Goal: Task Accomplishment & Management: Manage account settings

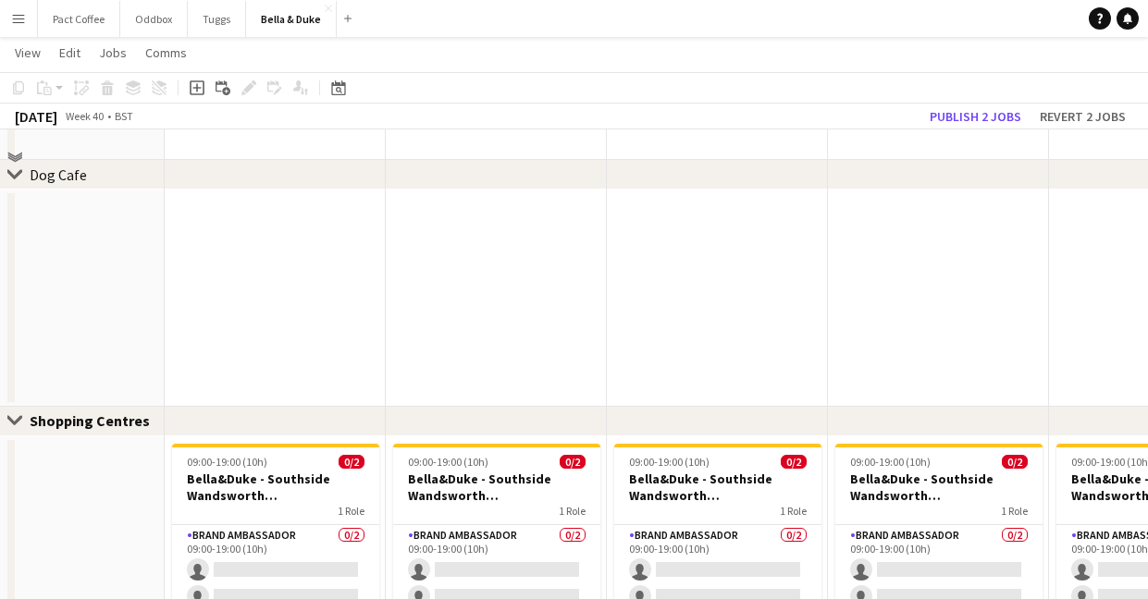
scroll to position [1517, 0]
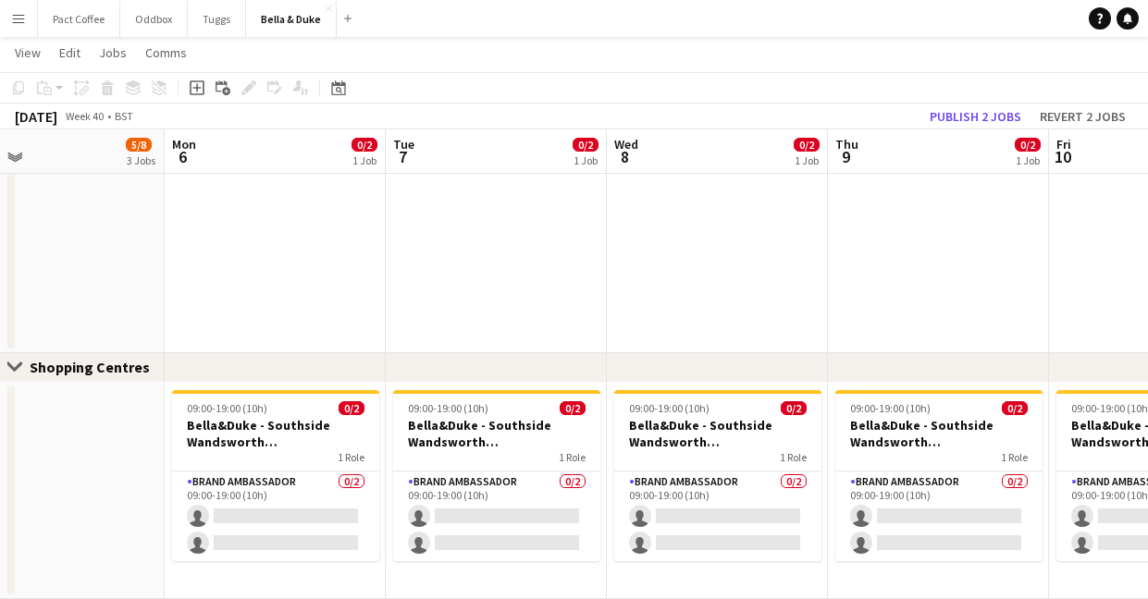
click at [254, 217] on app-date-cell at bounding box center [275, 244] width 221 height 217
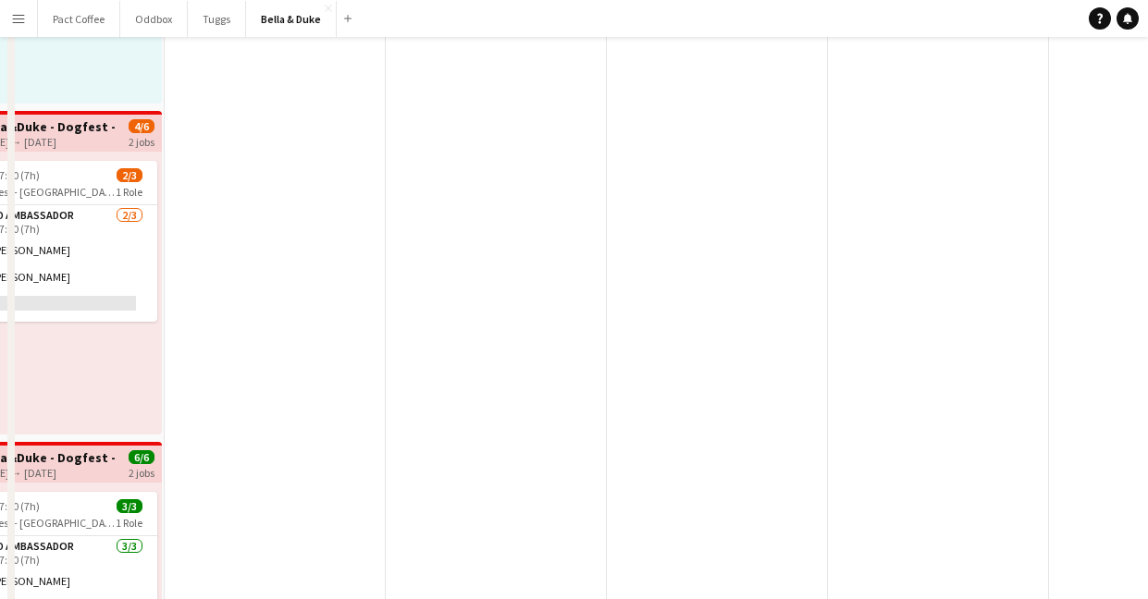
scroll to position [0, 0]
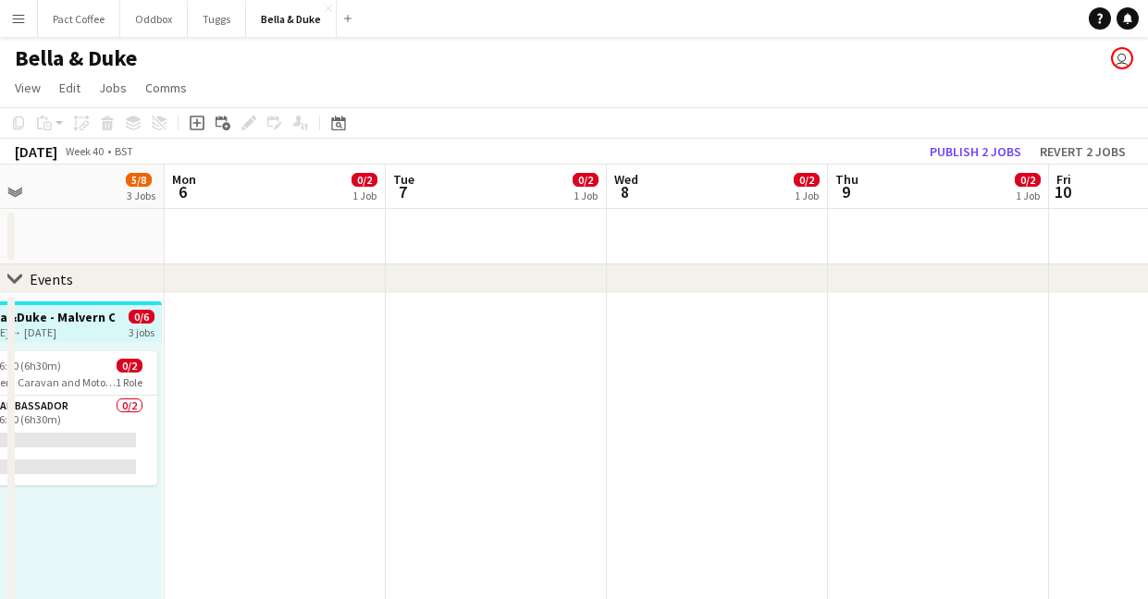
click at [254, 223] on app-date-cell at bounding box center [275, 236] width 221 height 55
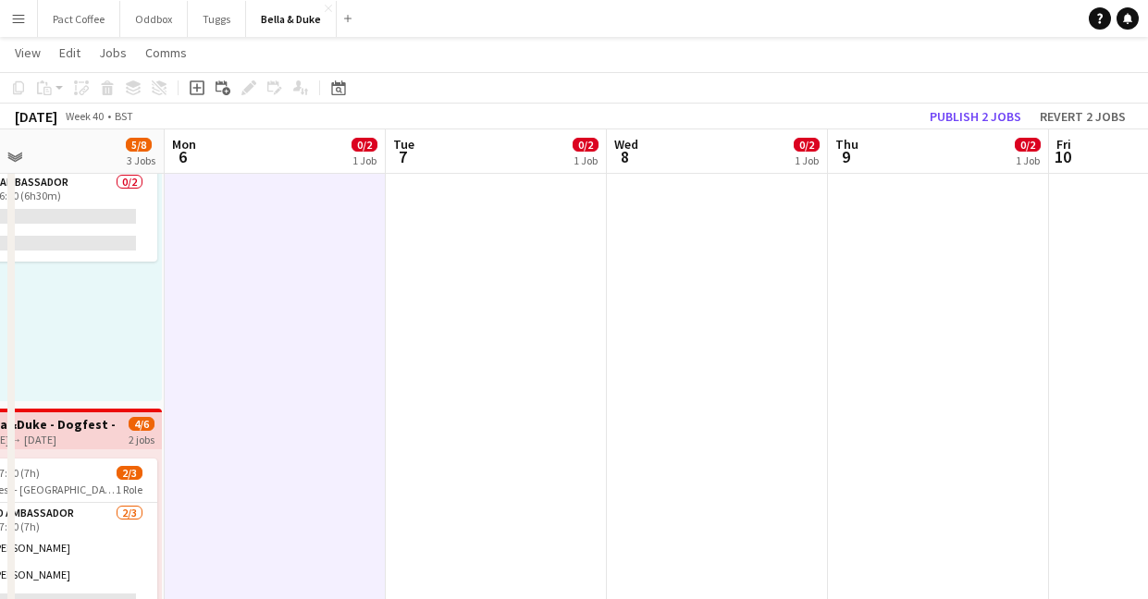
scroll to position [240, 0]
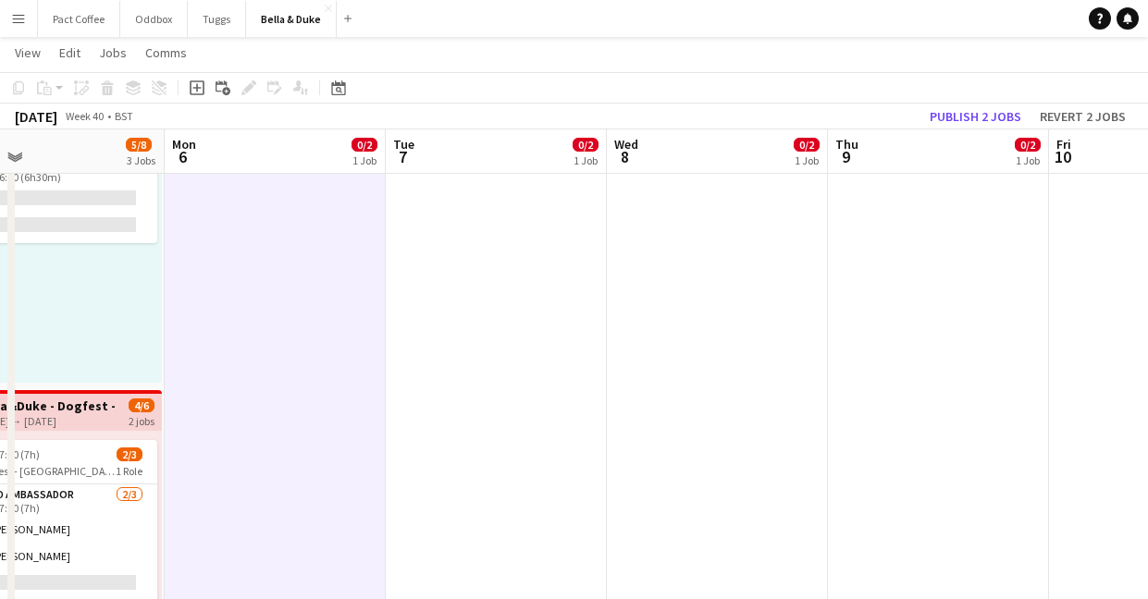
click at [137, 92] on div "Copy Paste Paste Command V Paste with crew Command Shift V Paste linked Job [GE…" at bounding box center [88, 88] width 163 height 22
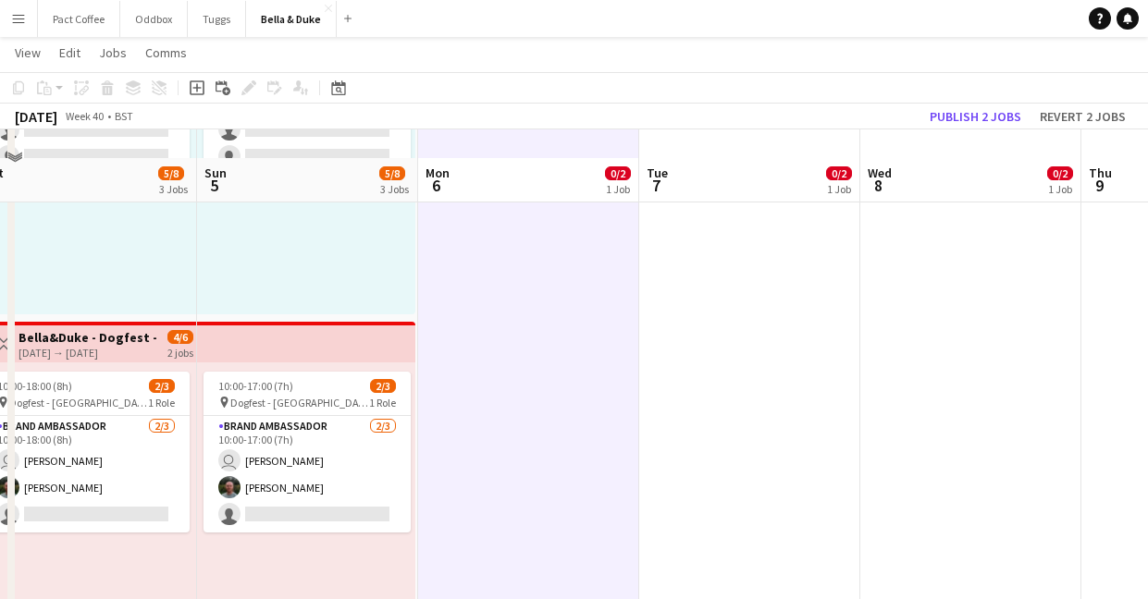
scroll to position [338, 0]
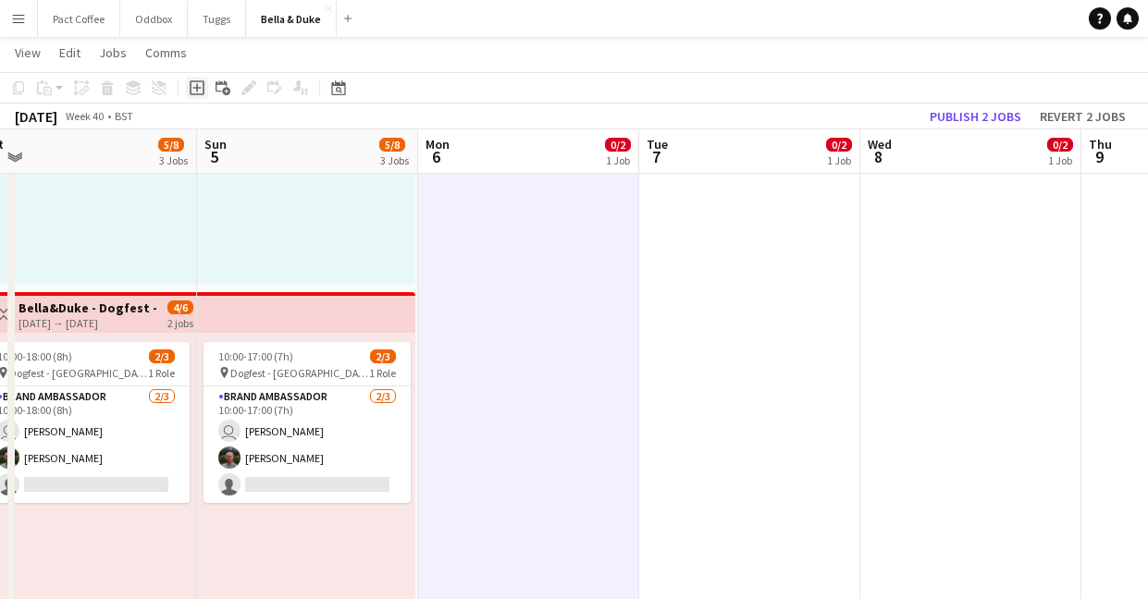
click at [194, 93] on icon "Add job" at bounding box center [197, 87] width 15 height 15
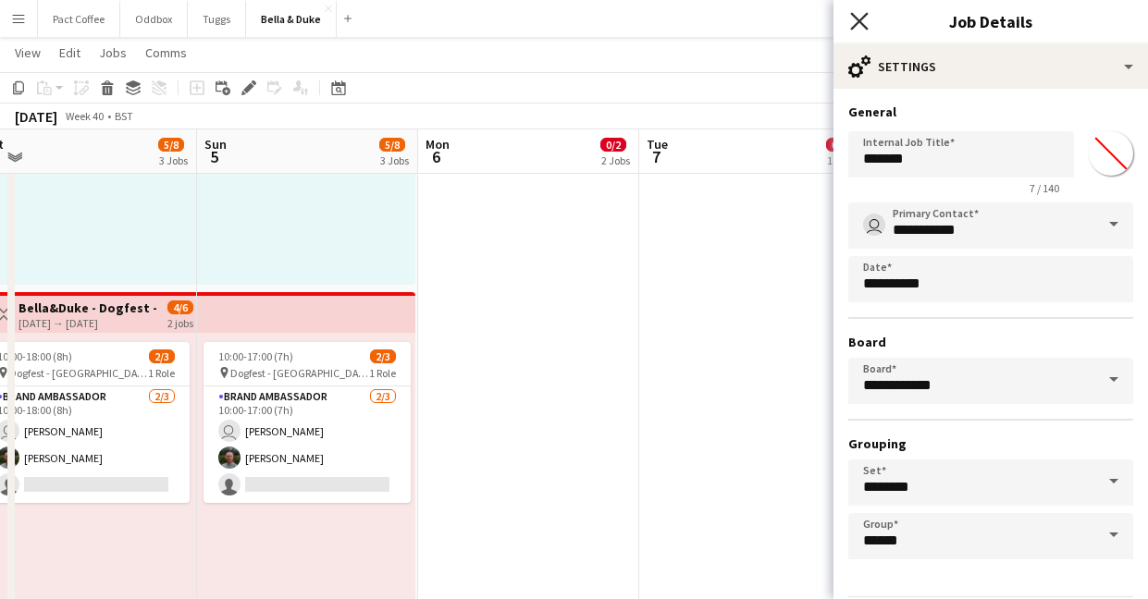
click at [860, 18] on icon at bounding box center [859, 21] width 18 height 18
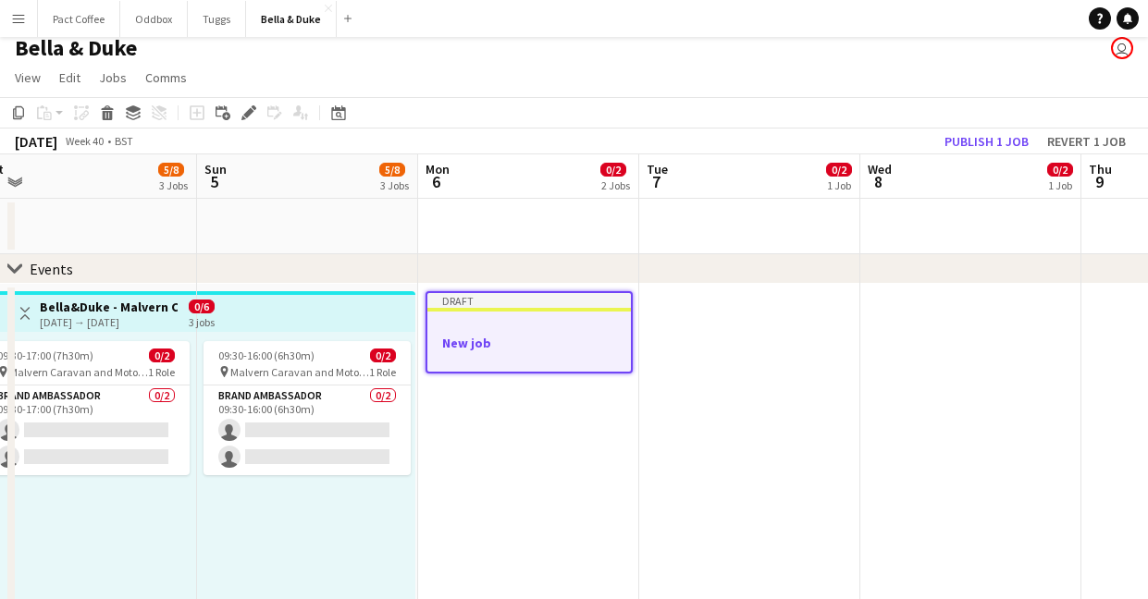
scroll to position [0, 0]
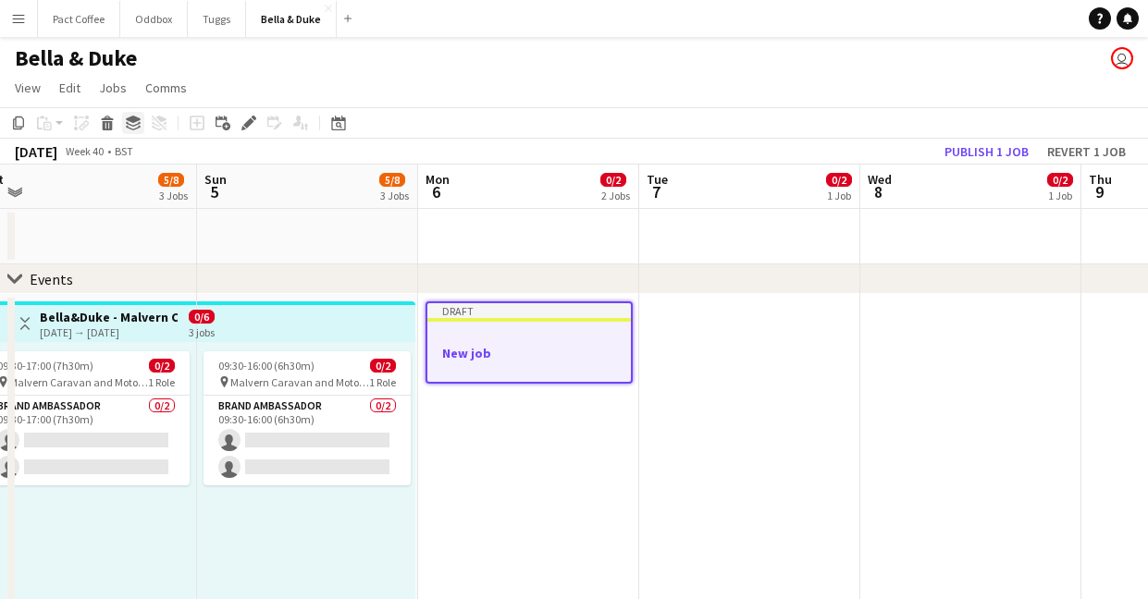
click at [138, 127] on icon at bounding box center [133, 128] width 15 height 5
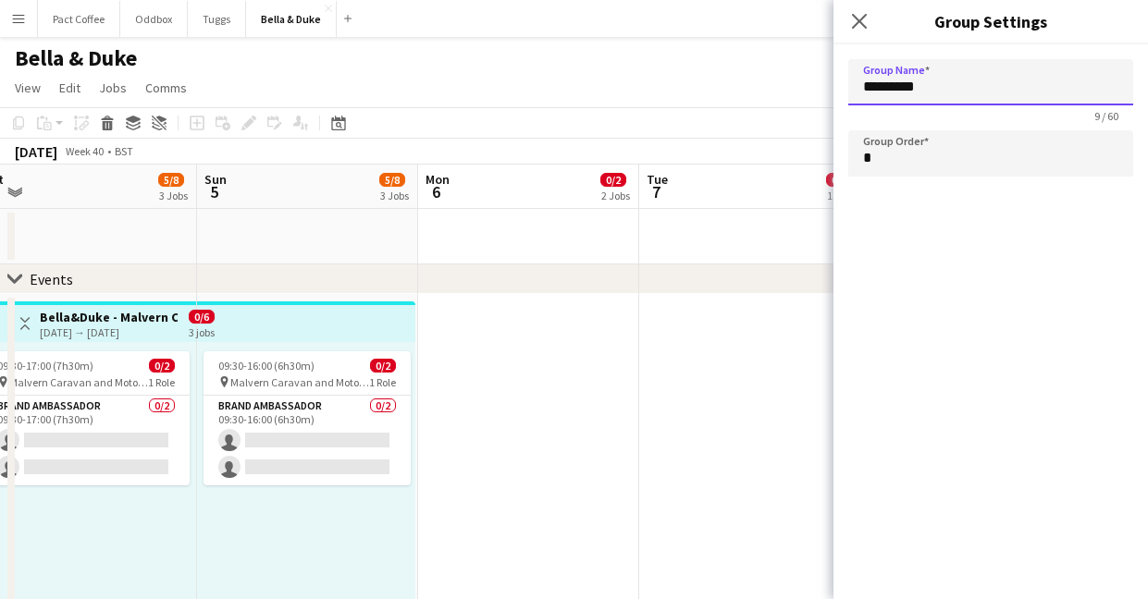
drag, startPoint x: 943, startPoint y: 85, endPoint x: 759, endPoint y: 90, distance: 184.1
type input "******"
click at [864, 36] on div "Close pop-in" at bounding box center [859, 21] width 52 height 43
click at [862, 20] on icon "Close pop-in" at bounding box center [859, 21] width 18 height 18
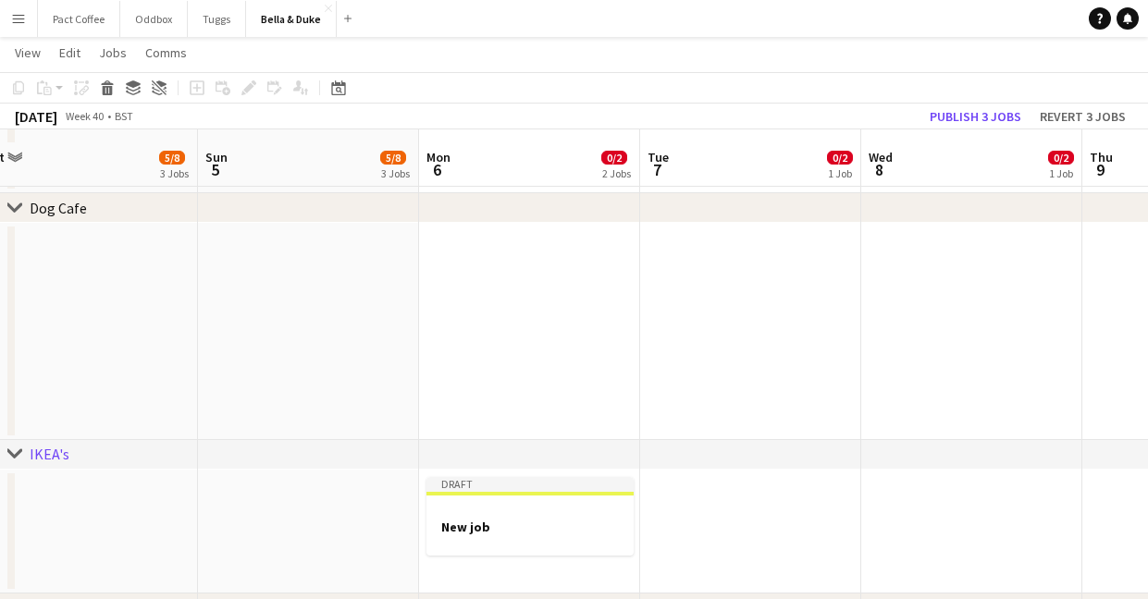
scroll to position [1430, 0]
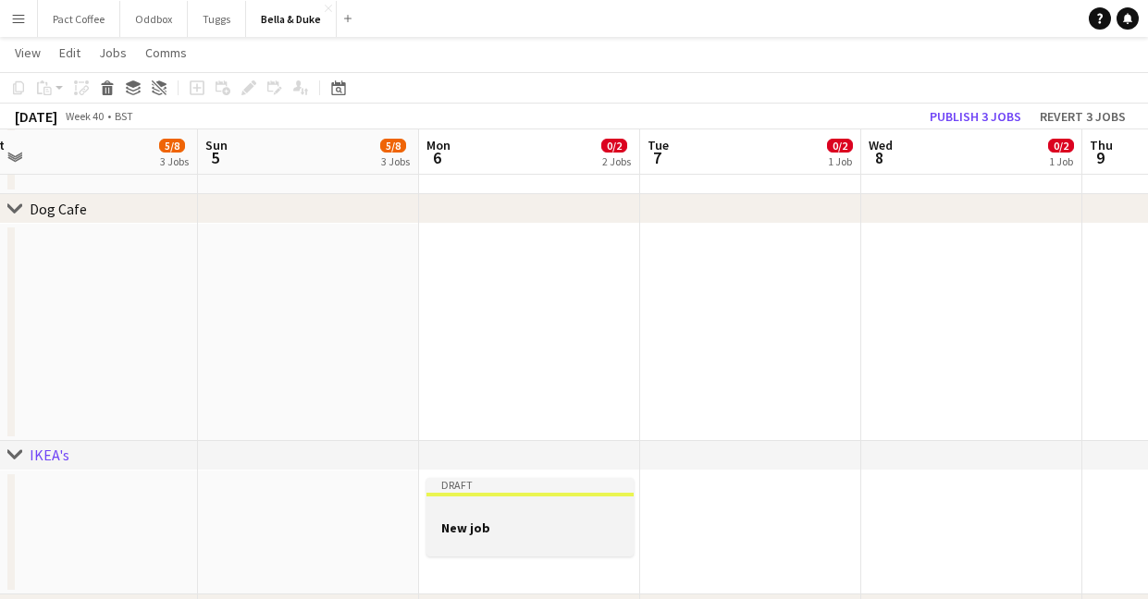
click at [584, 524] on h3 "New job" at bounding box center [529, 528] width 207 height 17
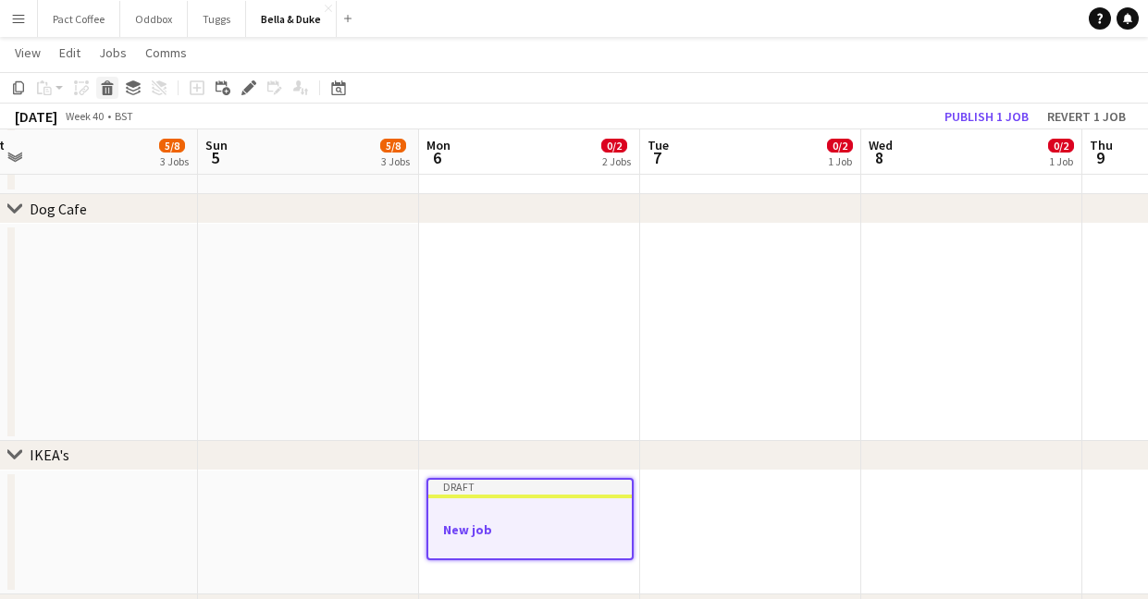
click at [106, 88] on icon at bounding box center [108, 90] width 10 height 9
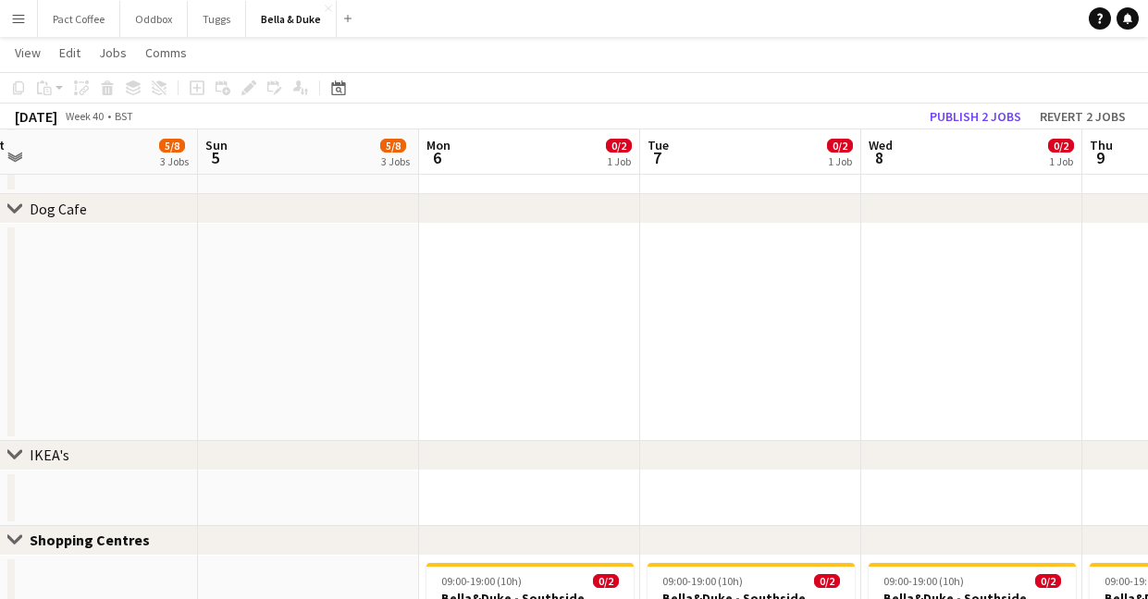
click at [512, 486] on app-date-cell at bounding box center [529, 498] width 221 height 55
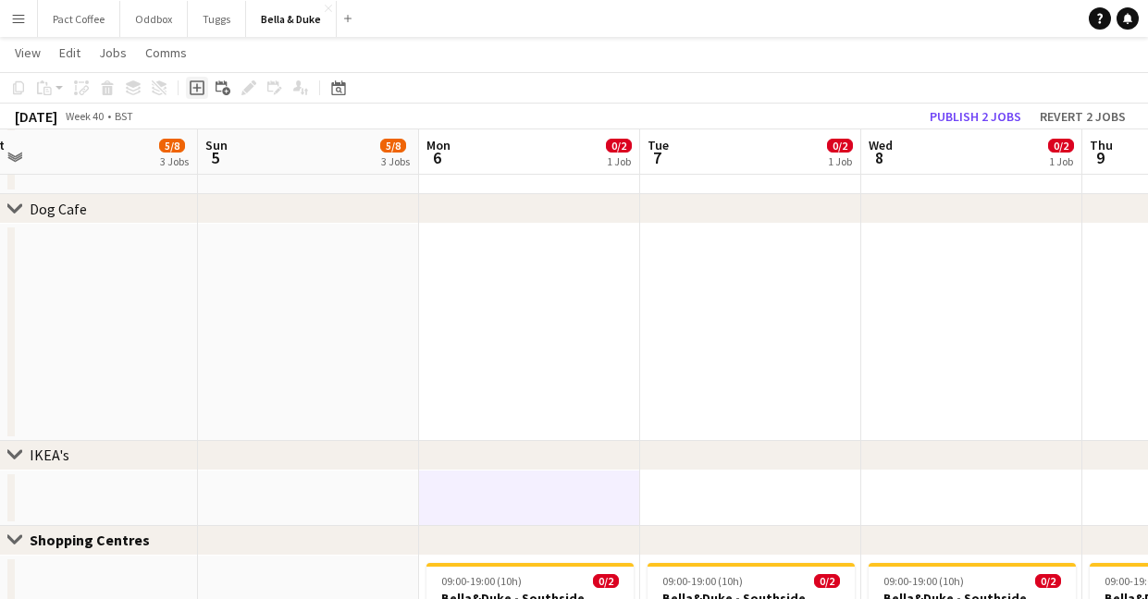
click at [202, 93] on icon at bounding box center [197, 87] width 15 height 15
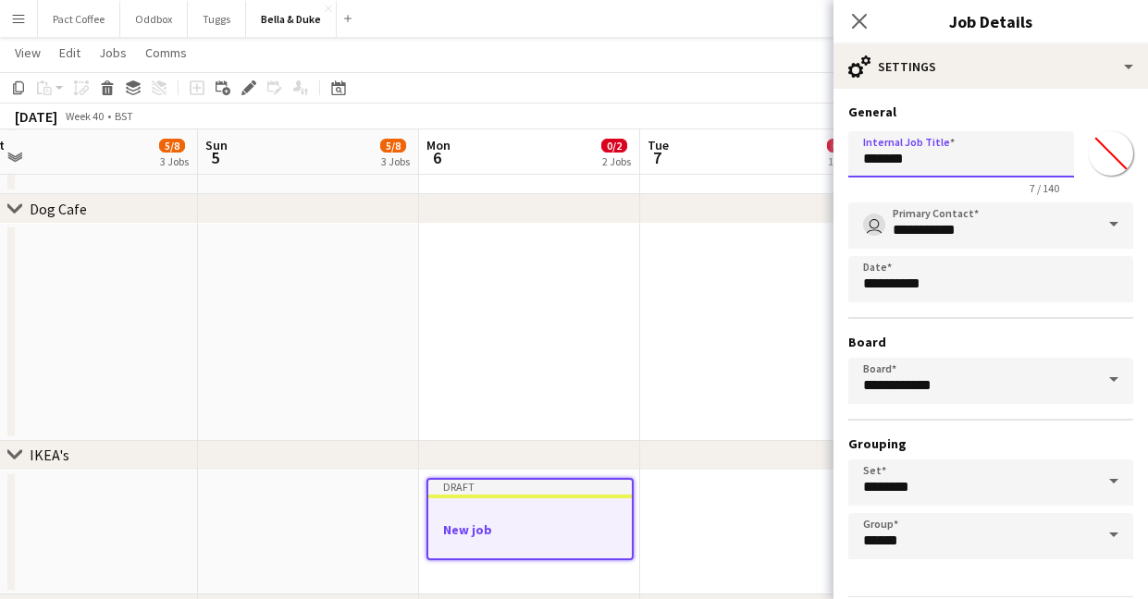
click at [943, 158] on input "*******" at bounding box center [961, 154] width 226 height 46
click at [940, 163] on input "*******" at bounding box center [961, 154] width 226 height 46
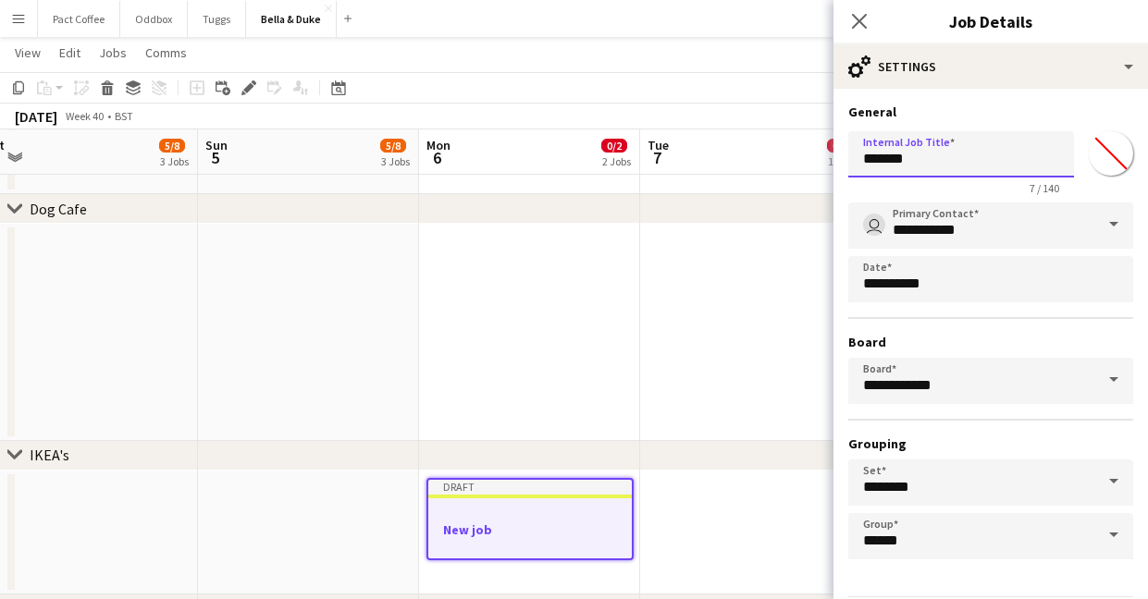
click at [940, 163] on input "*******" at bounding box center [961, 154] width 226 height 46
click at [1129, 156] on input "*******" at bounding box center [1110, 153] width 67 height 67
click at [1119, 160] on input "*******" at bounding box center [1110, 153] width 67 height 67
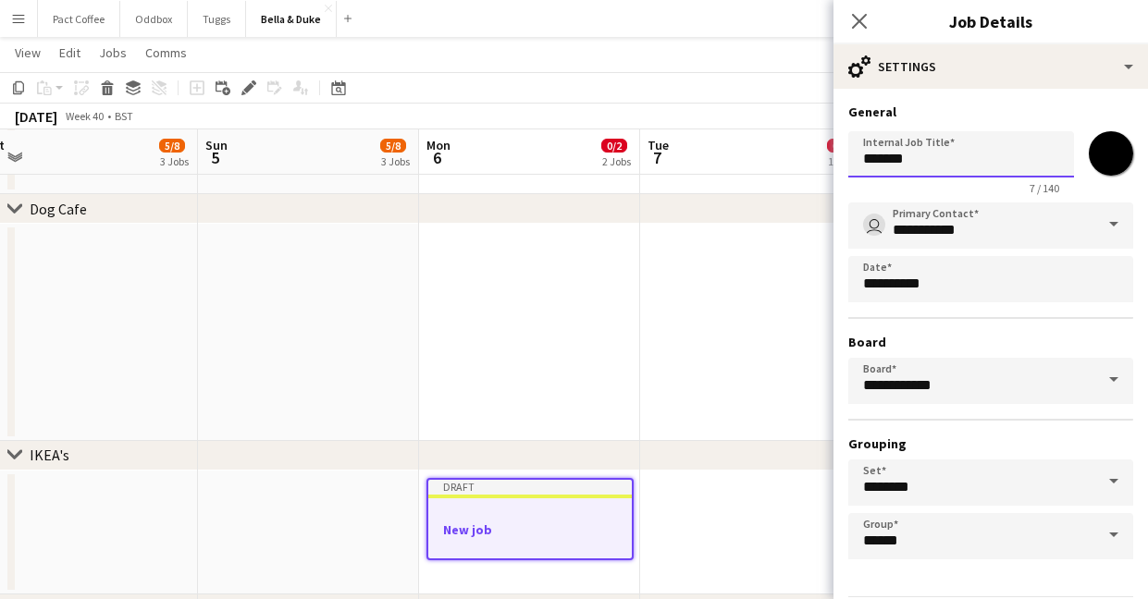
type input "*******"
click at [911, 158] on input "*******" at bounding box center [961, 154] width 226 height 46
click at [910, 161] on input "*******" at bounding box center [961, 154] width 226 height 46
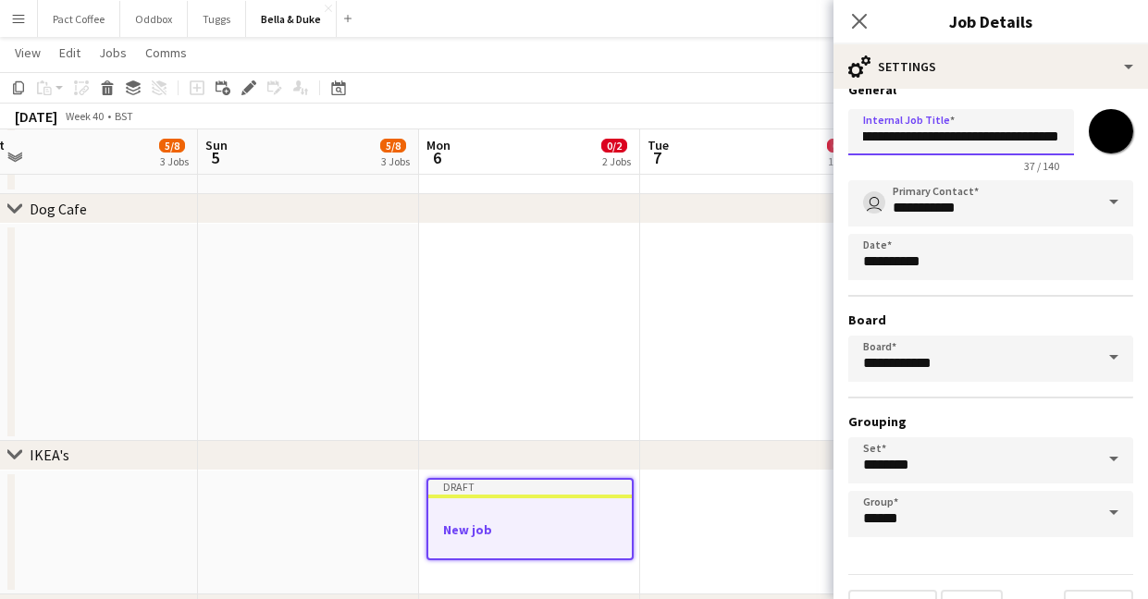
scroll to position [0, 39]
click at [1008, 142] on input "**********" at bounding box center [961, 132] width 226 height 46
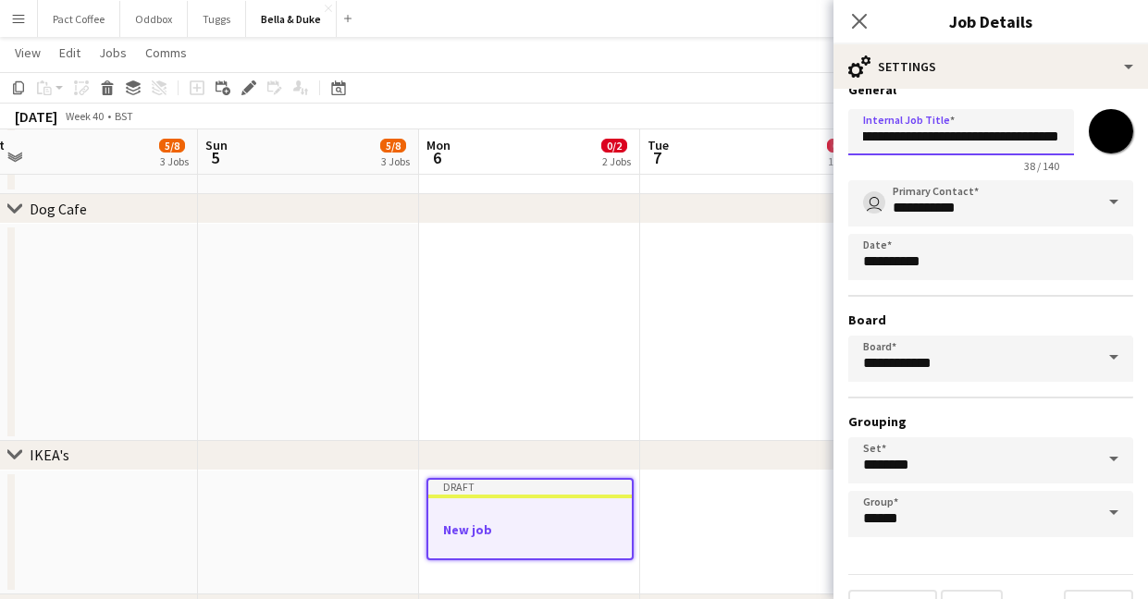
click at [1008, 142] on input "**********" at bounding box center [961, 132] width 226 height 46
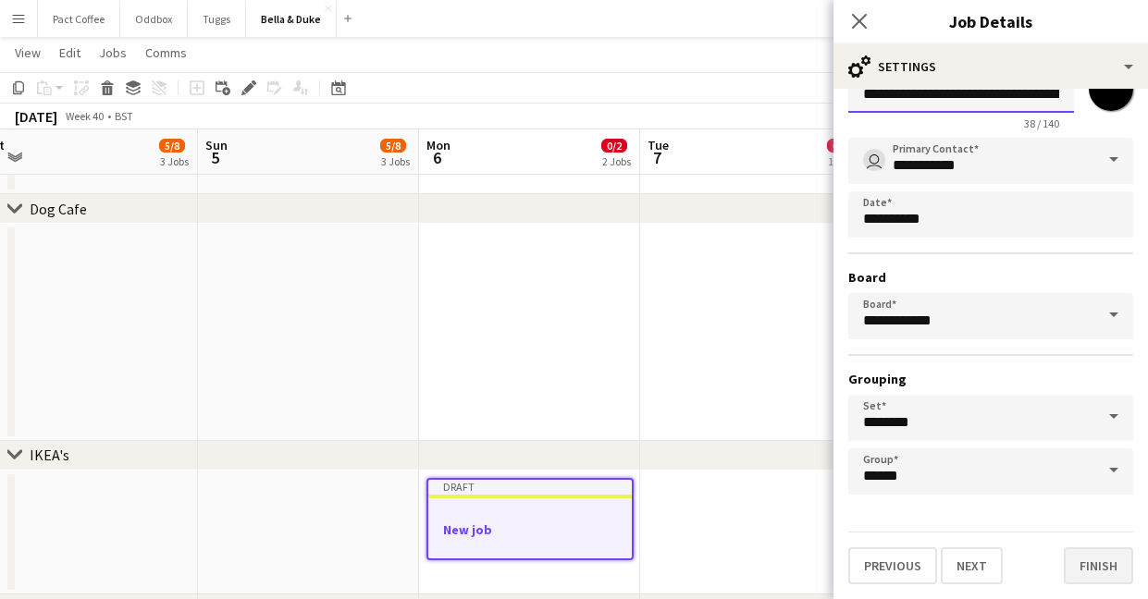
type input "**********"
click at [1087, 551] on button "Finish" at bounding box center [1097, 565] width 69 height 37
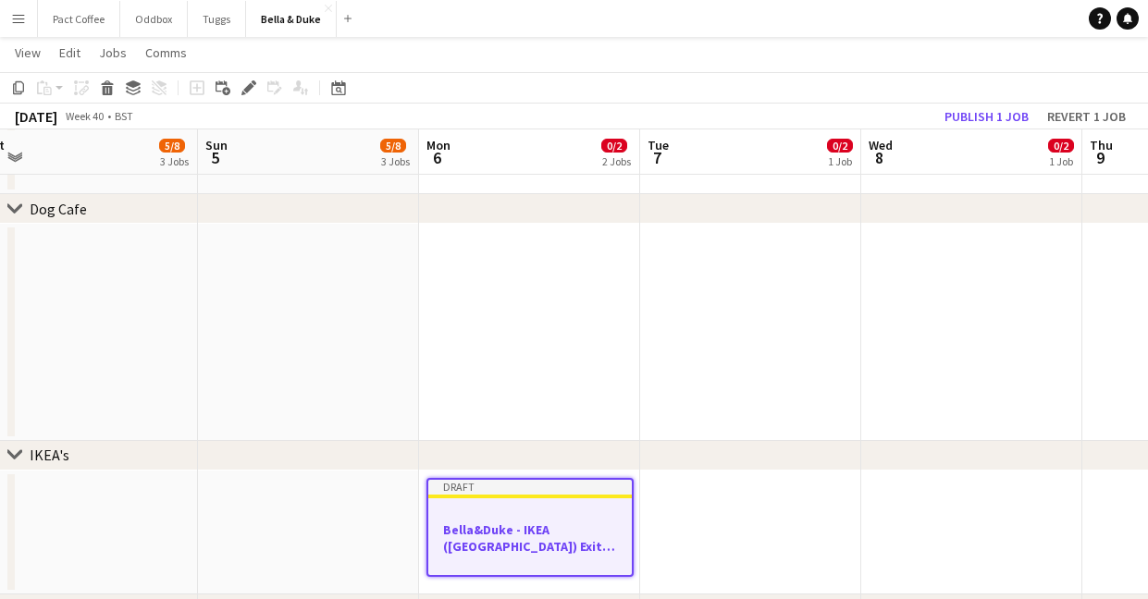
click at [555, 524] on h3 "Bella&Duke - IKEA ([GEOGRAPHIC_DATA]) Exit Door" at bounding box center [529, 538] width 203 height 33
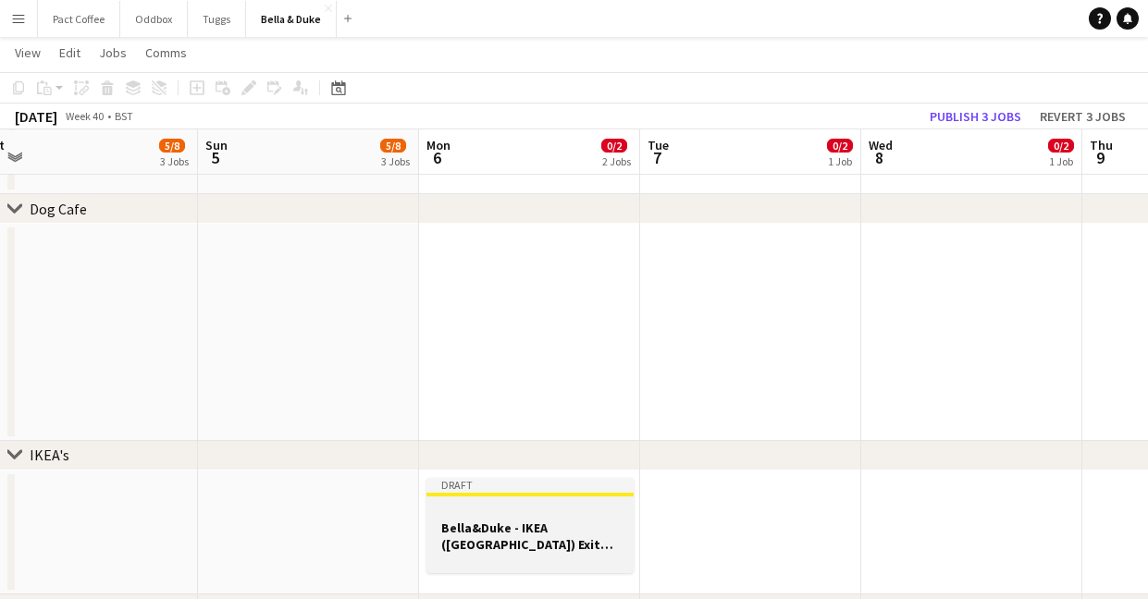
click at [512, 545] on h3 "Bella&Duke - IKEA ([GEOGRAPHIC_DATA]) Exit Door" at bounding box center [529, 536] width 207 height 33
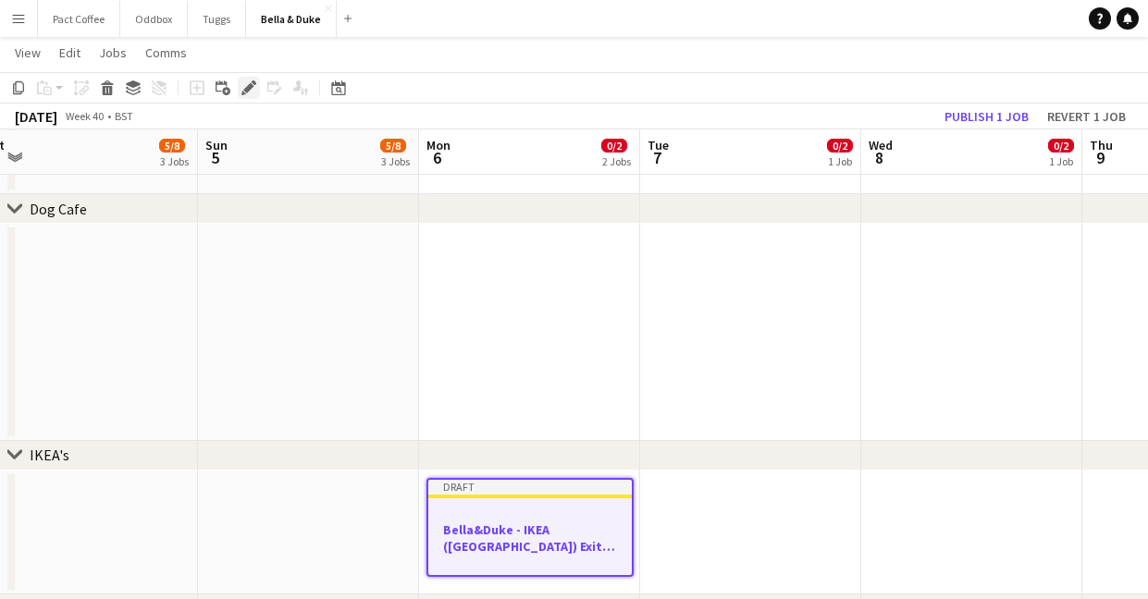
click at [249, 89] on icon at bounding box center [248, 88] width 10 height 10
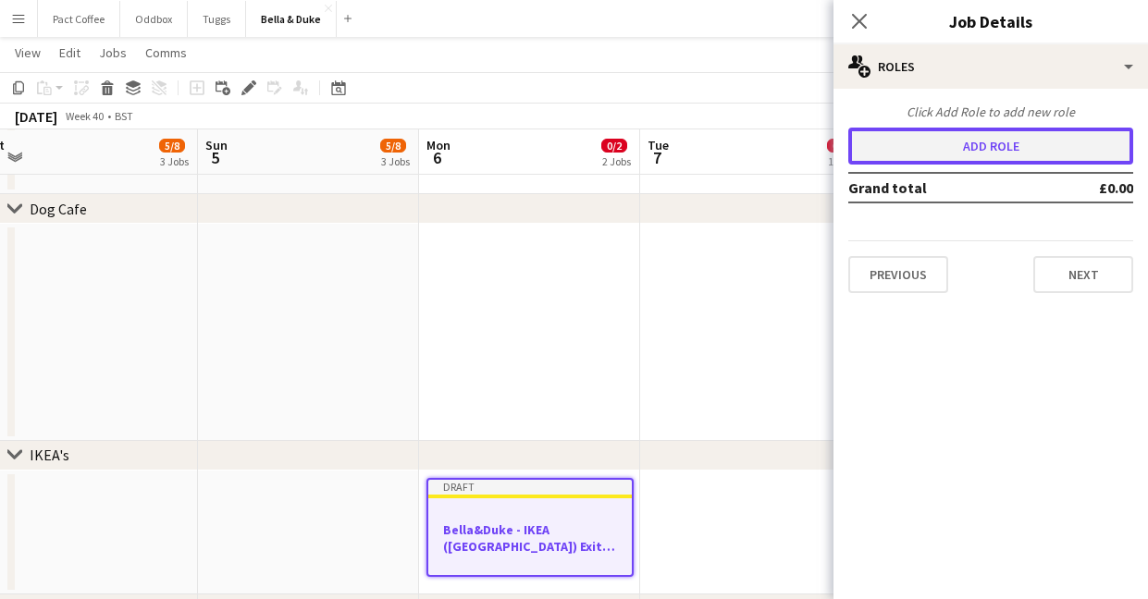
click at [992, 141] on button "Add role" at bounding box center [990, 146] width 285 height 37
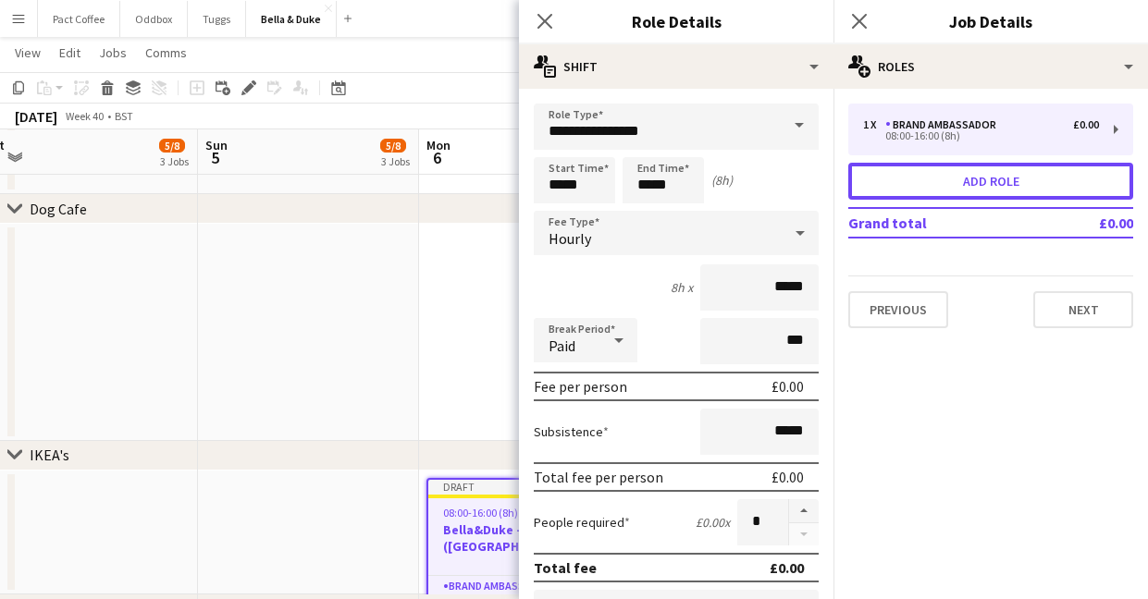
scroll to position [112, 0]
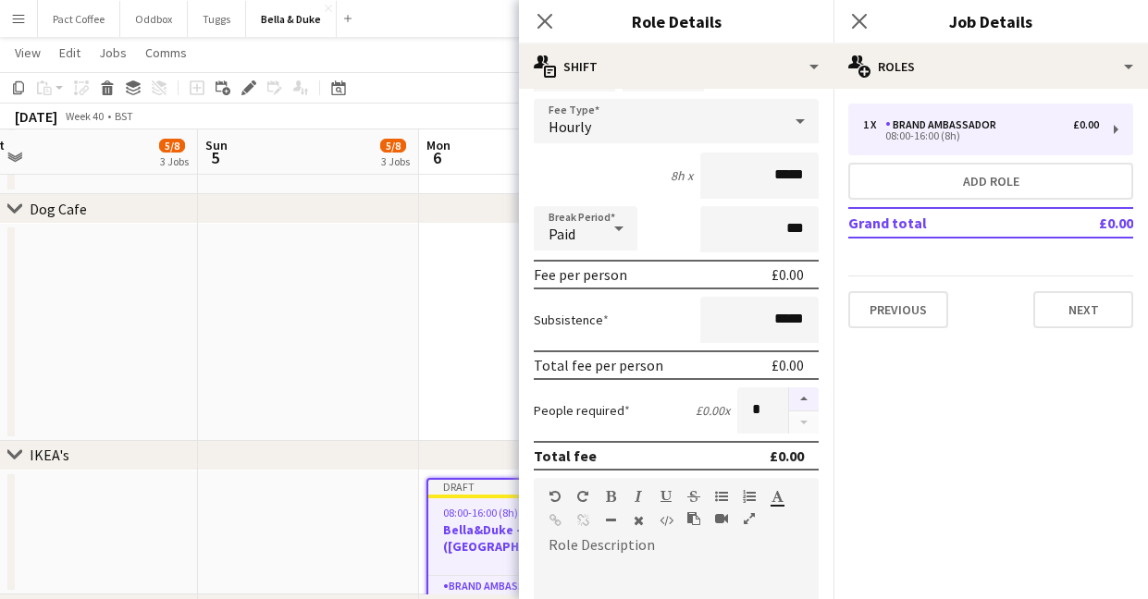
click at [796, 404] on button "button" at bounding box center [804, 399] width 30 height 24
click at [802, 418] on button "button" at bounding box center [804, 423] width 30 height 23
type input "*"
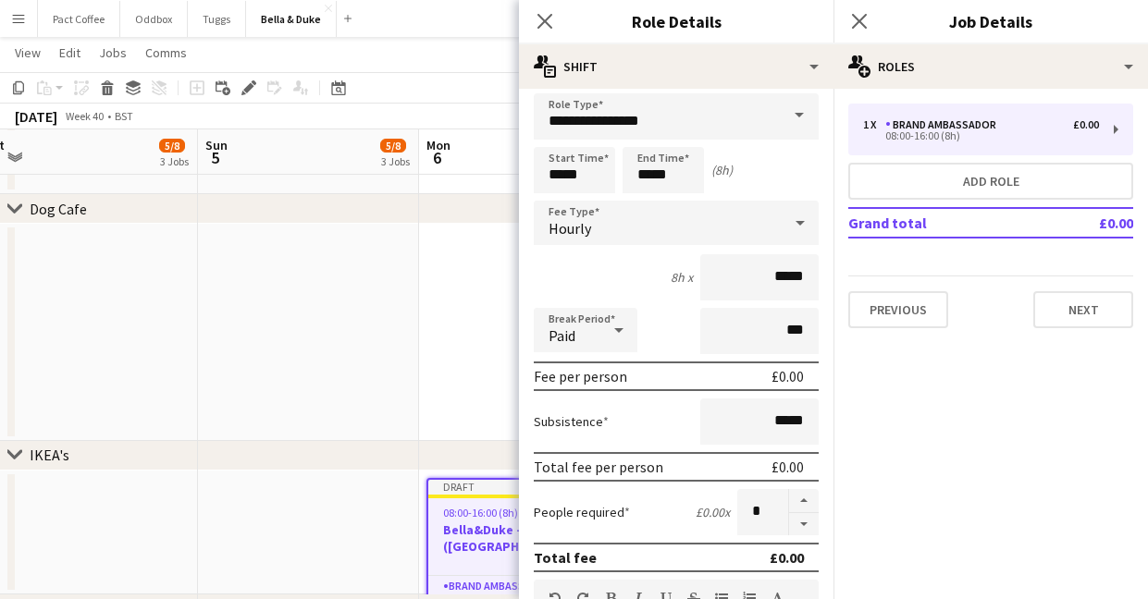
scroll to position [0, 0]
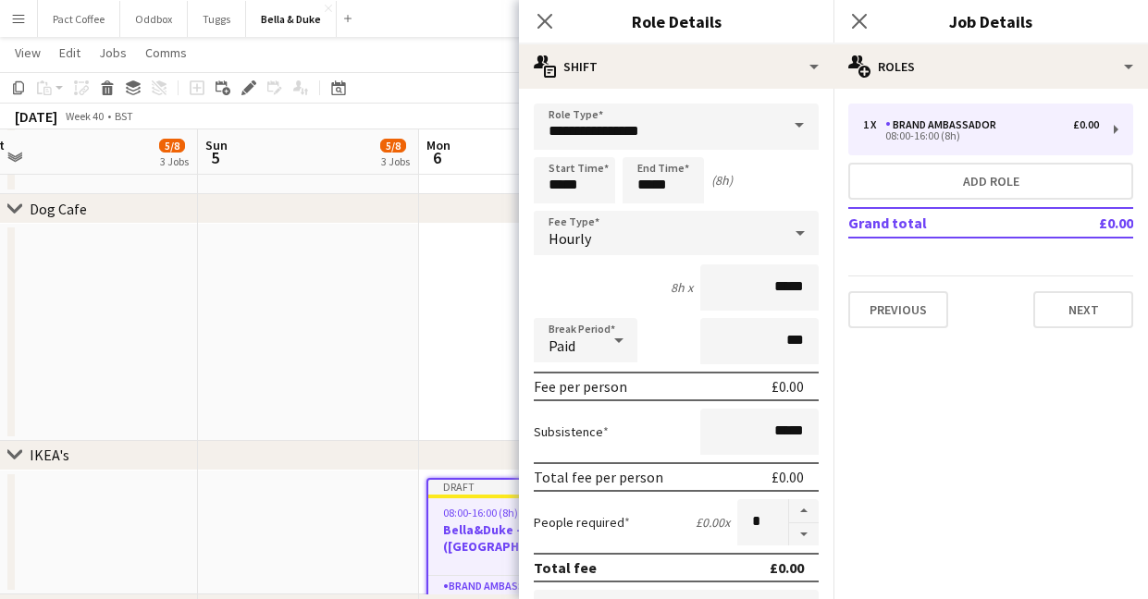
click at [619, 222] on div "Hourly" at bounding box center [658, 233] width 248 height 44
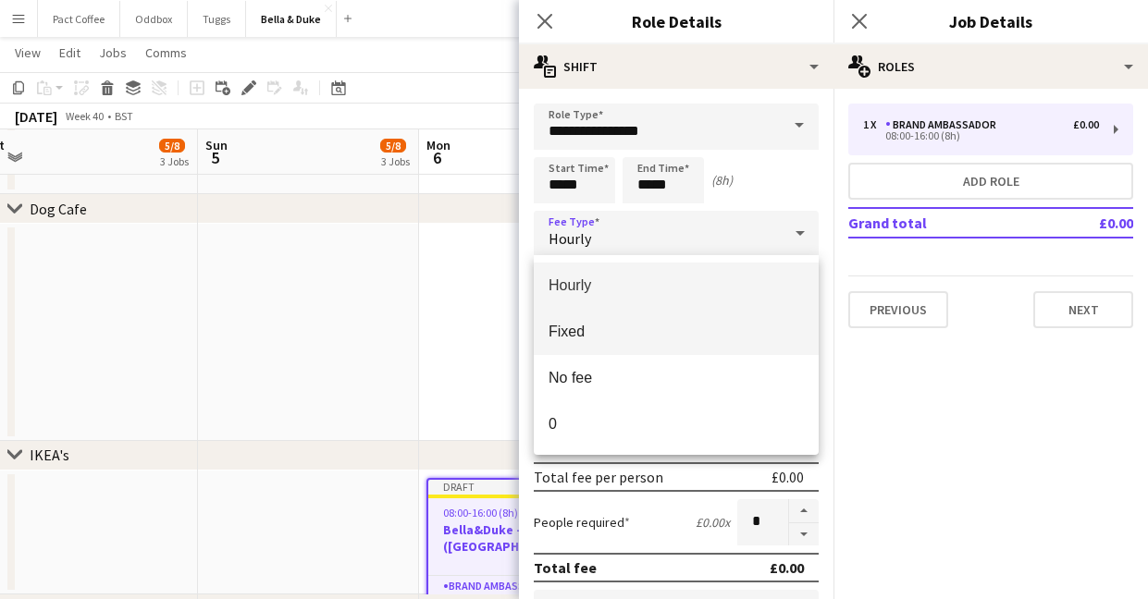
click at [594, 331] on span "Fixed" at bounding box center [675, 332] width 255 height 18
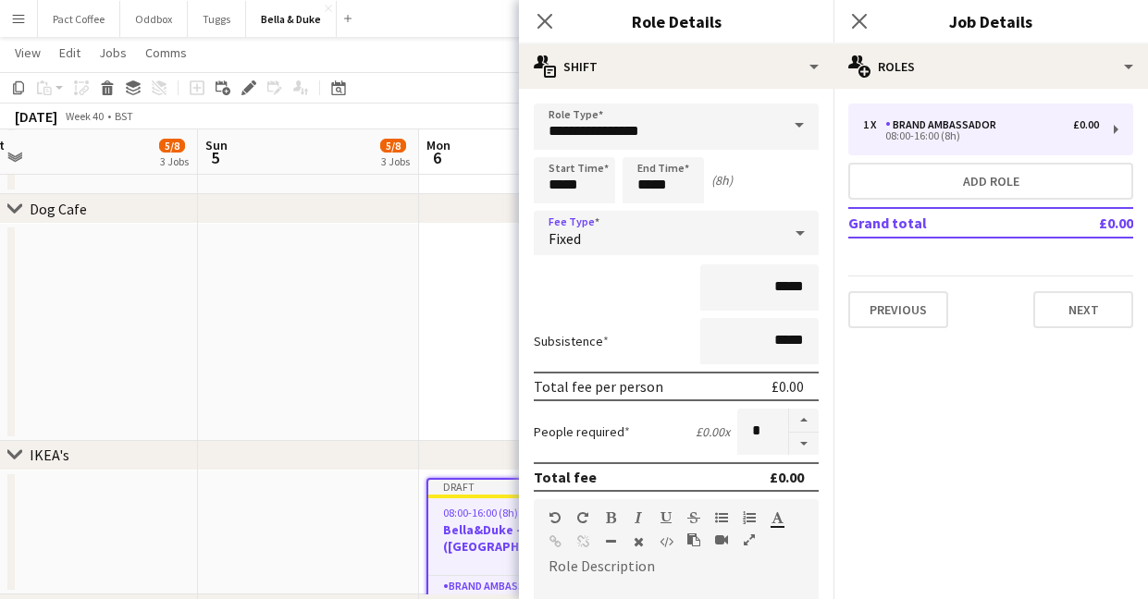
click at [636, 227] on div "Fixed" at bounding box center [658, 233] width 248 height 44
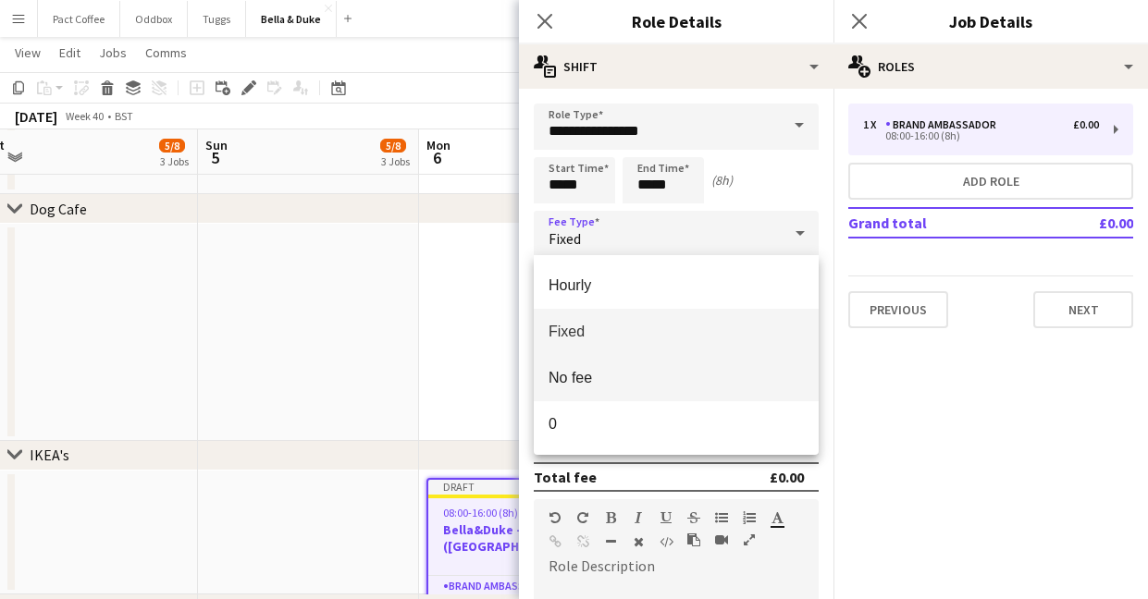
click at [608, 375] on span "No fee" at bounding box center [675, 378] width 255 height 18
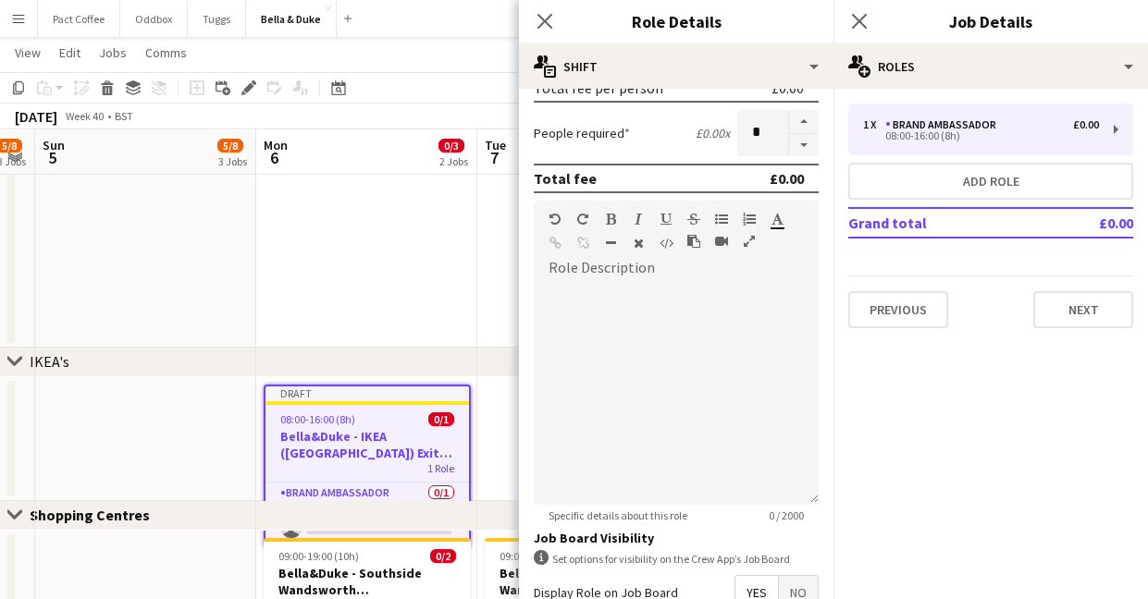
scroll to position [254, 0]
click at [1094, 312] on button "Next" at bounding box center [1083, 309] width 100 height 37
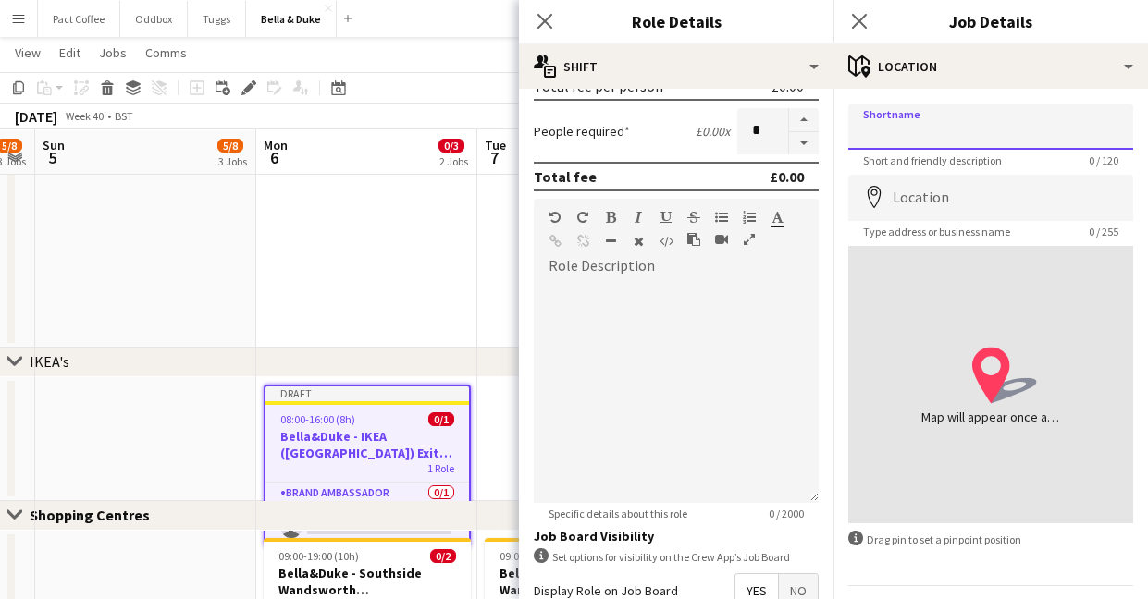
click at [968, 142] on input "Shortname" at bounding box center [990, 127] width 285 height 46
paste input "**********"
type input "**********"
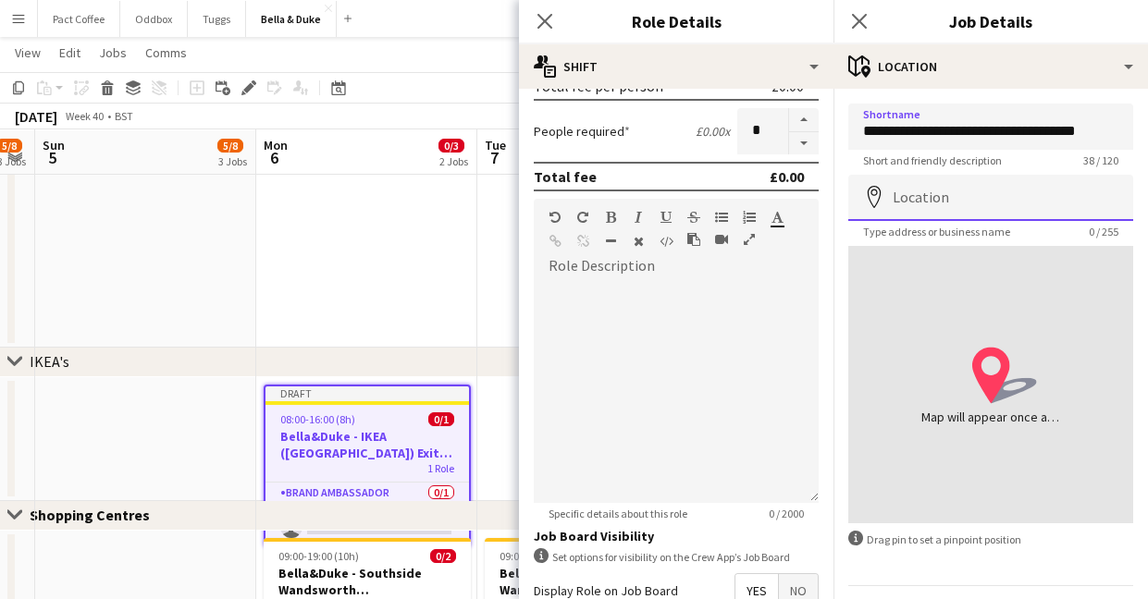
click at [926, 201] on input "Location" at bounding box center [990, 198] width 285 height 46
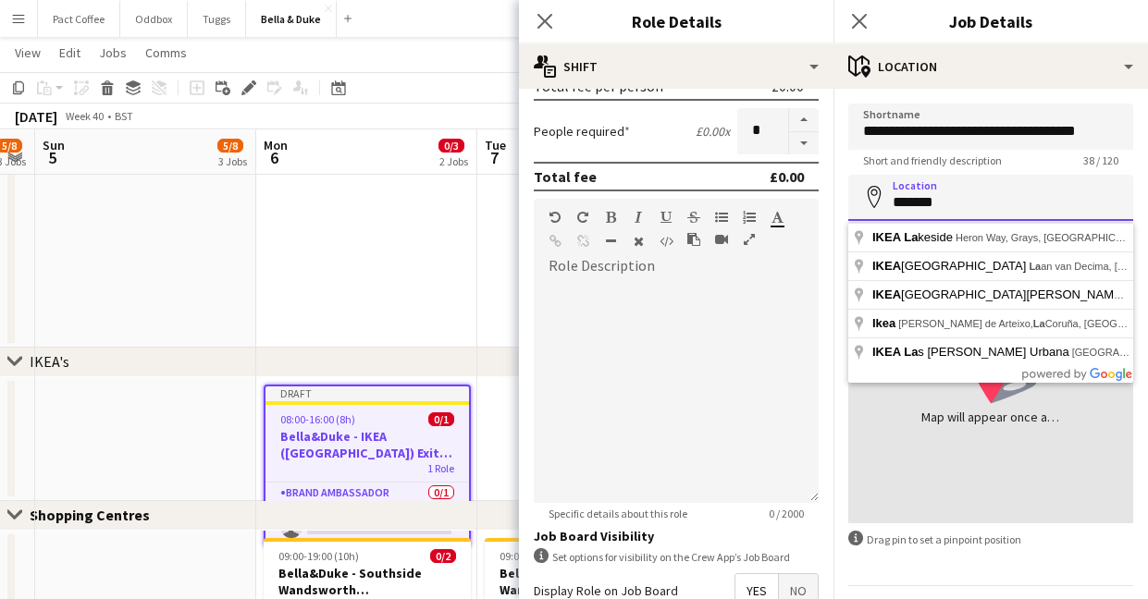
type input "**********"
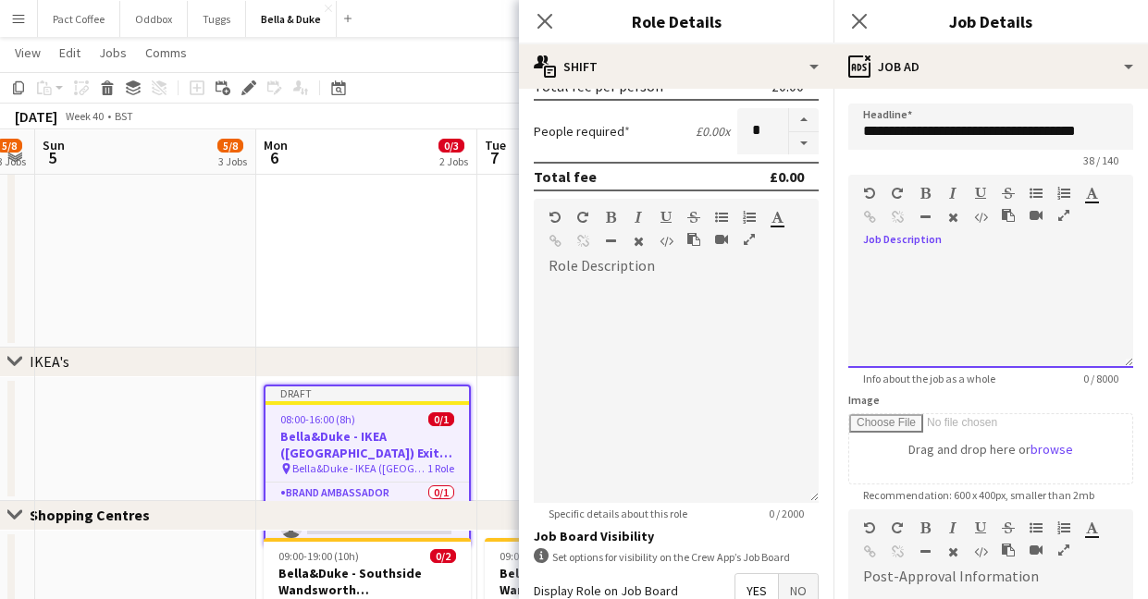
click at [1037, 258] on div at bounding box center [990, 312] width 285 height 111
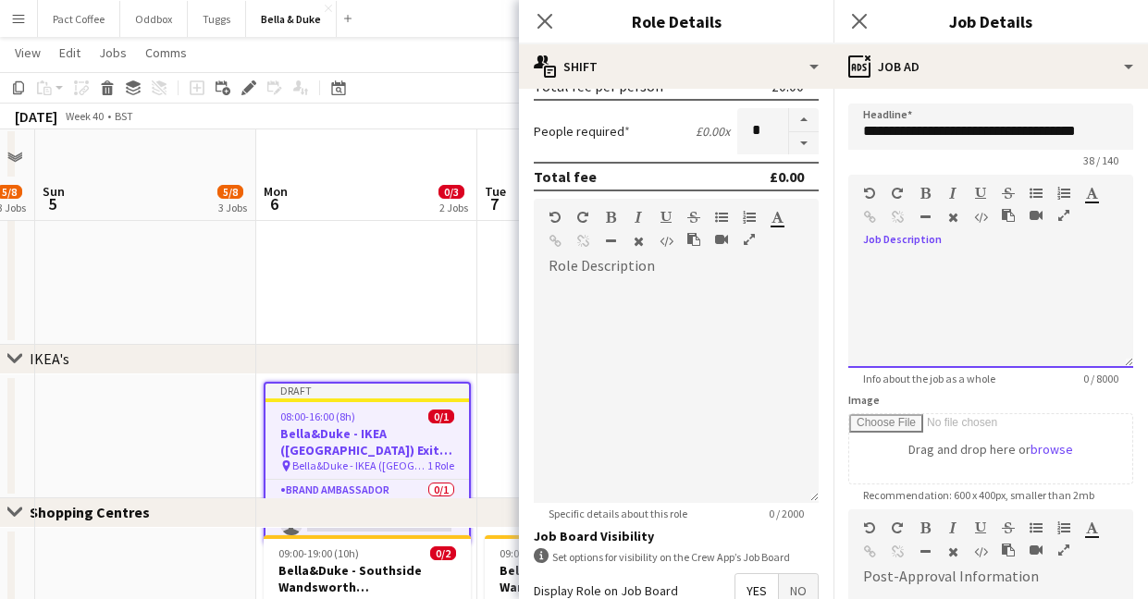
scroll to position [1572, 0]
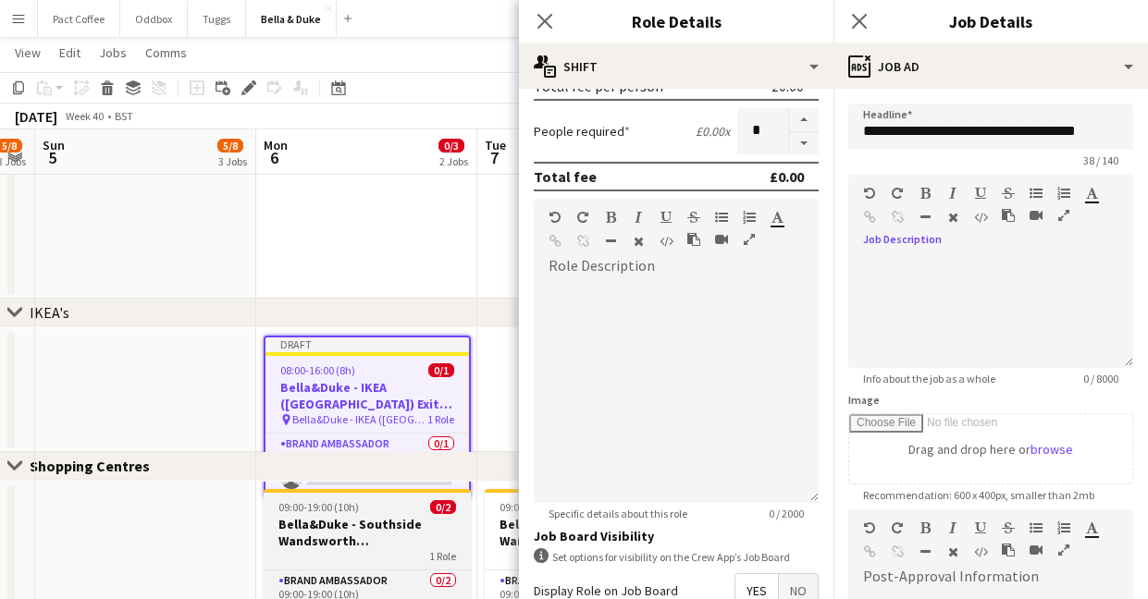
click at [391, 525] on h3 "Bella&Duke - Southside Wandsworth ([GEOGRAPHIC_DATA])" at bounding box center [367, 532] width 207 height 33
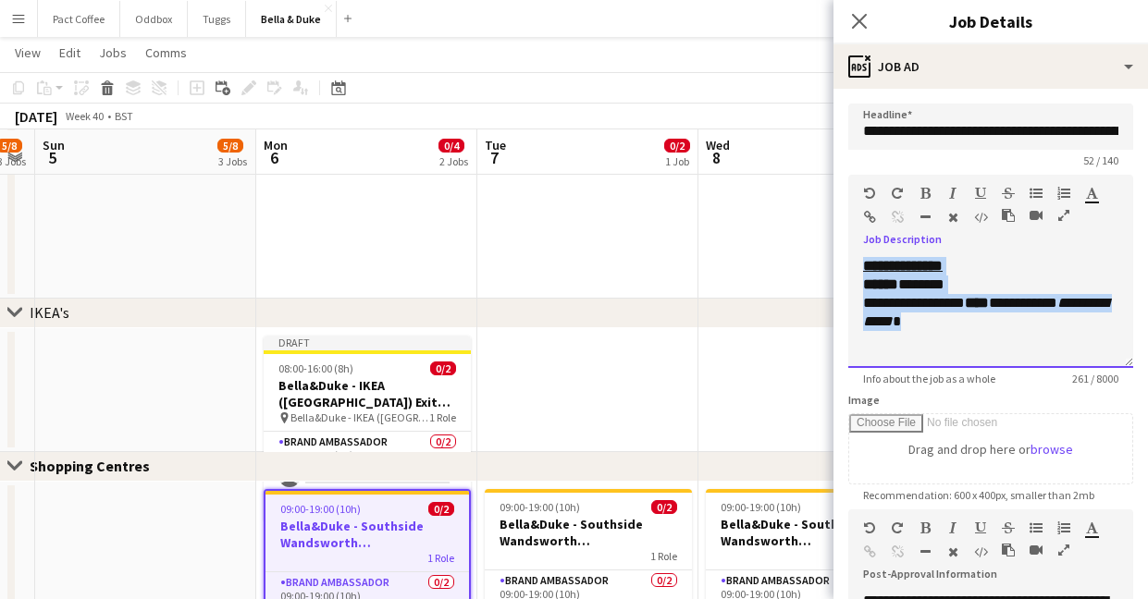
drag, startPoint x: 983, startPoint y: 326, endPoint x: 833, endPoint y: 246, distance: 170.0
click at [833, 246] on form "**********" at bounding box center [990, 502] width 314 height 796
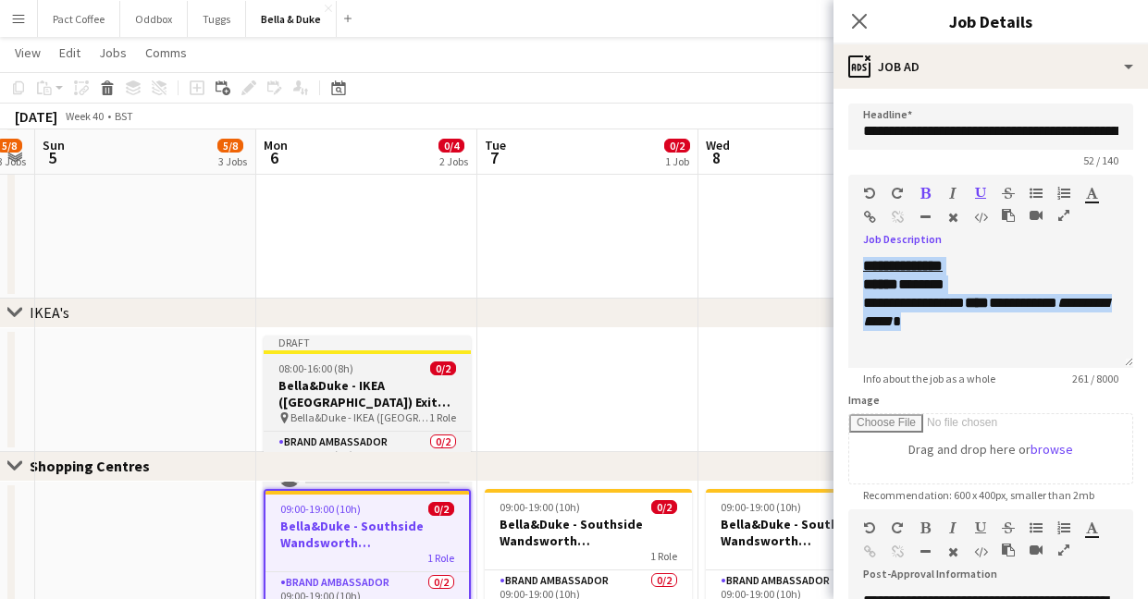
click at [396, 379] on h3 "Bella&Duke - IKEA ([GEOGRAPHIC_DATA]) Exit Door" at bounding box center [367, 393] width 207 height 33
type input "**********"
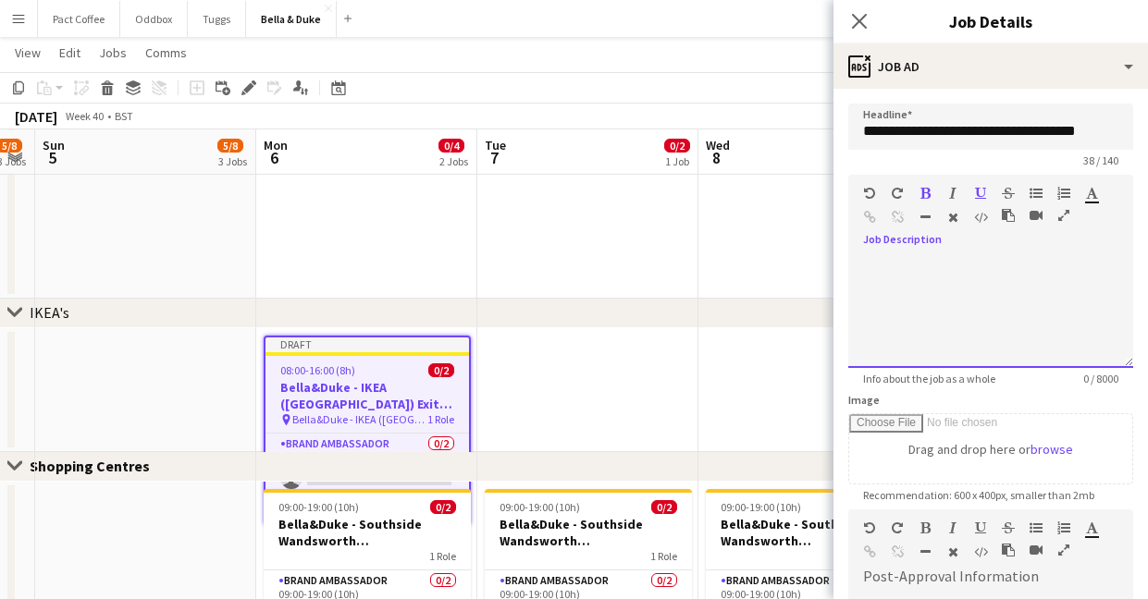
click at [964, 289] on div at bounding box center [990, 312] width 285 height 111
paste div
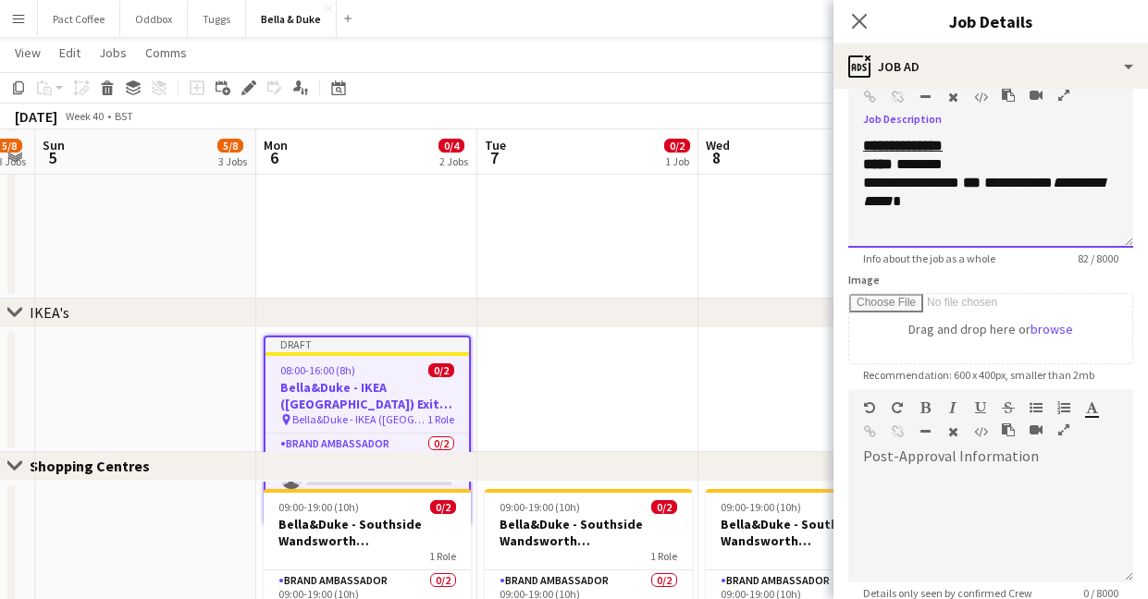
scroll to position [140, 0]
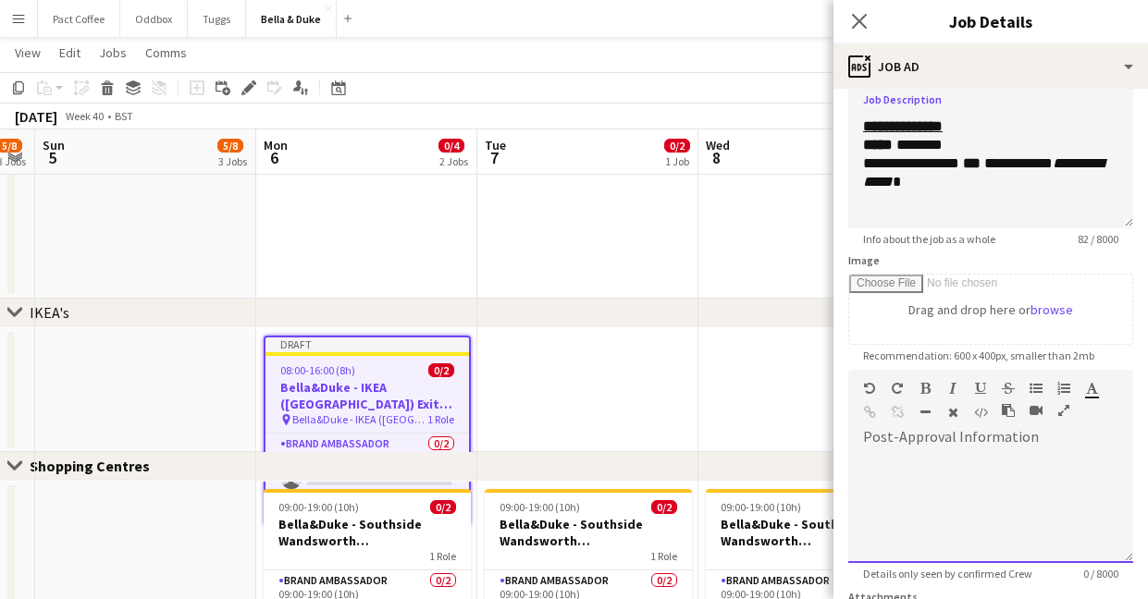
click at [937, 487] on div at bounding box center [990, 507] width 285 height 111
paste div
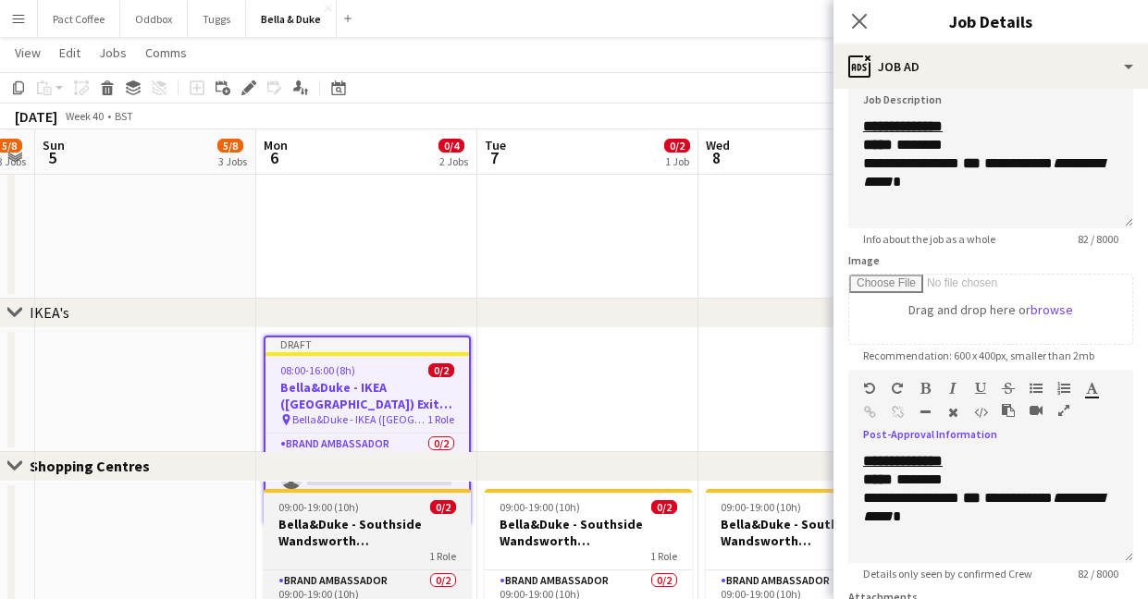
click at [342, 532] on h3 "Bella&Duke - Southside Wandsworth ([GEOGRAPHIC_DATA])" at bounding box center [367, 532] width 207 height 33
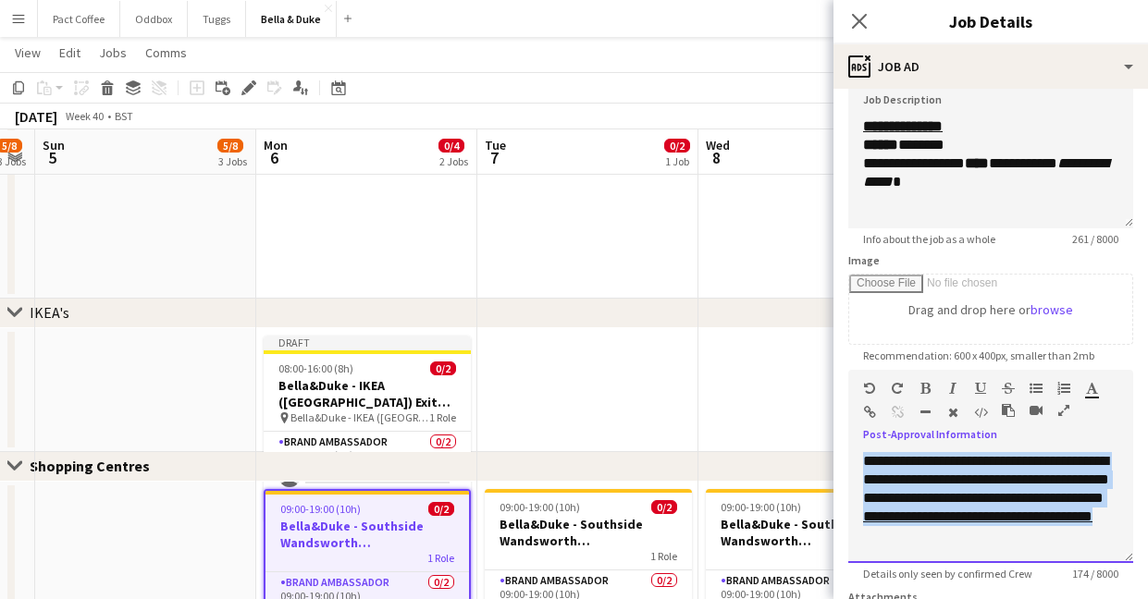
drag, startPoint x: 983, startPoint y: 544, endPoint x: 835, endPoint y: 424, distance: 190.1
click at [835, 424] on form "**********" at bounding box center [990, 362] width 314 height 796
copy div "**********"
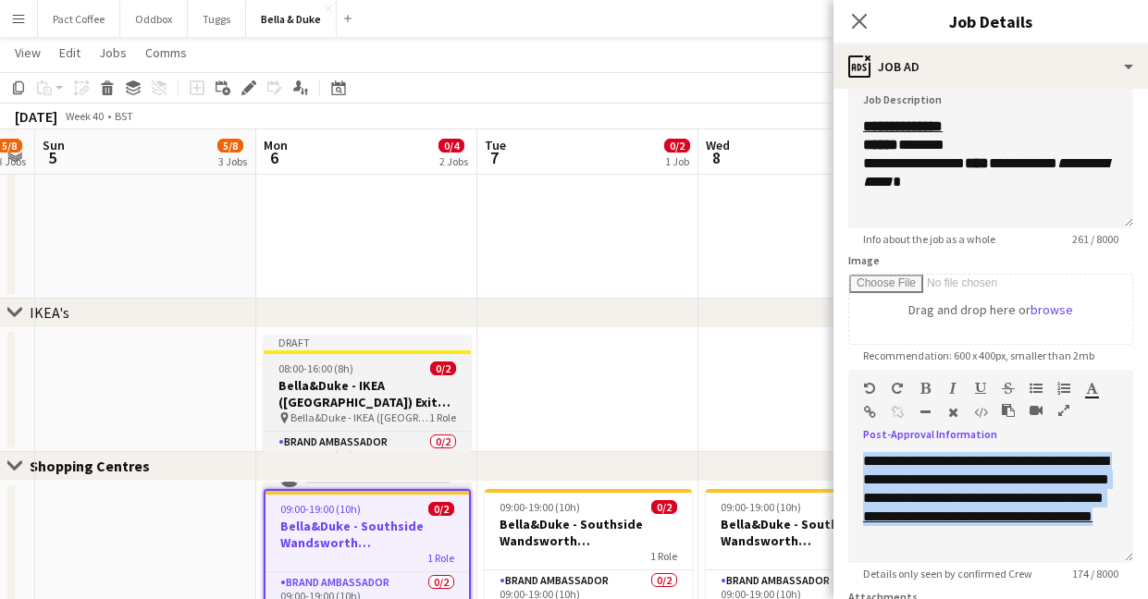
click at [314, 384] on h3 "Bella&Duke - IKEA ([GEOGRAPHIC_DATA]) Exit Door" at bounding box center [367, 393] width 207 height 33
type input "**********"
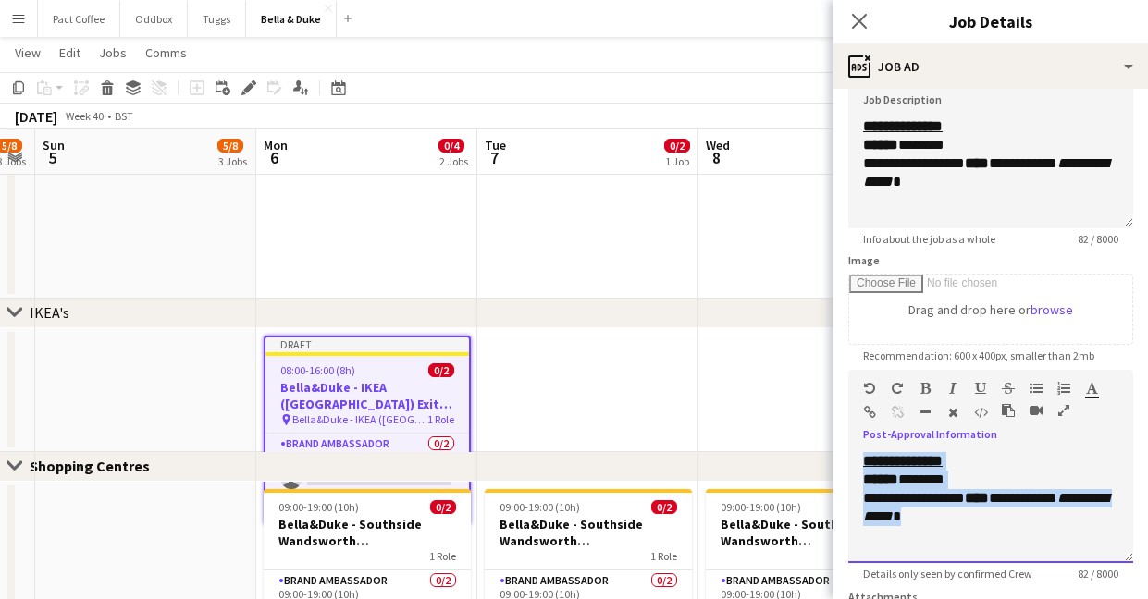
drag, startPoint x: 1034, startPoint y: 531, endPoint x: 829, endPoint y: 421, distance: 232.9
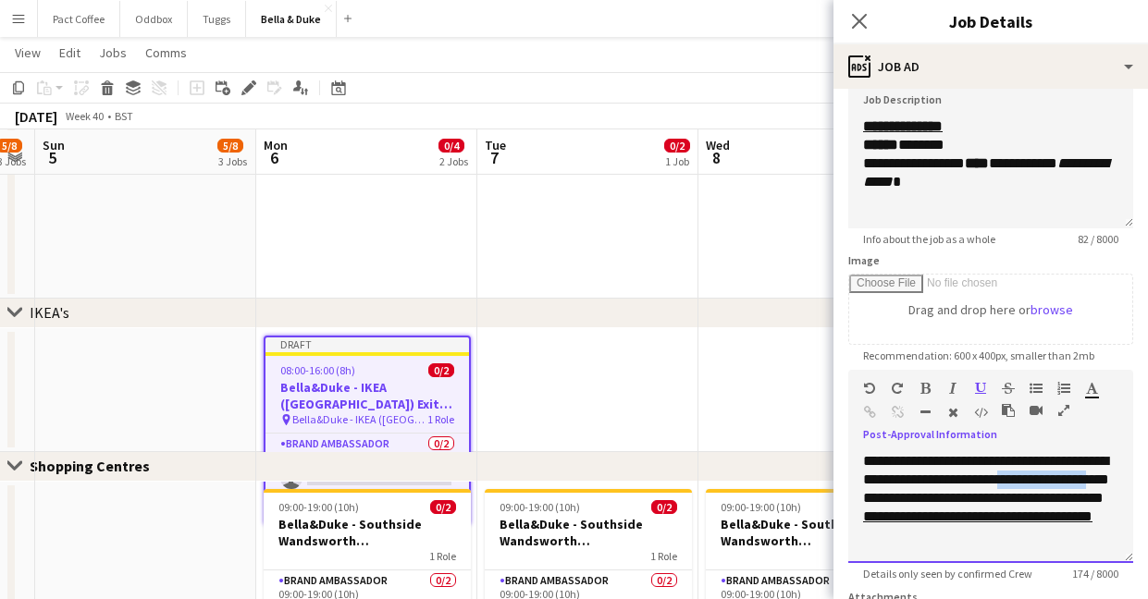
drag, startPoint x: 911, startPoint y: 500, endPoint x: 1034, endPoint y: 481, distance: 124.5
click at [1034, 481] on span "**********" at bounding box center [986, 479] width 246 height 51
drag, startPoint x: 889, startPoint y: 493, endPoint x: 947, endPoint y: 505, distance: 59.5
click at [946, 505] on span "**********" at bounding box center [986, 479] width 246 height 51
drag, startPoint x: 963, startPoint y: 538, endPoint x: 931, endPoint y: 524, distance: 34.4
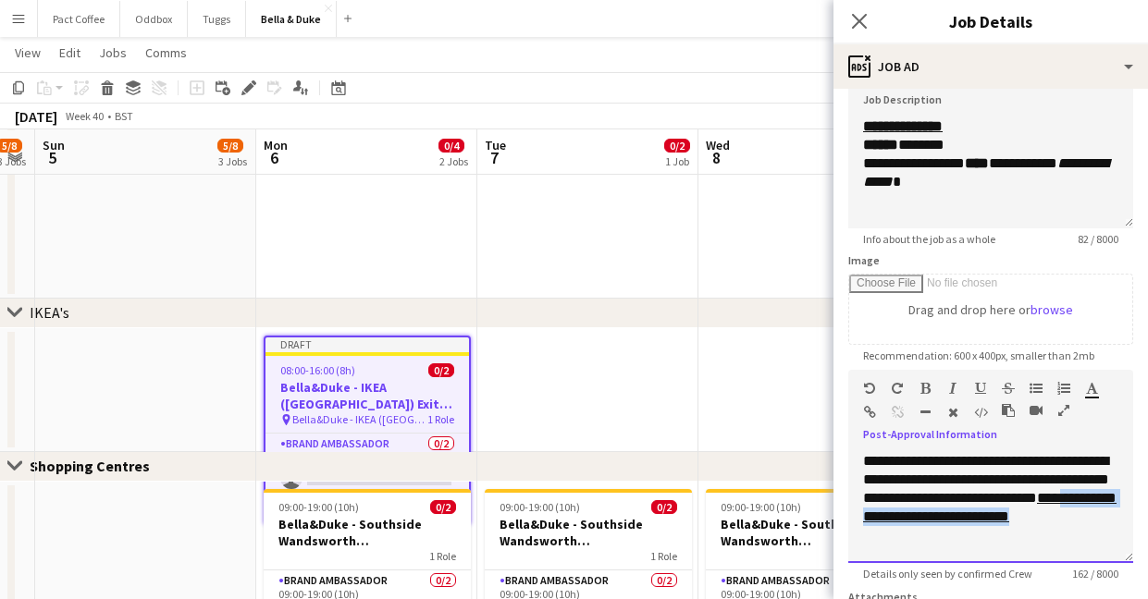
click at [931, 524] on div "**********" at bounding box center [990, 507] width 285 height 111
click at [929, 448] on div "**********" at bounding box center [990, 501] width 285 height 124
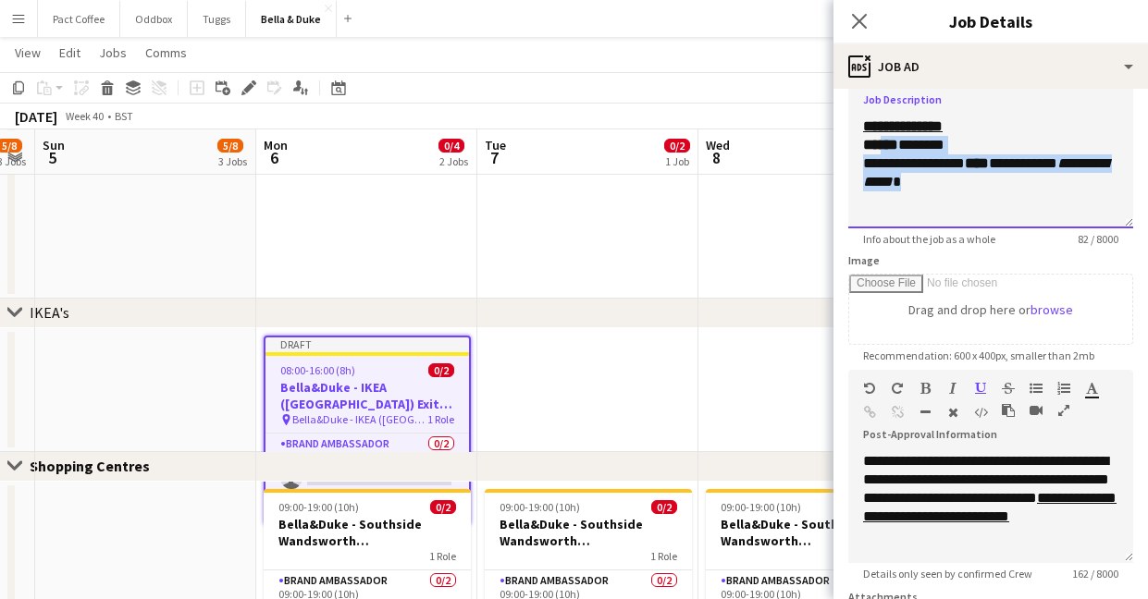
drag, startPoint x: 879, startPoint y: 141, endPoint x: 986, endPoint y: 179, distance: 112.9
click at [985, 178] on div "**********" at bounding box center [990, 172] width 285 height 111
click at [986, 179] on div "**********" at bounding box center [990, 172] width 255 height 37
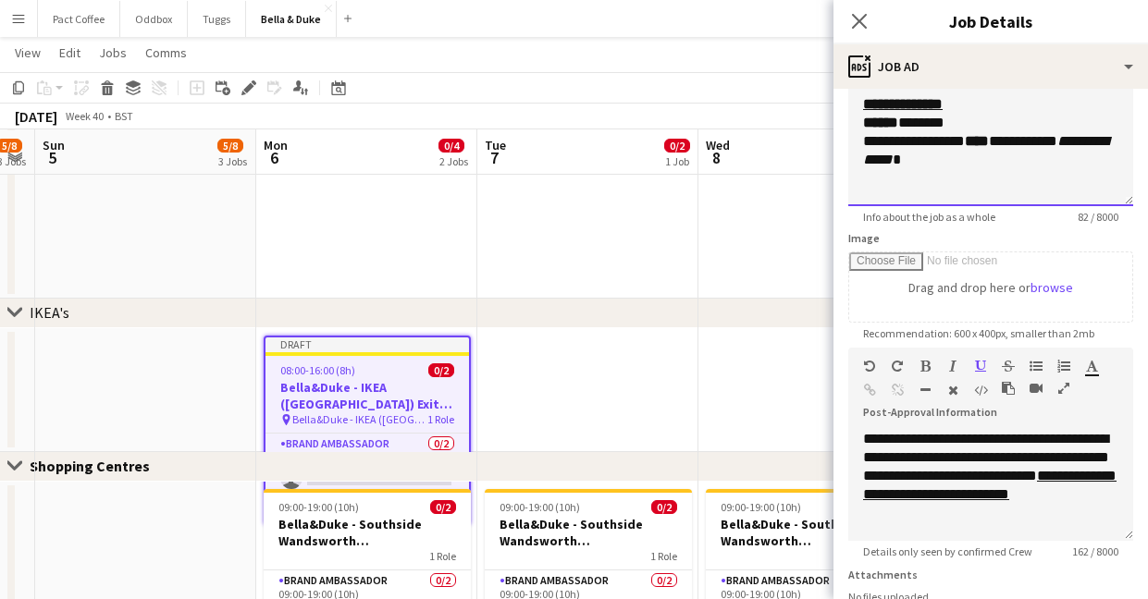
scroll to position [314, 0]
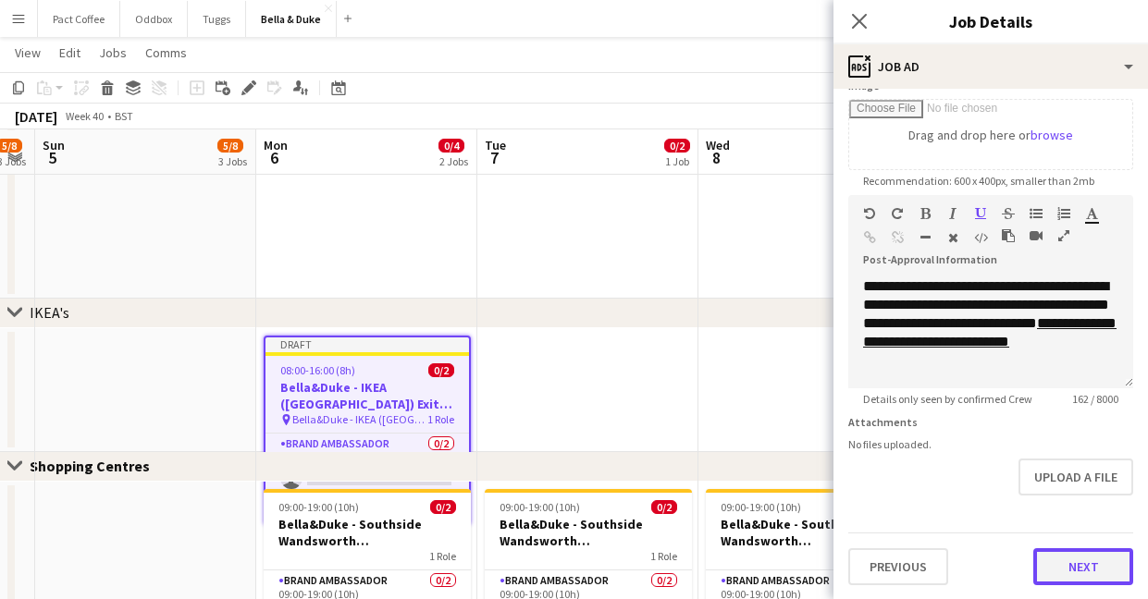
click at [1077, 571] on button "Next" at bounding box center [1083, 566] width 100 height 37
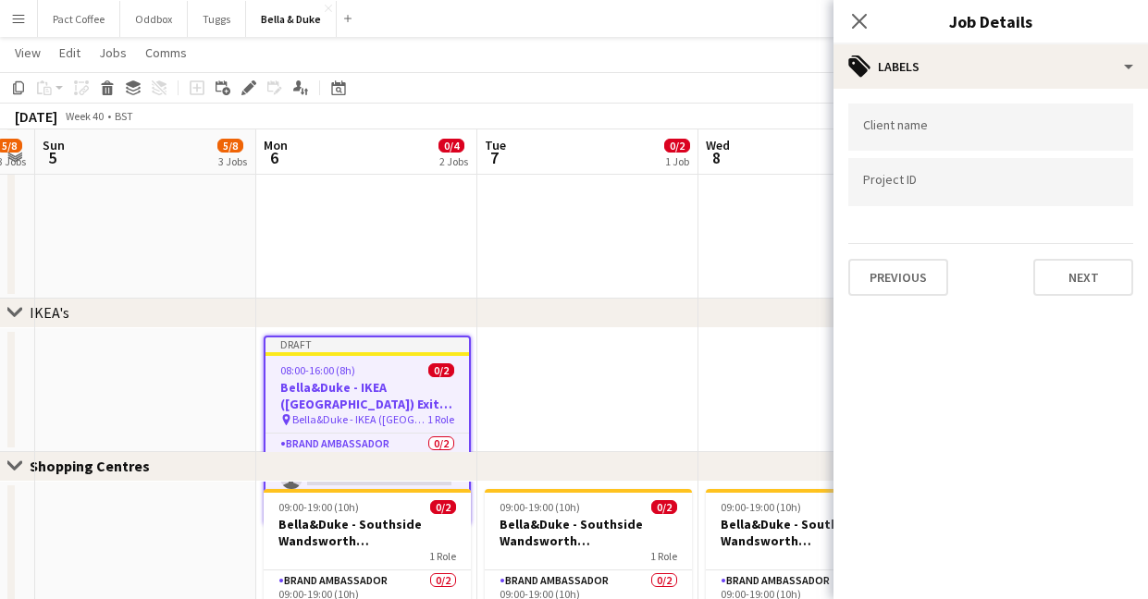
scroll to position [0, 0]
click at [1048, 276] on button "Next" at bounding box center [1083, 277] width 100 height 37
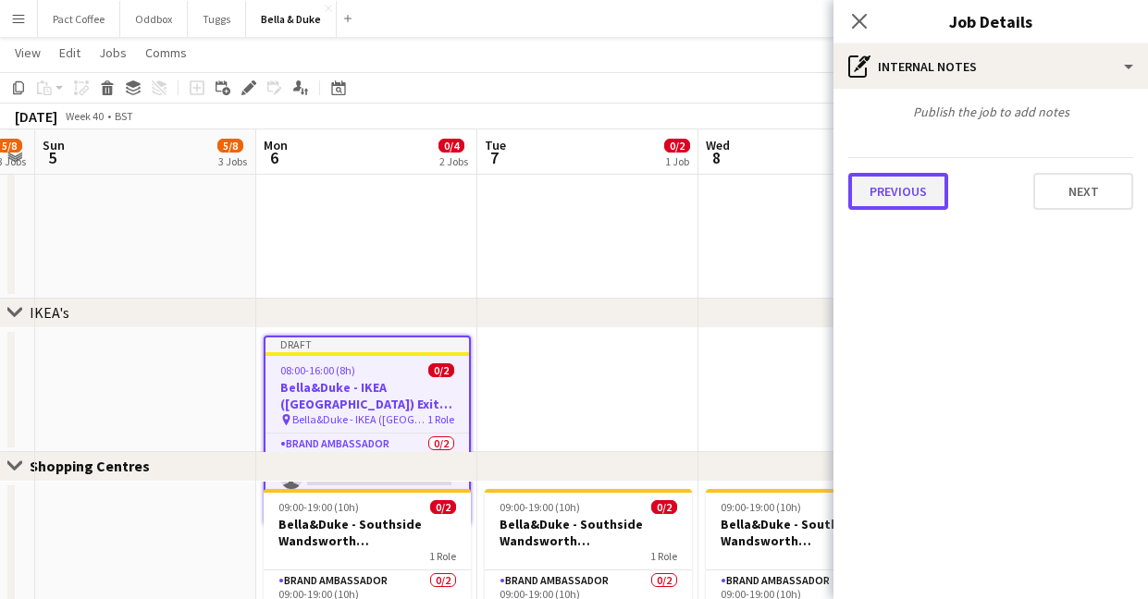
click at [932, 185] on button "Previous" at bounding box center [898, 191] width 100 height 37
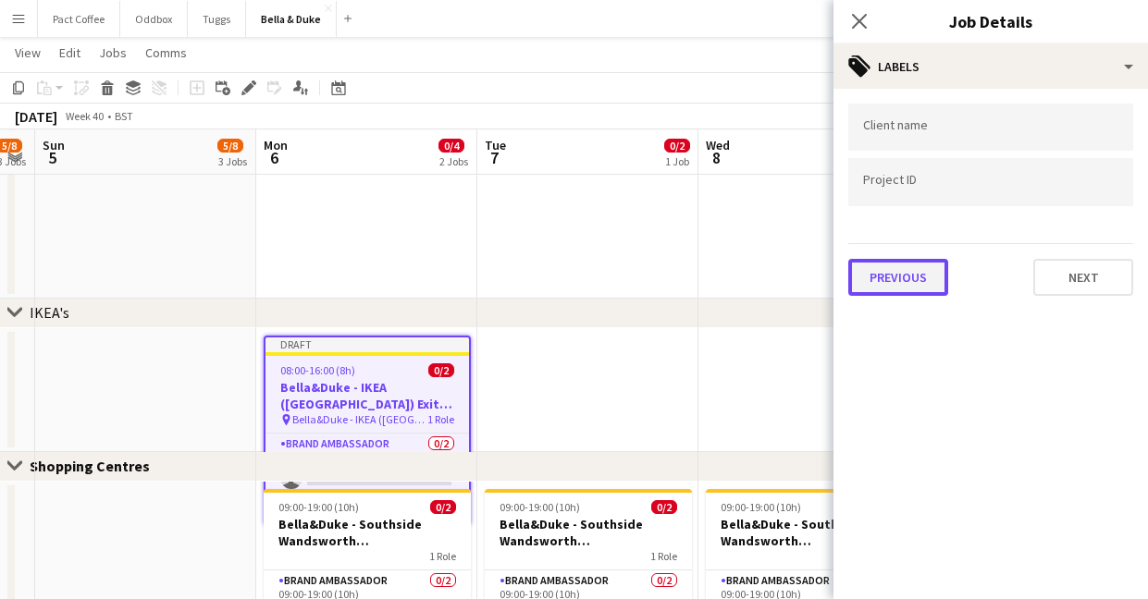
click at [917, 263] on button "Previous" at bounding box center [898, 277] width 100 height 37
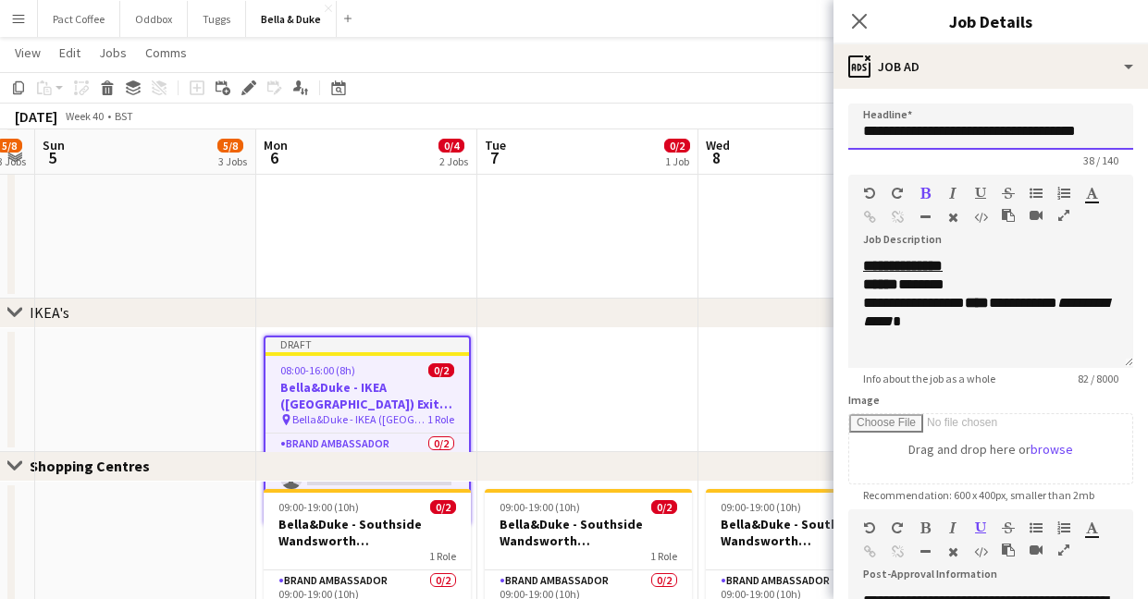
click at [943, 136] on input "**********" at bounding box center [990, 127] width 285 height 46
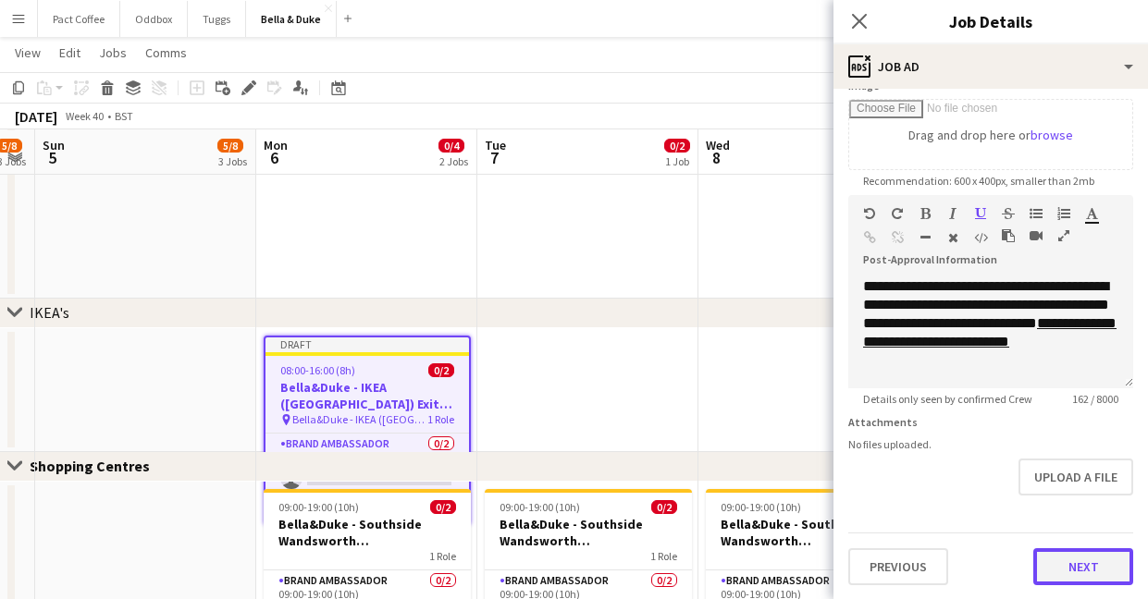
click at [1073, 563] on button "Next" at bounding box center [1083, 566] width 100 height 37
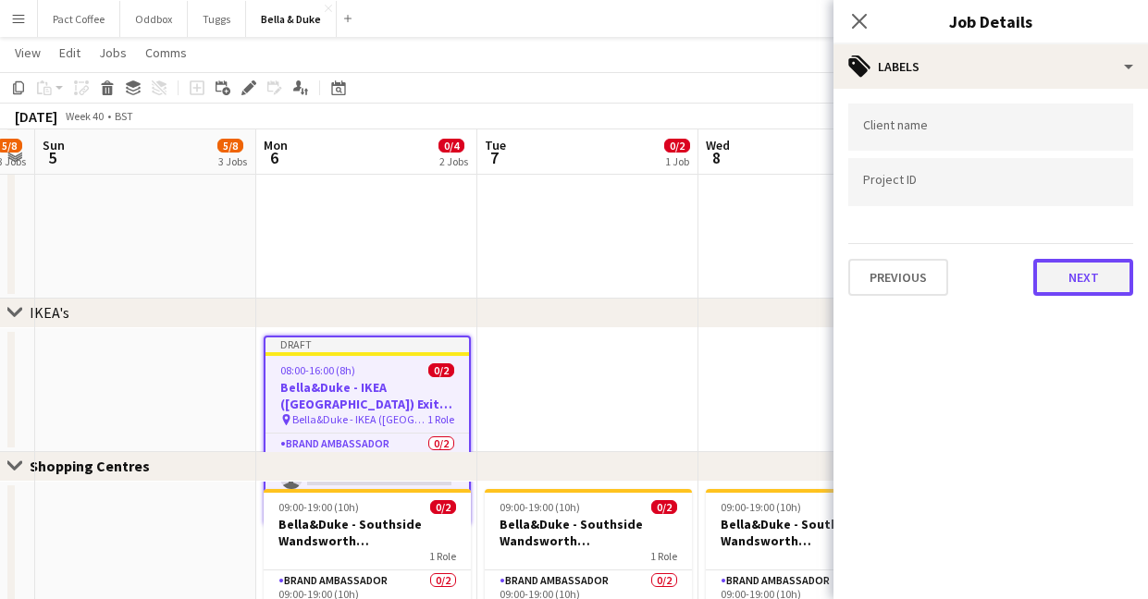
click at [1078, 285] on button "Next" at bounding box center [1083, 277] width 100 height 37
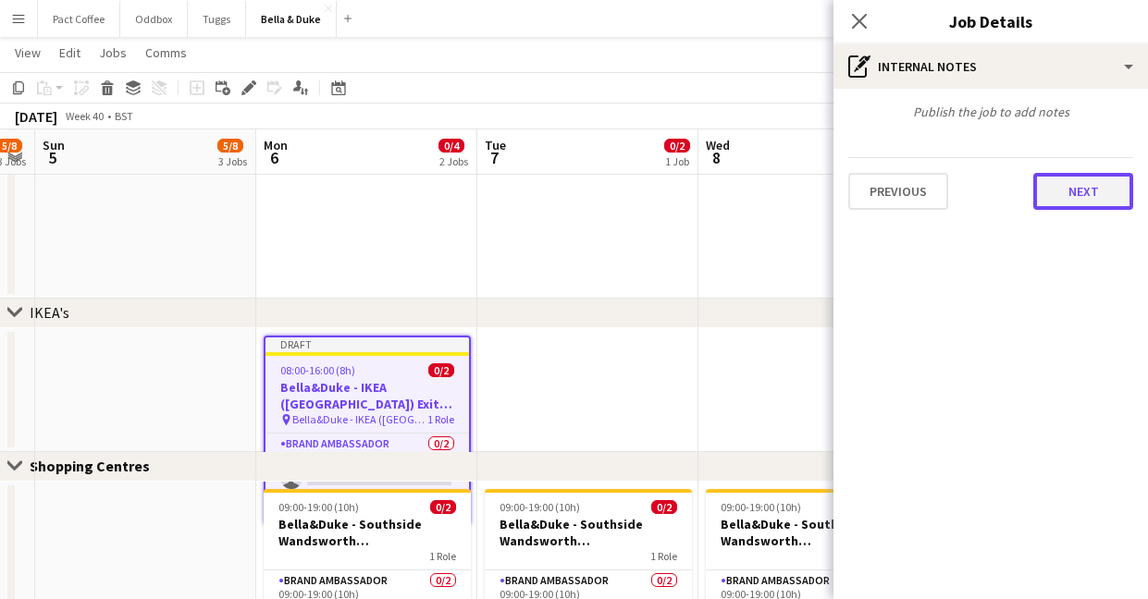
click at [1053, 182] on button "Next" at bounding box center [1083, 191] width 100 height 37
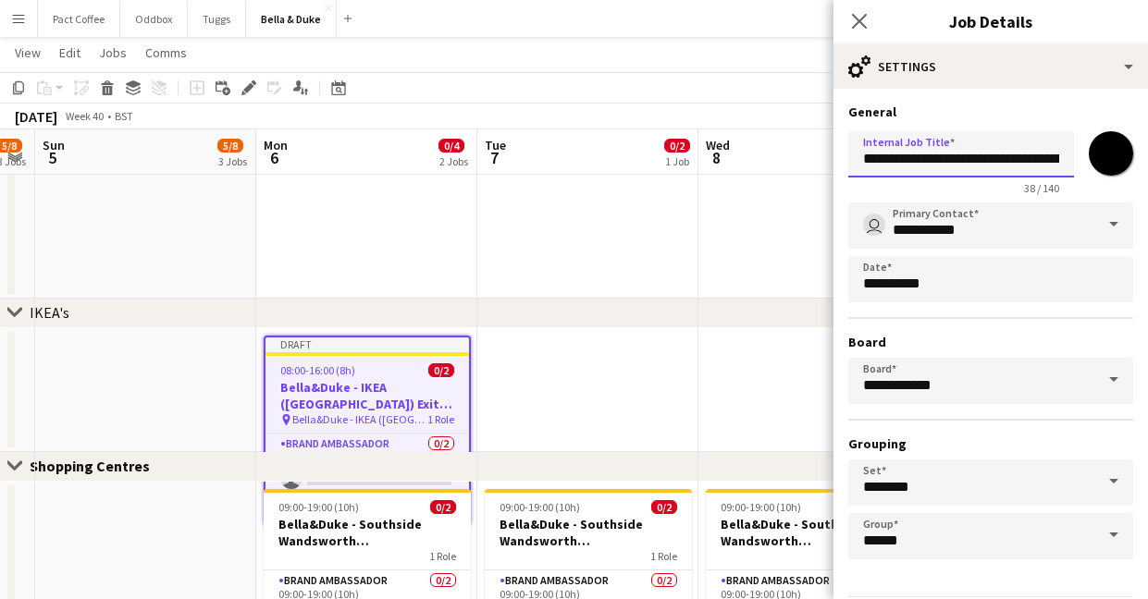
scroll to position [0, 39]
drag, startPoint x: 980, startPoint y: 157, endPoint x: 1079, endPoint y: 163, distance: 99.1
click at [1079, 163] on div "**********" at bounding box center [990, 159] width 285 height 71
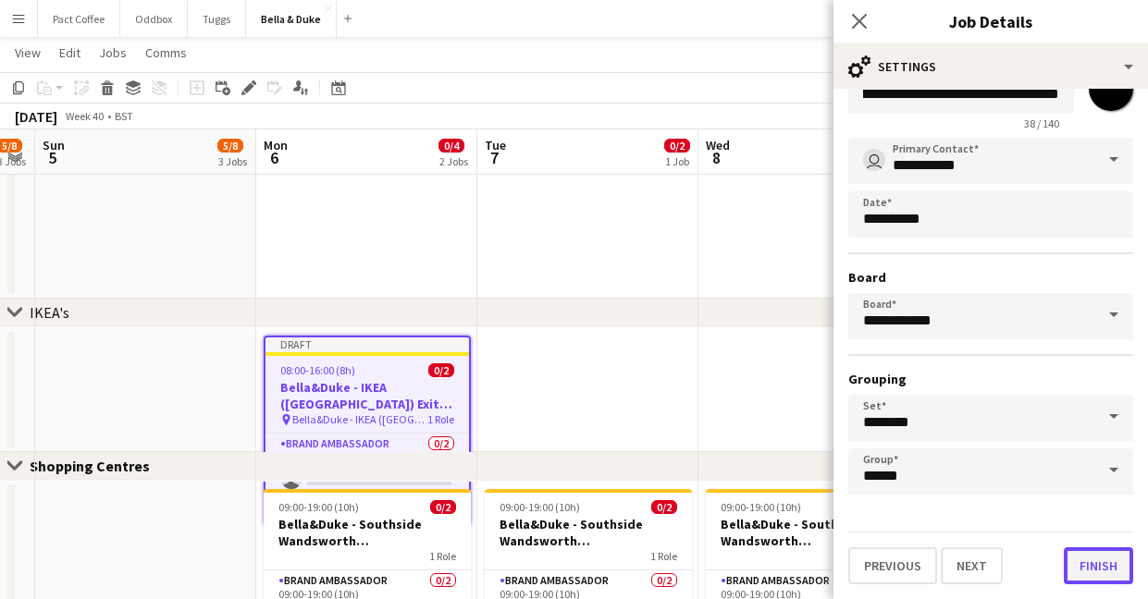
click at [1090, 577] on button "Finish" at bounding box center [1097, 565] width 69 height 37
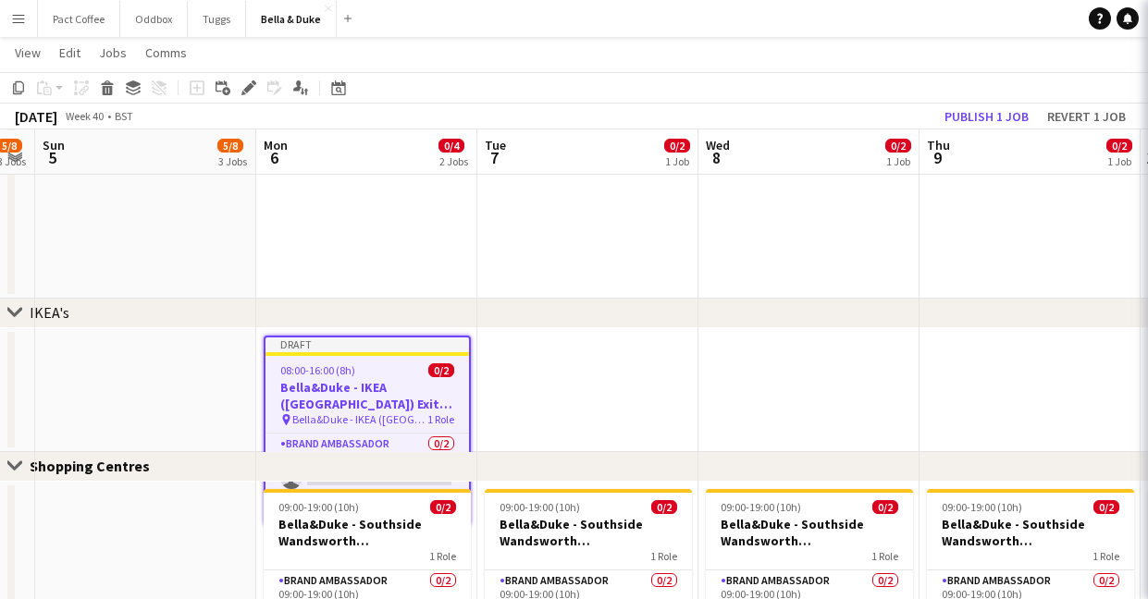
scroll to position [0, 0]
click at [697, 370] on app-date-cell at bounding box center [587, 390] width 221 height 124
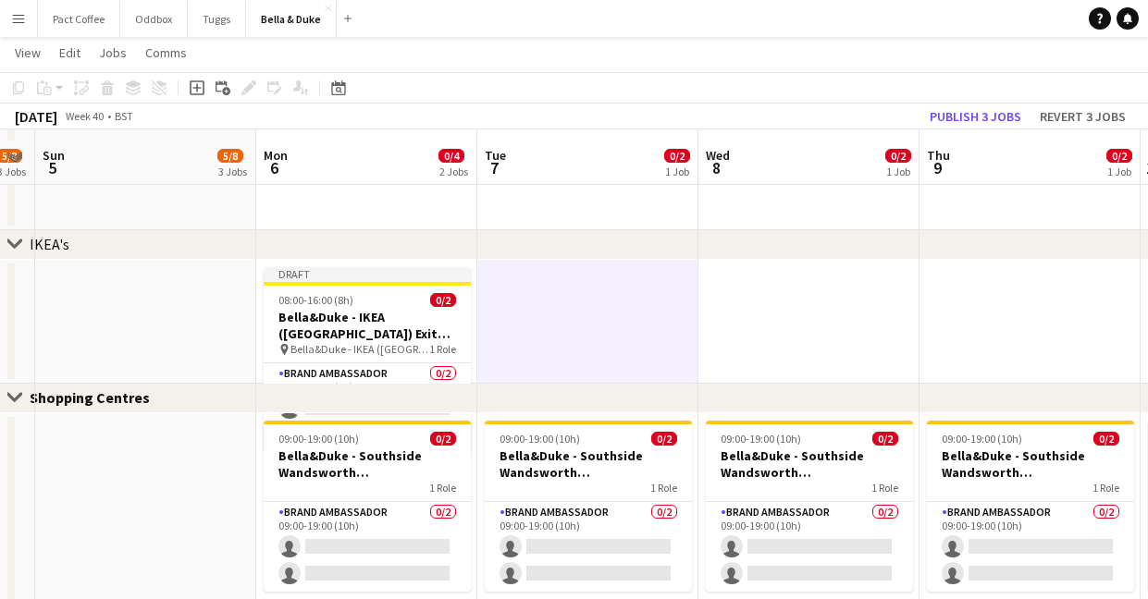
scroll to position [1651, 0]
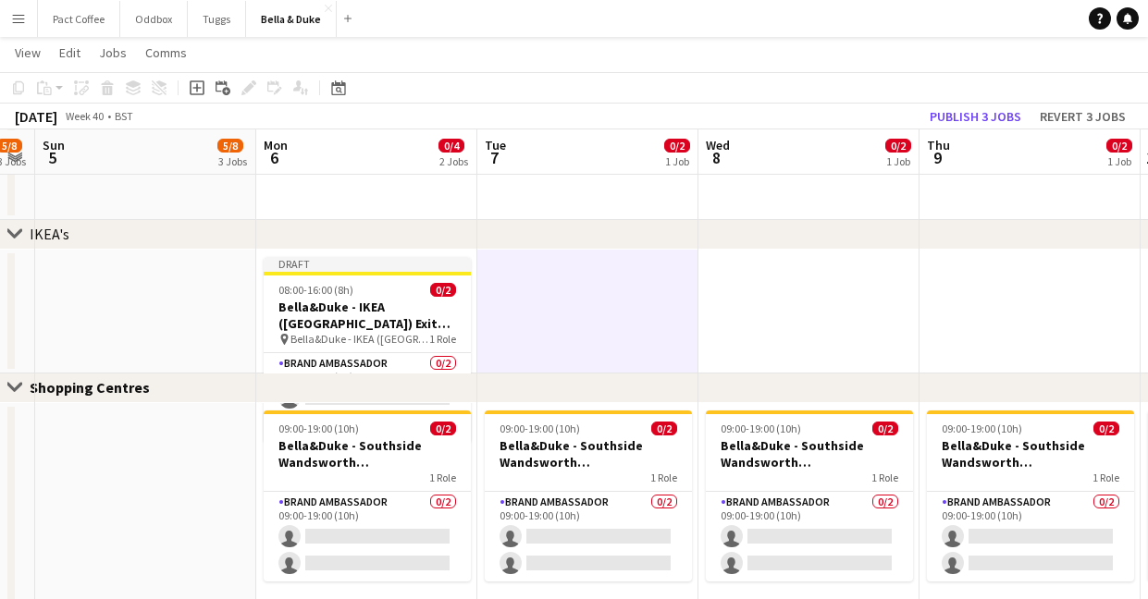
drag, startPoint x: 141, startPoint y: 383, endPoint x: 141, endPoint y: 425, distance: 42.5
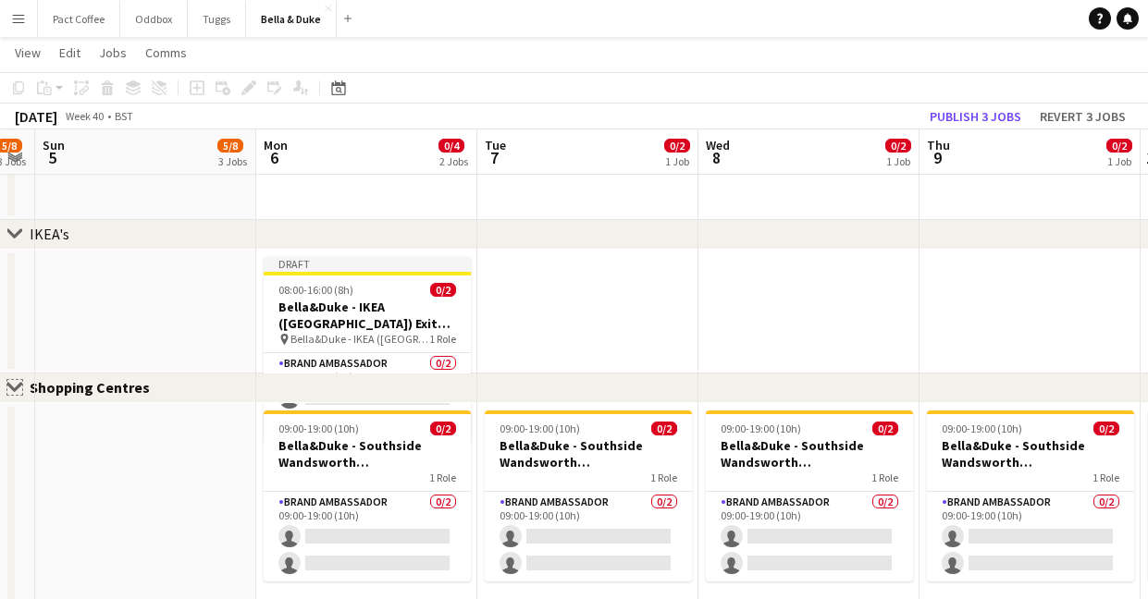
click at [14, 387] on app-icon "Close set" at bounding box center [14, 387] width 15 height 15
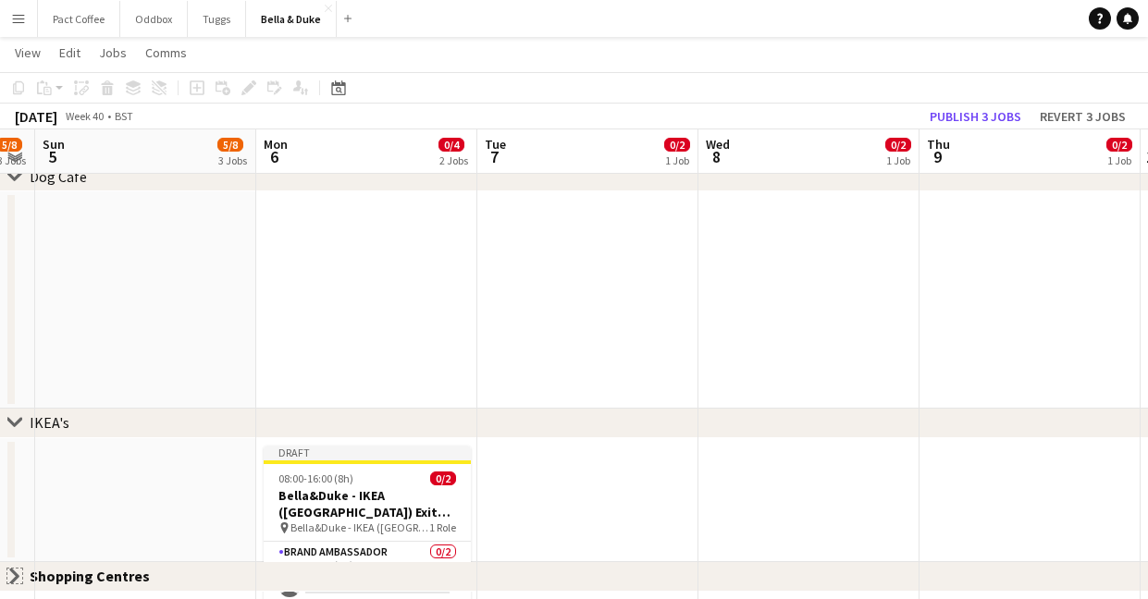
scroll to position [31, 849]
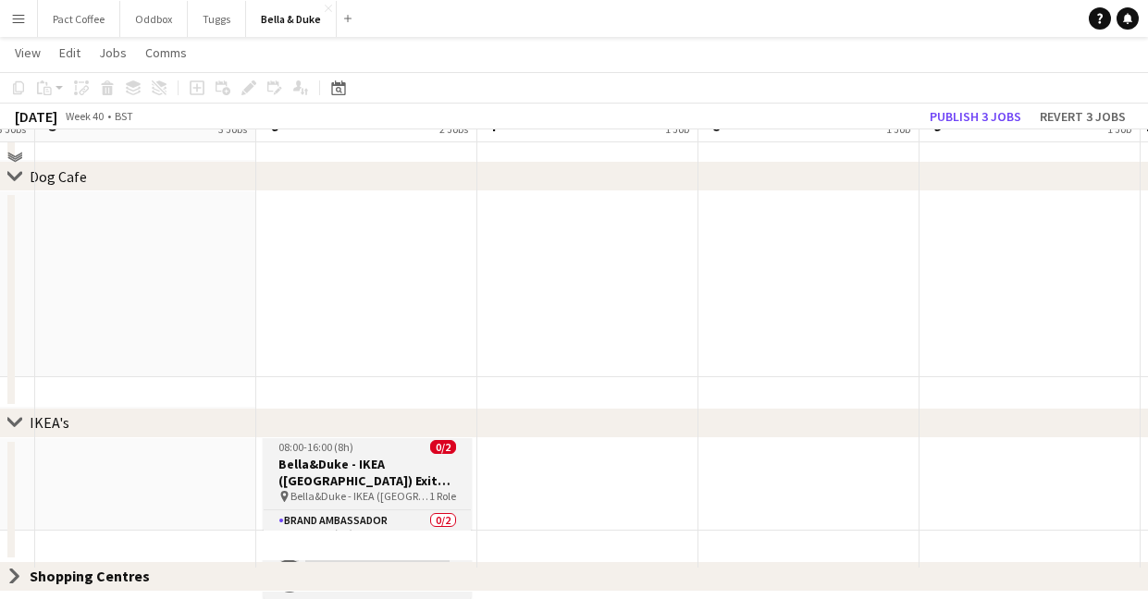
click at [411, 486] on h3 "Bella&Duke - IKEA ([GEOGRAPHIC_DATA]) Exit Door" at bounding box center [367, 472] width 207 height 33
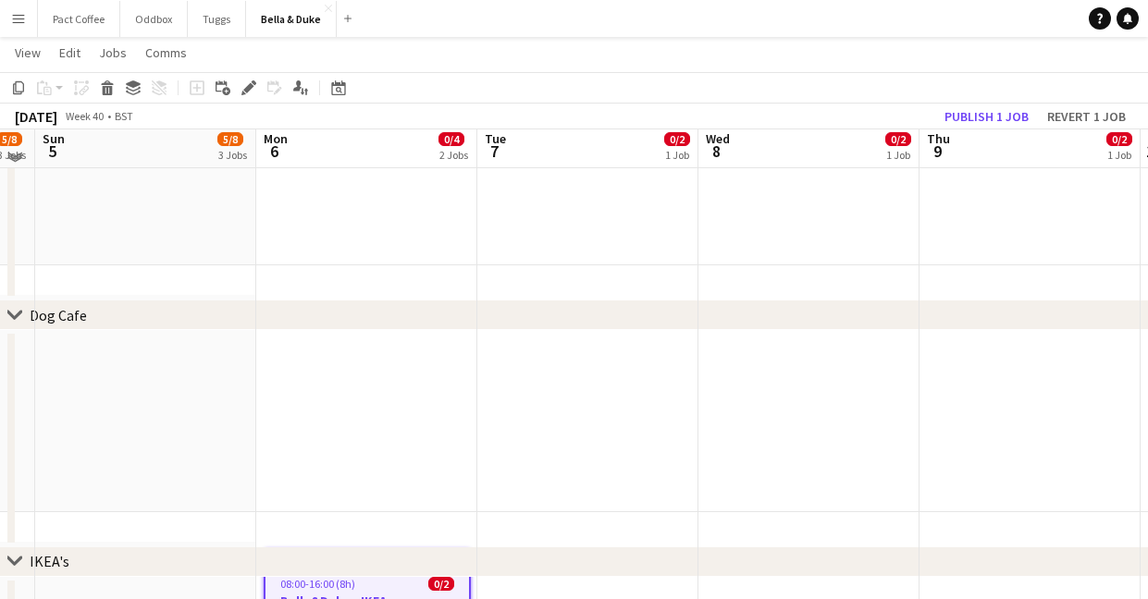
scroll to position [1462, 0]
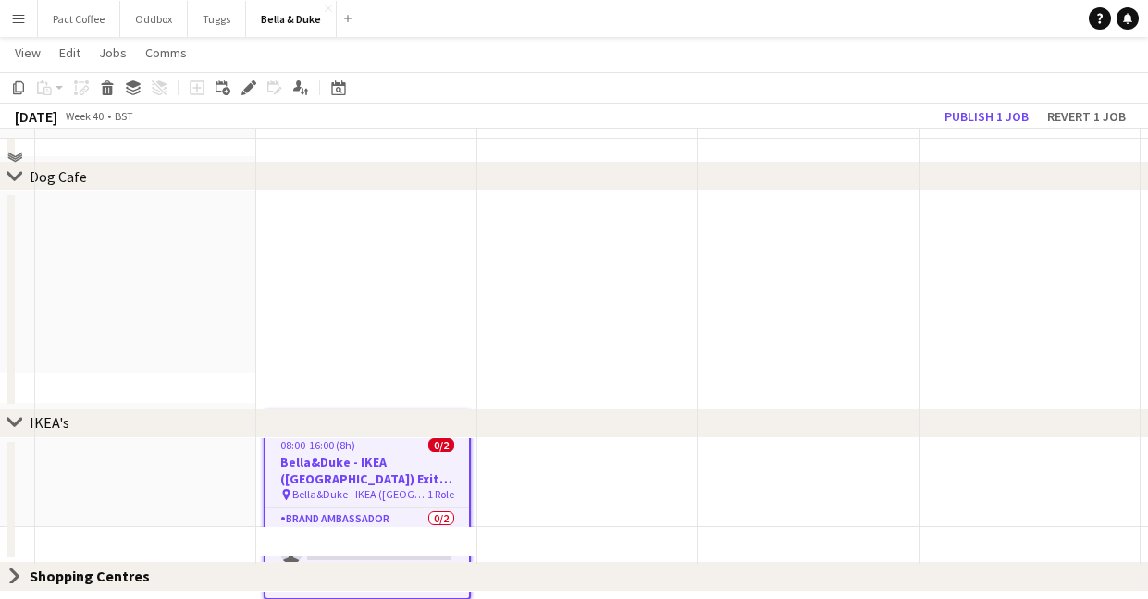
click at [19, 424] on icon "chevron-right" at bounding box center [14, 422] width 15 height 15
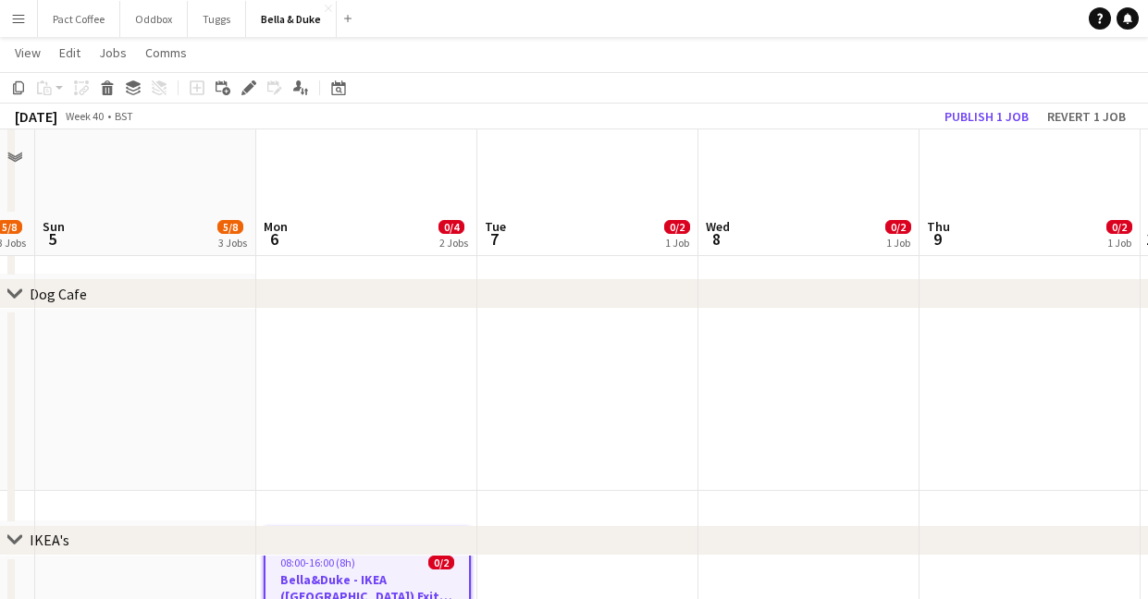
scroll to position [0, 849]
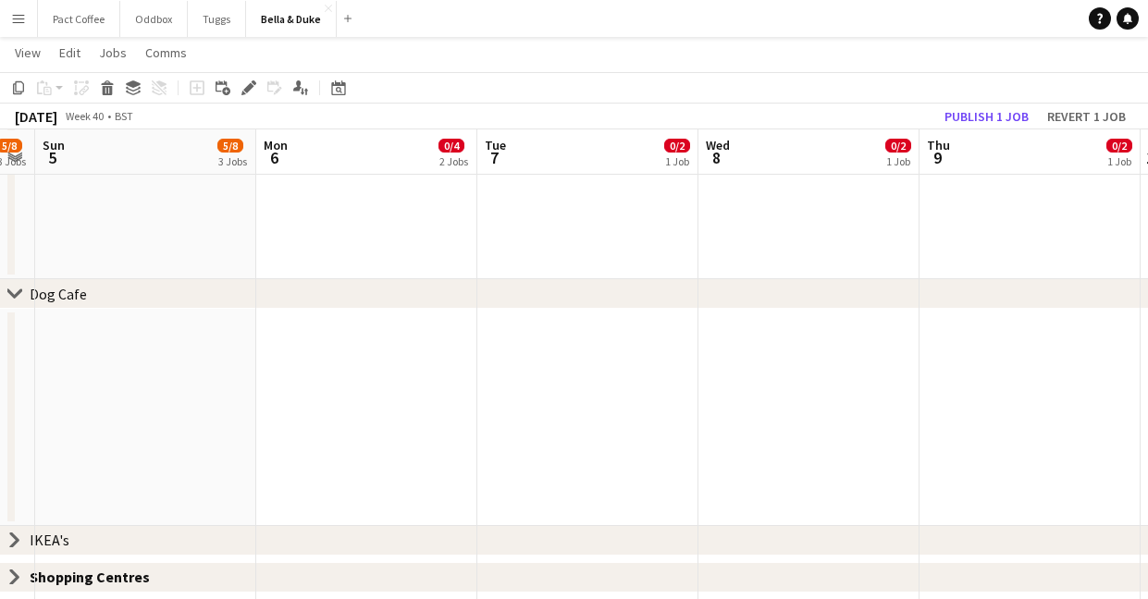
click at [13, 533] on icon "chevron-right" at bounding box center [14, 540] width 15 height 15
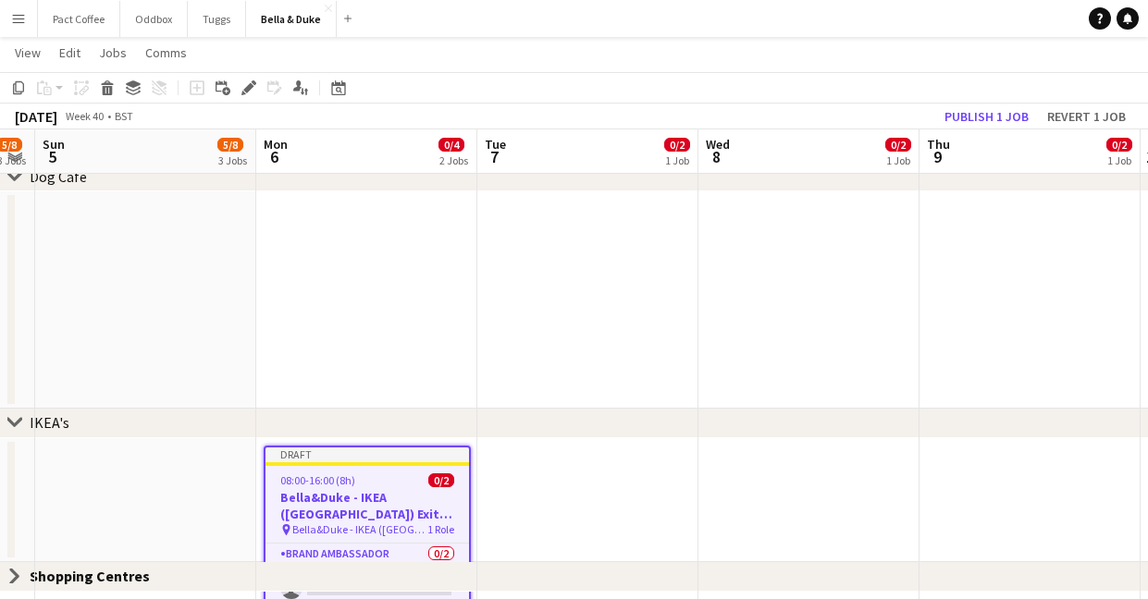
scroll to position [35, 849]
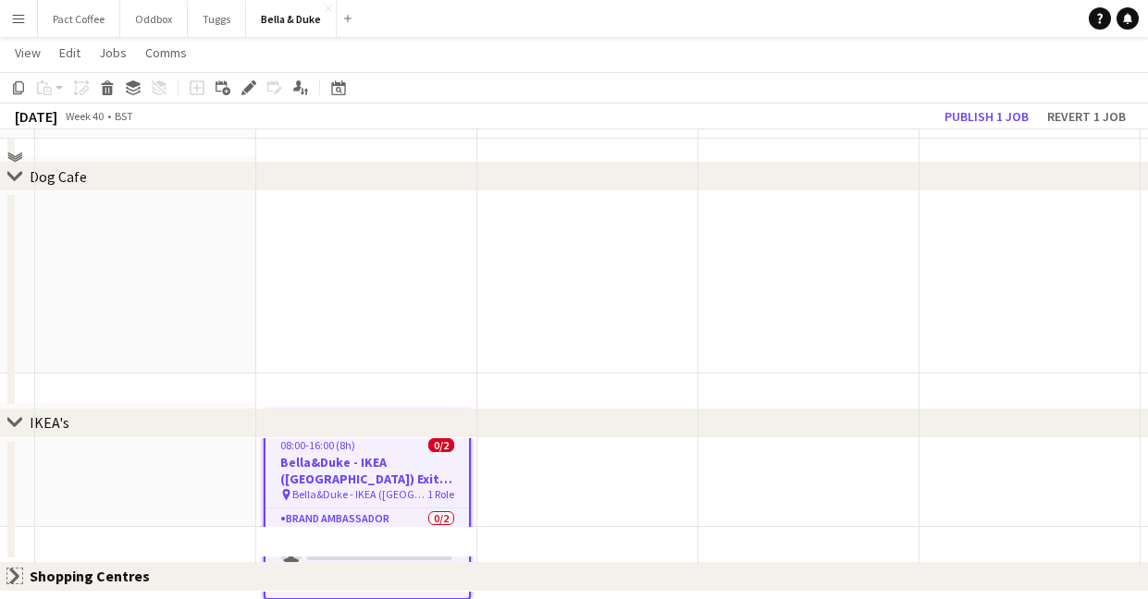
click at [12, 580] on app-icon "Close set" at bounding box center [14, 576] width 15 height 15
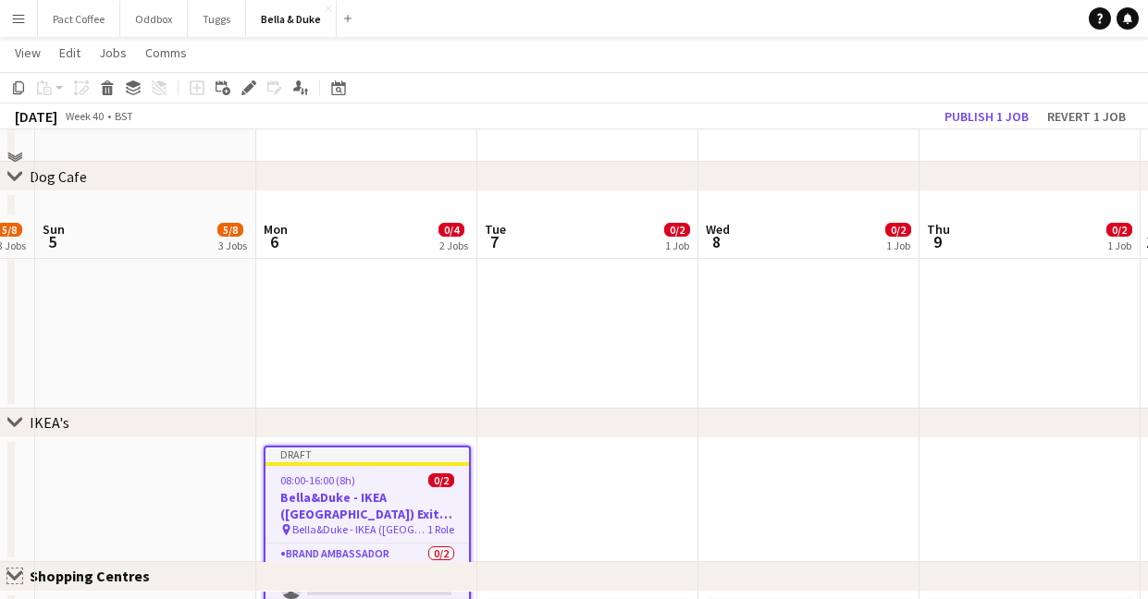
scroll to position [1671, 0]
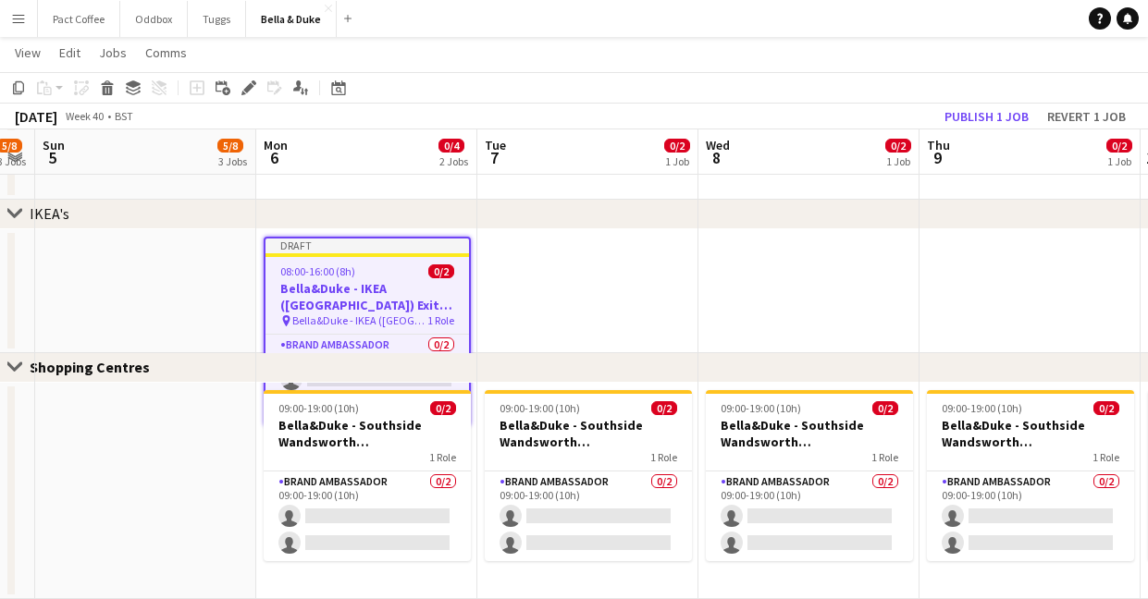
click at [432, 283] on h3 "Bella&Duke - IKEA ([GEOGRAPHIC_DATA]) Exit Door" at bounding box center [366, 296] width 203 height 33
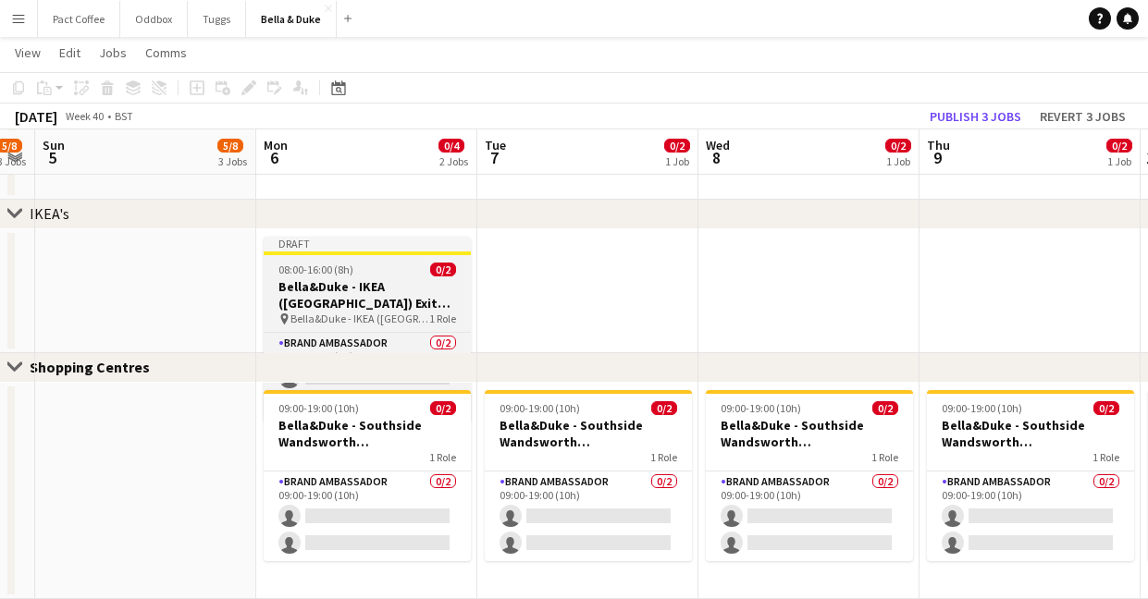
click at [432, 283] on h3 "Bella&Duke - IKEA ([GEOGRAPHIC_DATA]) Exit Door" at bounding box center [367, 294] width 207 height 33
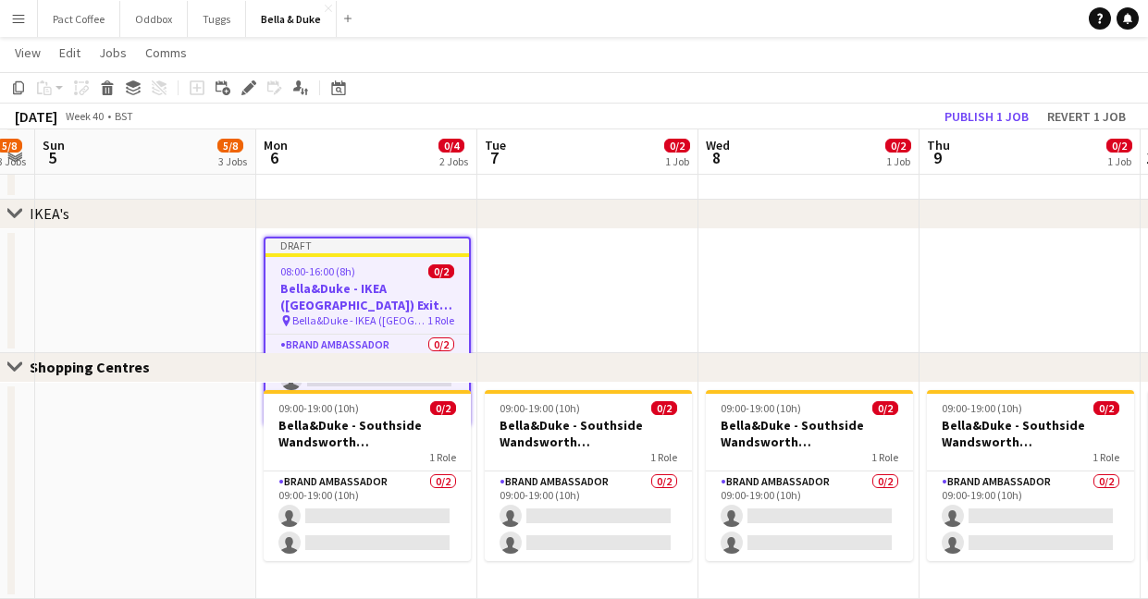
click at [579, 295] on app-date-cell at bounding box center [587, 291] width 221 height 124
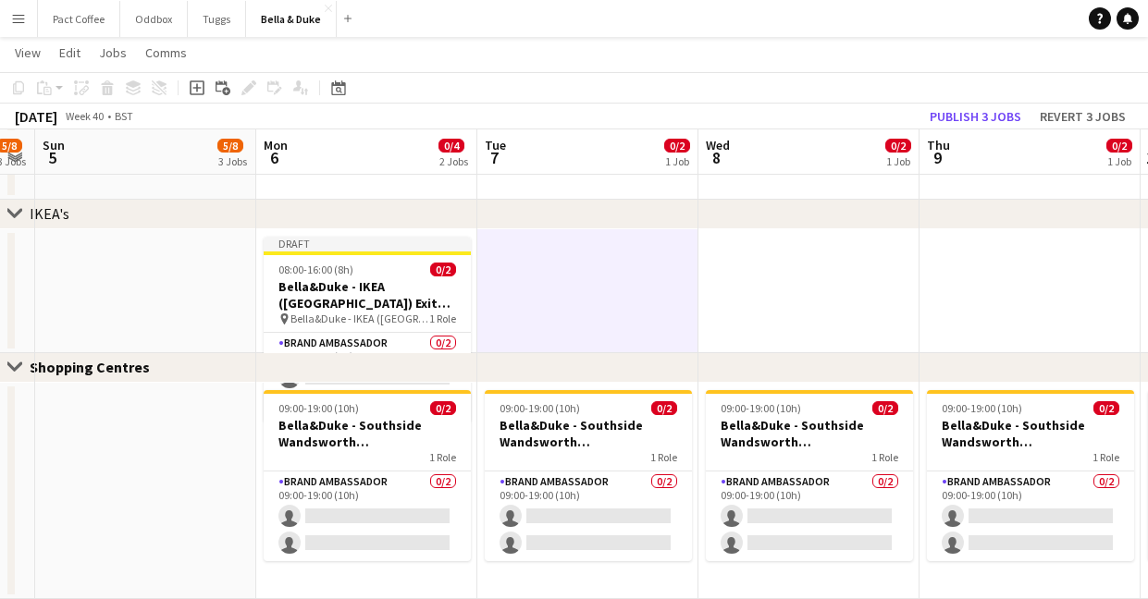
click at [562, 298] on app-date-cell at bounding box center [587, 291] width 221 height 124
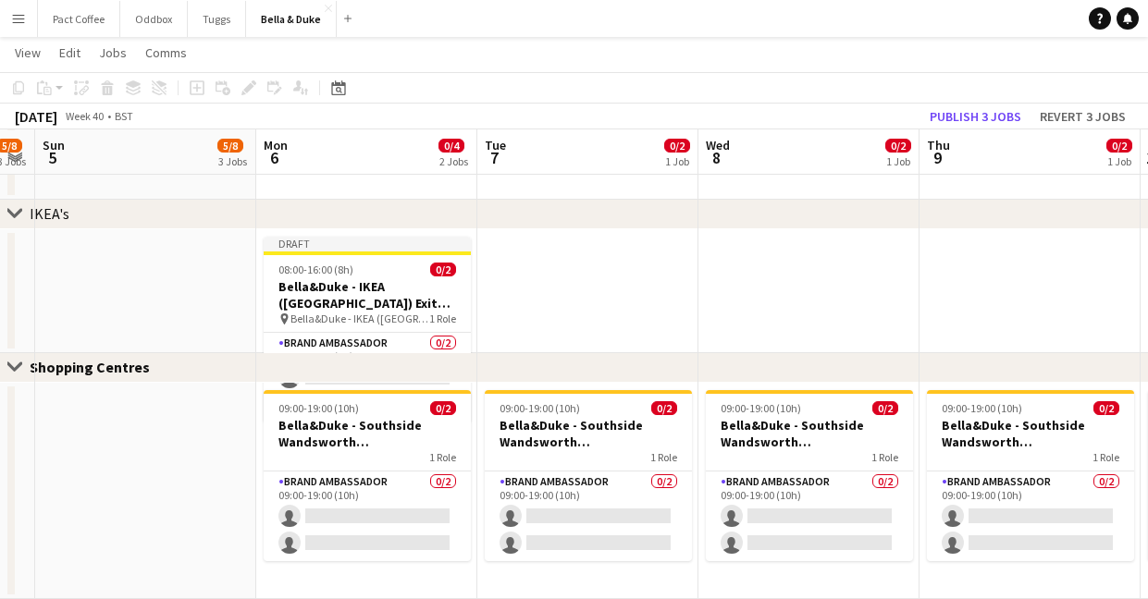
click at [562, 298] on app-date-cell at bounding box center [587, 291] width 221 height 124
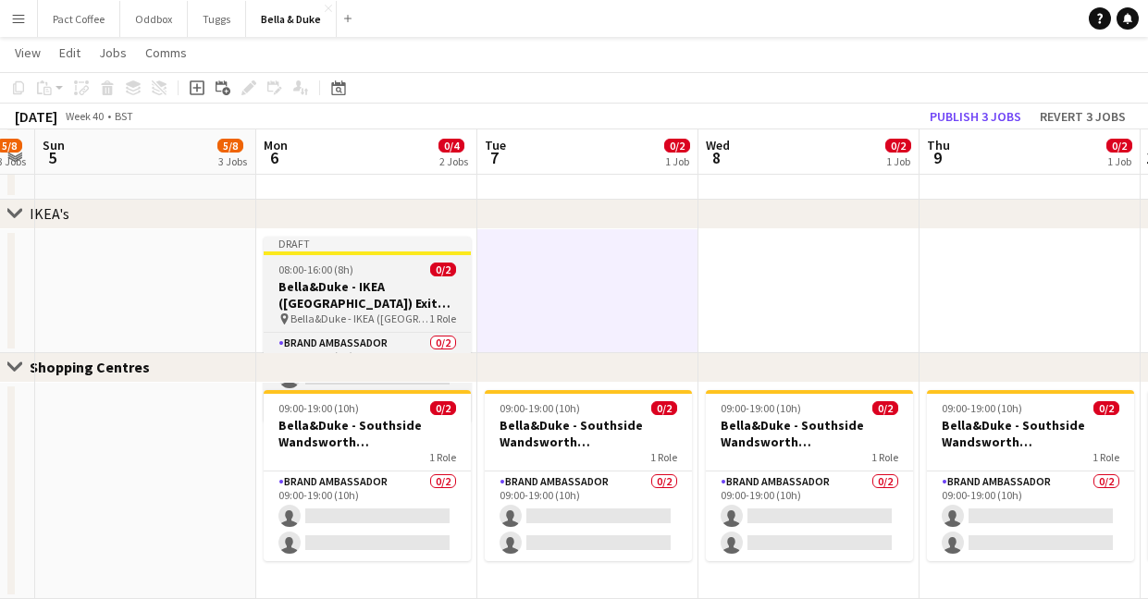
click at [430, 297] on h3 "Bella&Duke - IKEA ([GEOGRAPHIC_DATA]) Exit Door" at bounding box center [367, 294] width 207 height 33
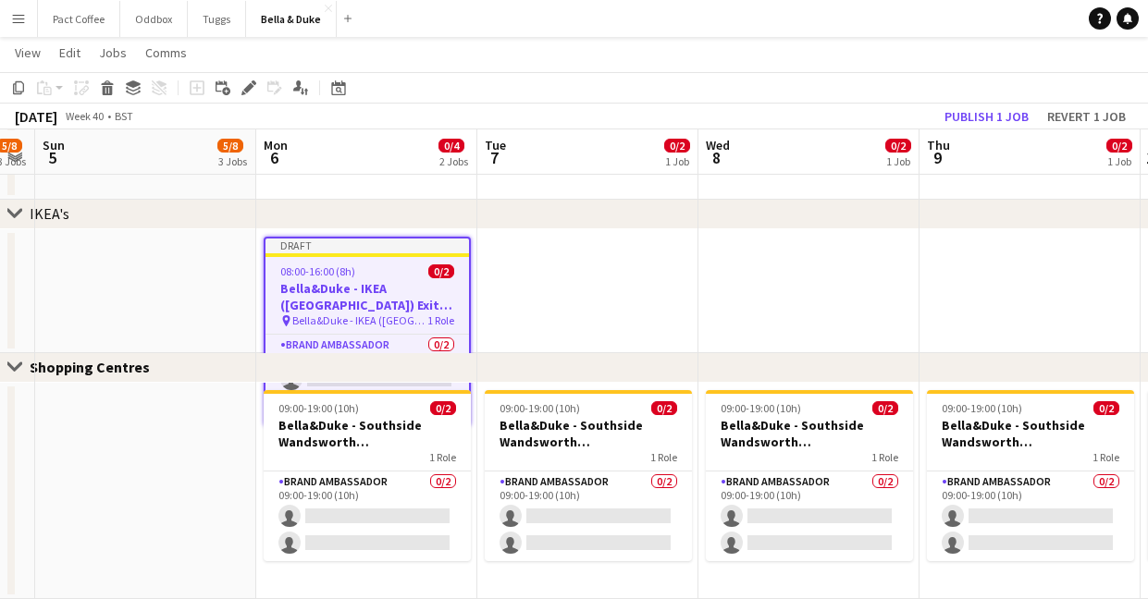
click at [559, 286] on app-date-cell at bounding box center [587, 291] width 221 height 124
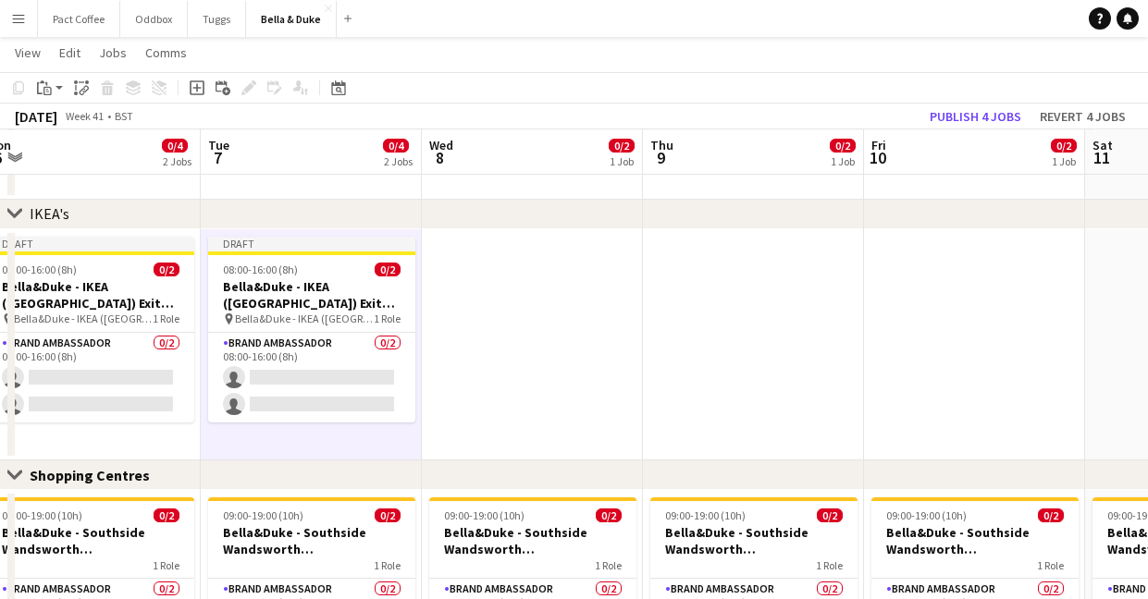
scroll to position [0, 688]
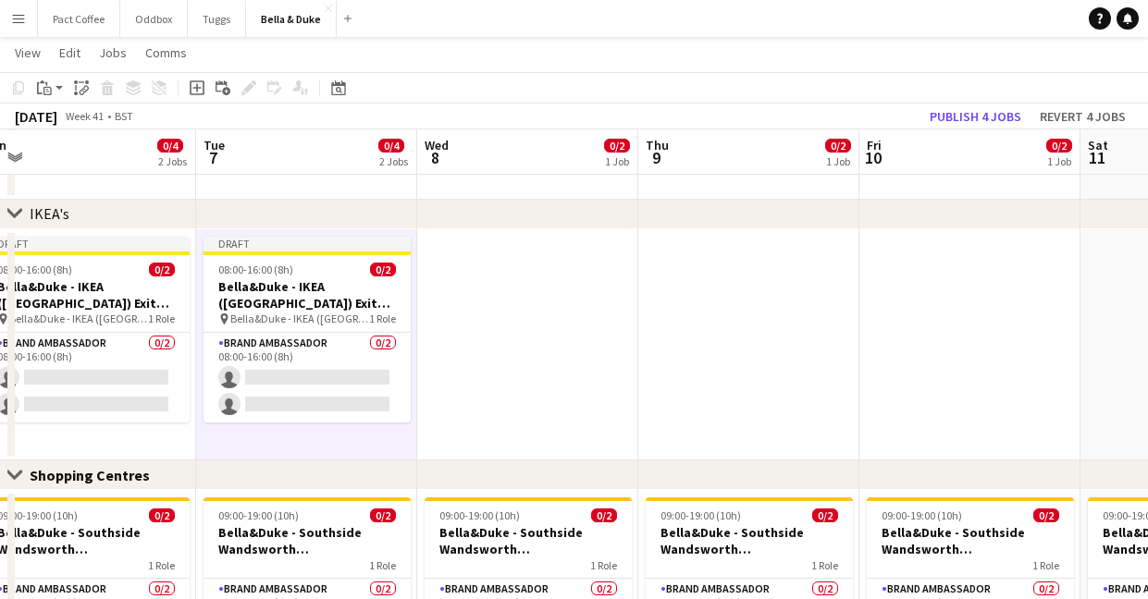
click at [553, 317] on app-date-cell at bounding box center [527, 345] width 221 height 232
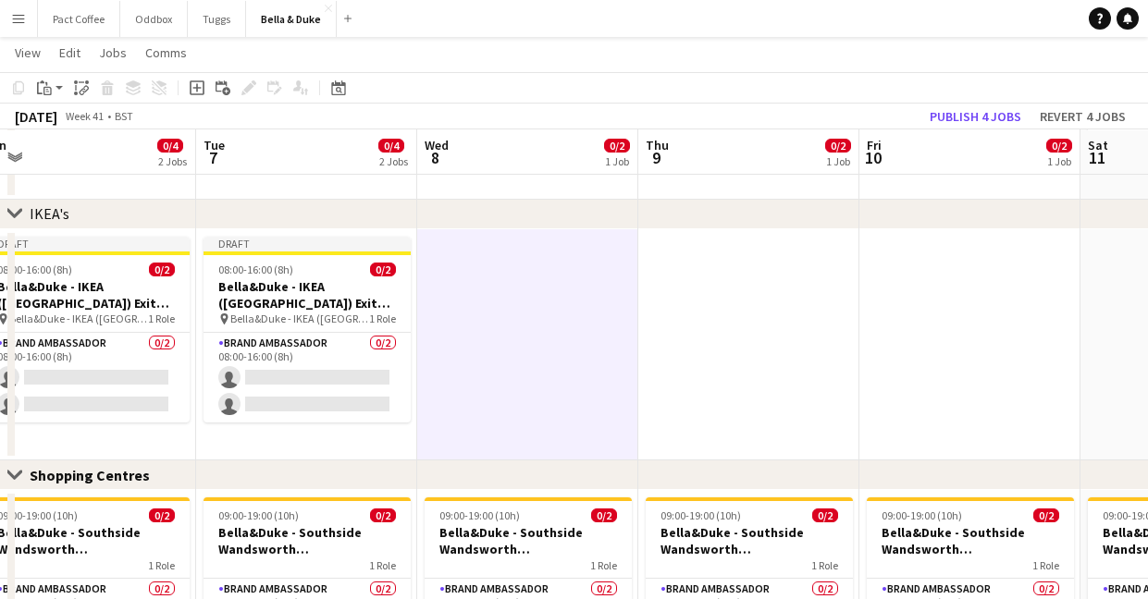
click at [707, 317] on app-date-cell at bounding box center [748, 345] width 221 height 232
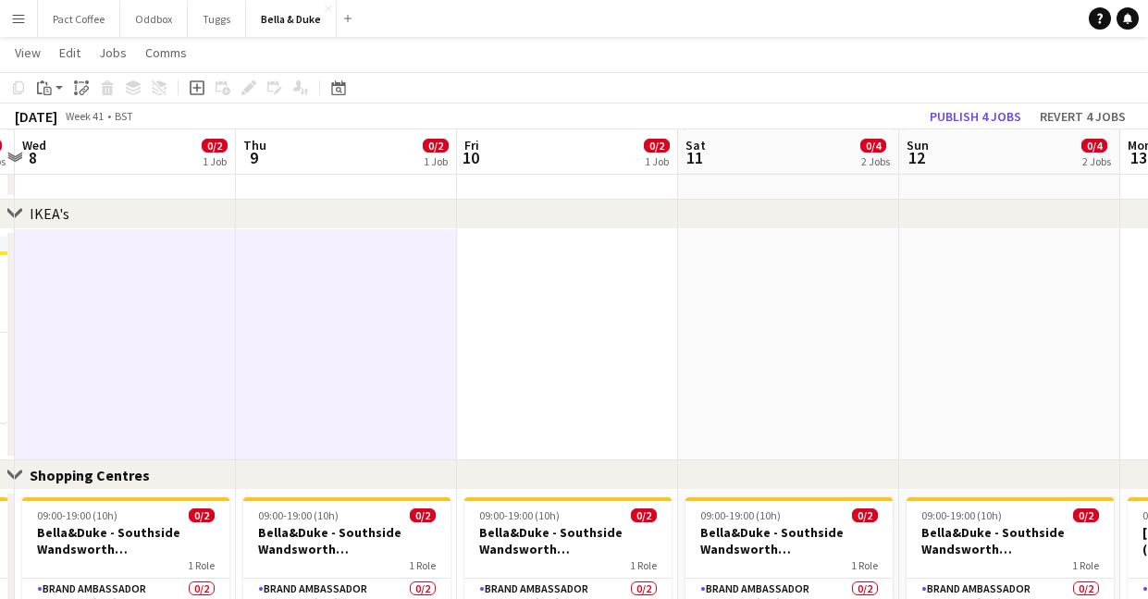
click at [524, 333] on app-date-cell at bounding box center [567, 345] width 221 height 232
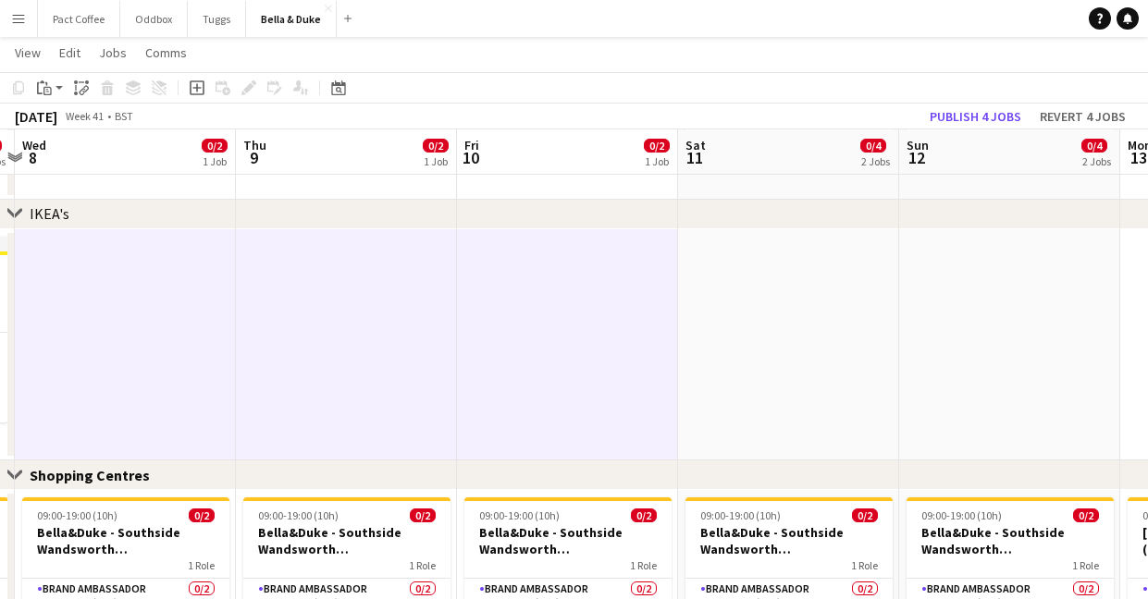
click at [764, 356] on app-date-cell at bounding box center [788, 345] width 221 height 232
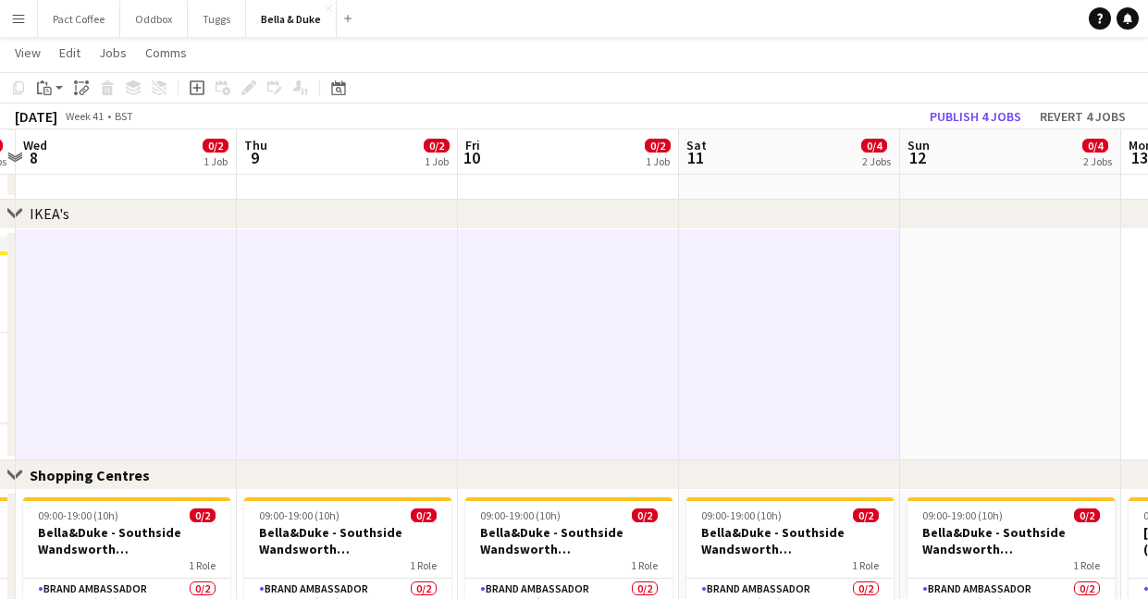
click at [970, 358] on app-date-cell at bounding box center [1010, 345] width 221 height 232
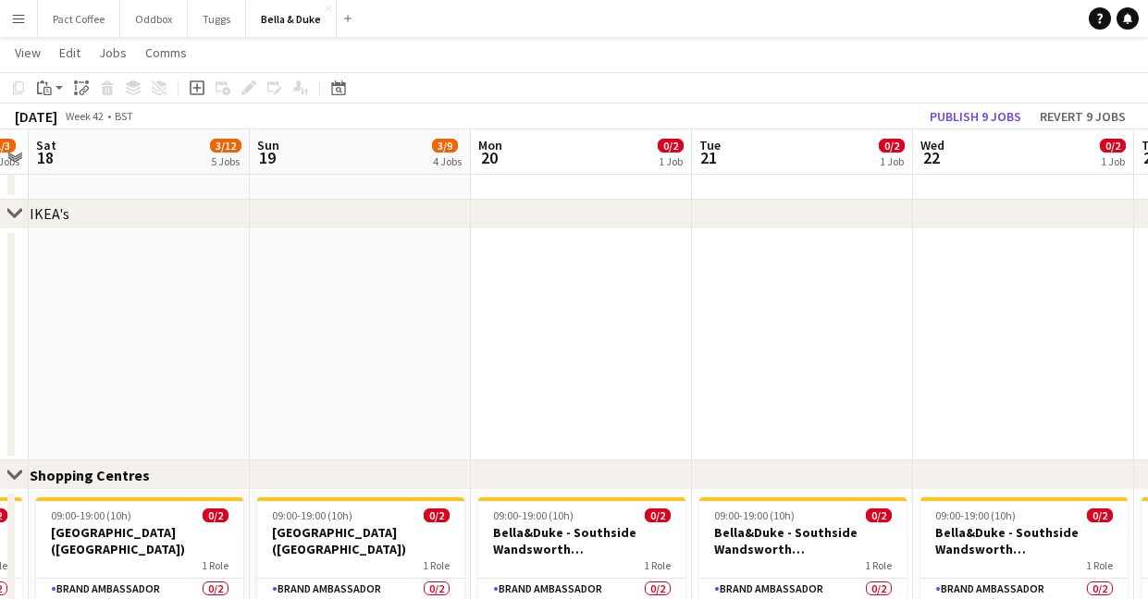
scroll to position [0, 901]
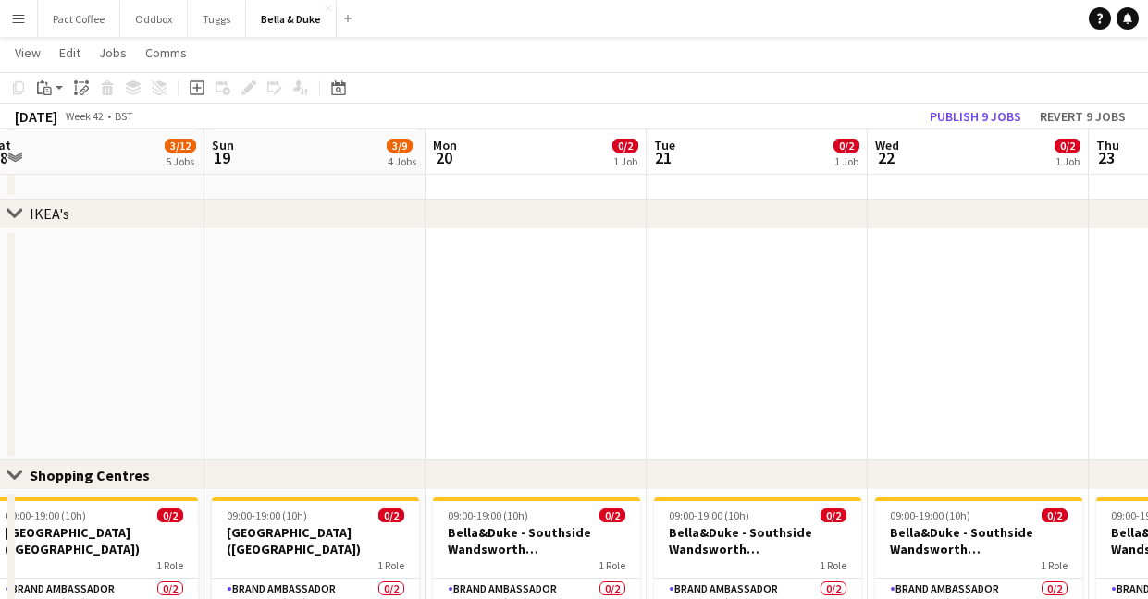
click at [525, 369] on app-date-cell at bounding box center [535, 345] width 221 height 232
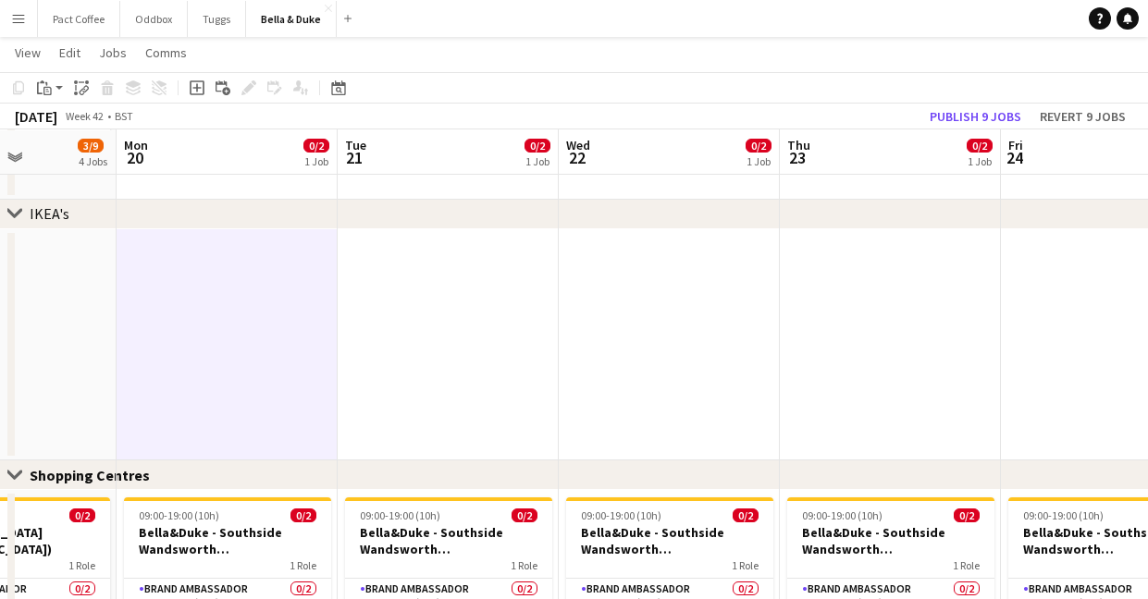
scroll to position [0, 772]
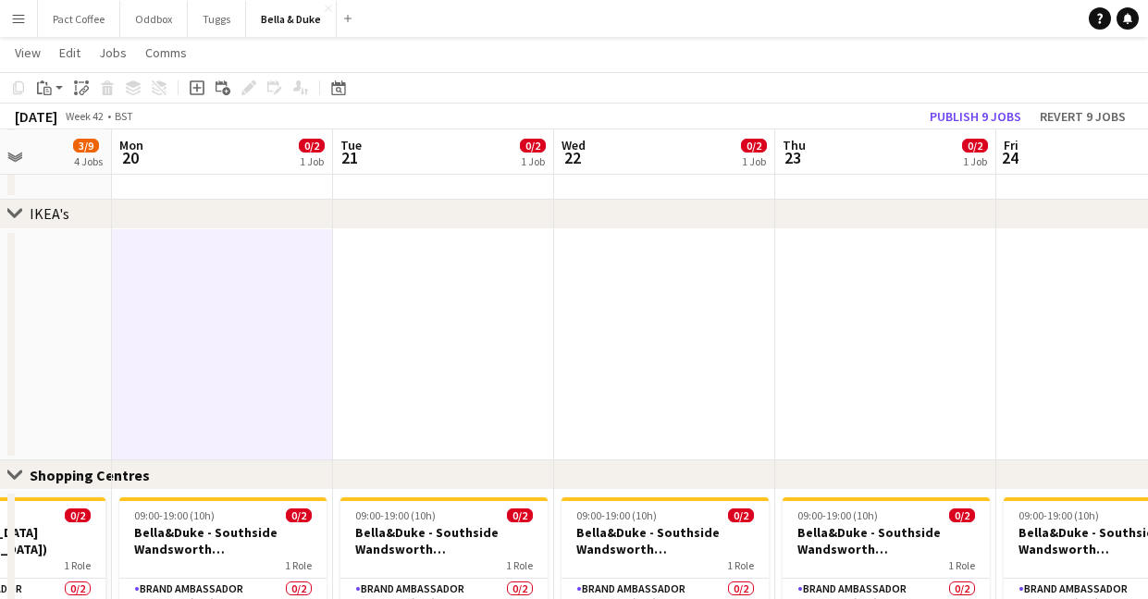
click at [424, 329] on app-date-cell at bounding box center [443, 345] width 221 height 232
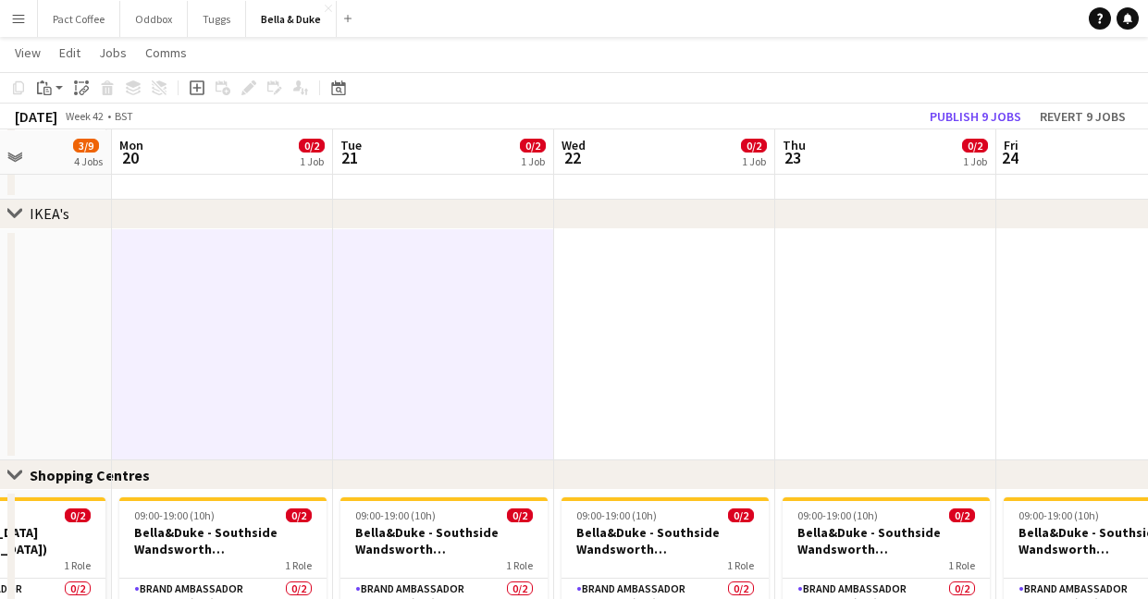
click at [601, 326] on app-date-cell at bounding box center [664, 345] width 221 height 232
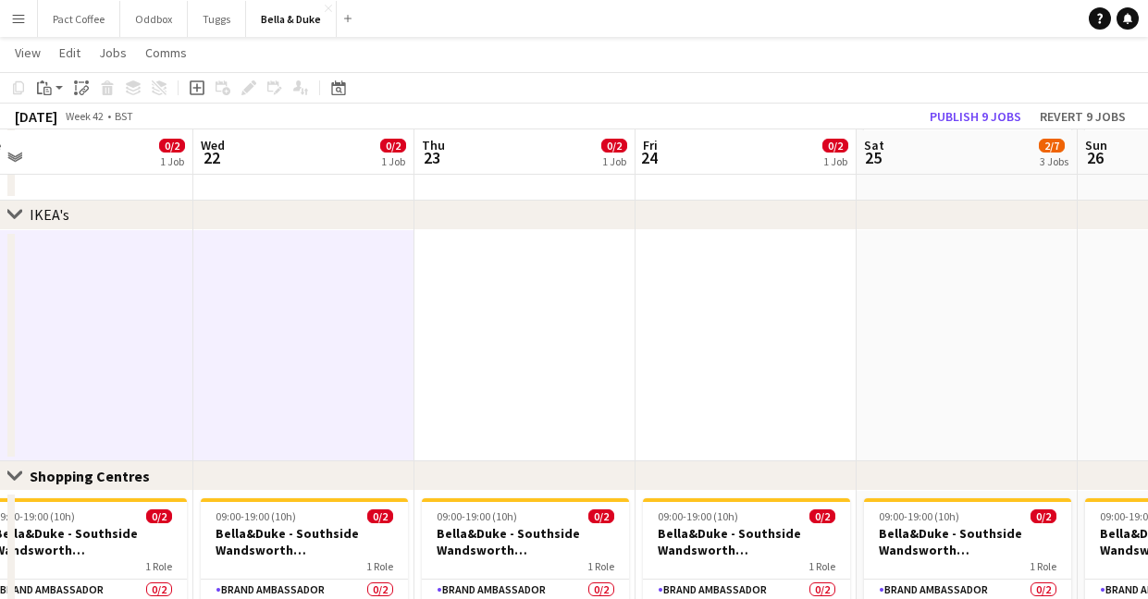
scroll to position [0, 712]
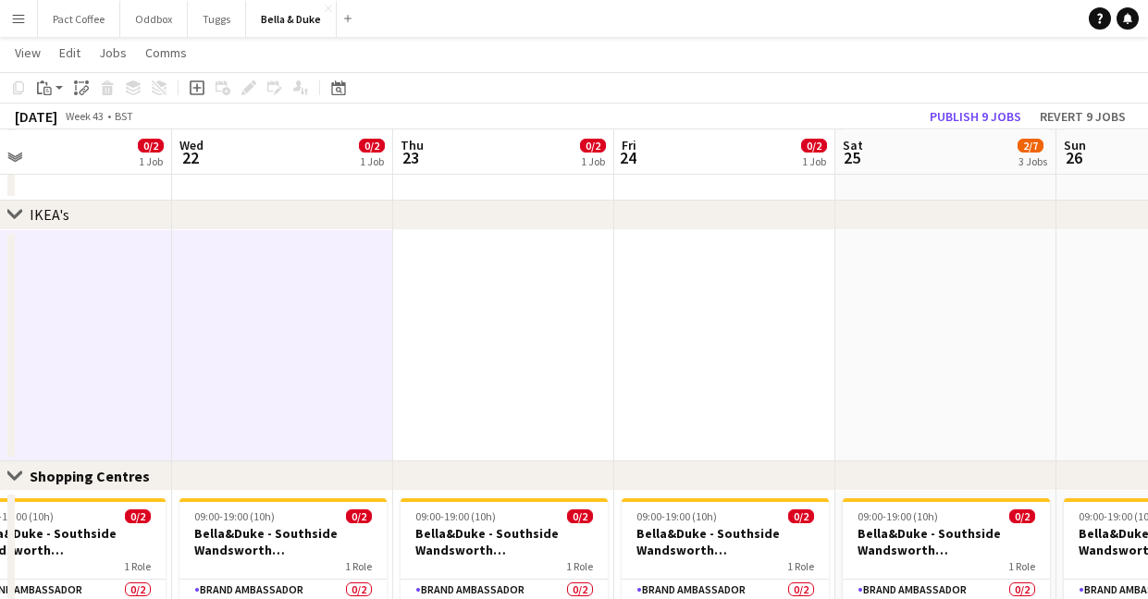
click at [521, 338] on app-date-cell at bounding box center [503, 346] width 221 height 232
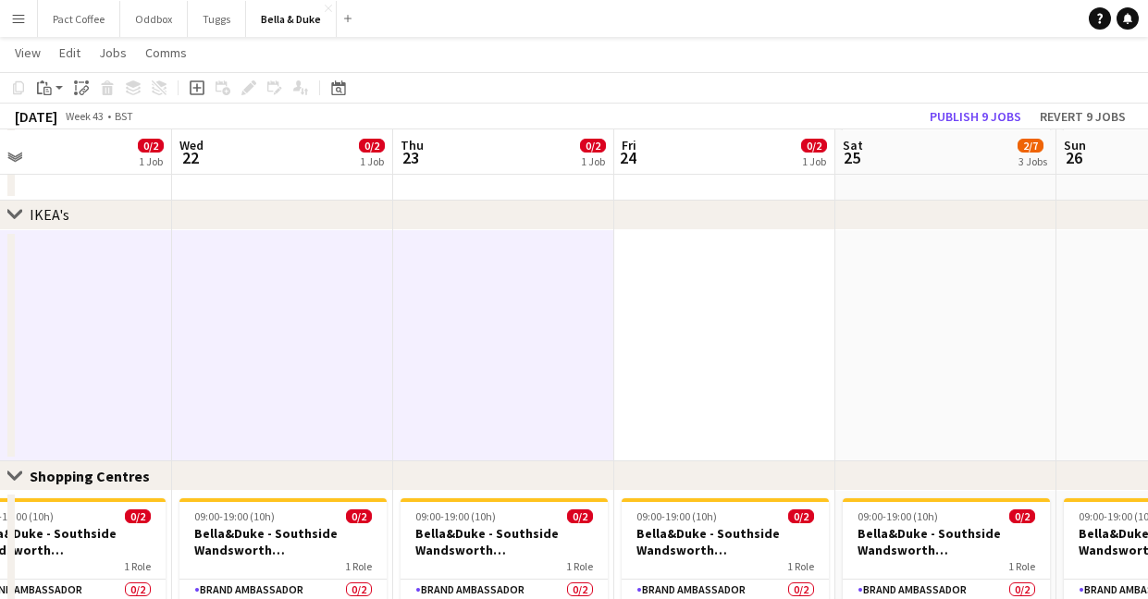
click at [767, 338] on app-date-cell at bounding box center [724, 346] width 221 height 232
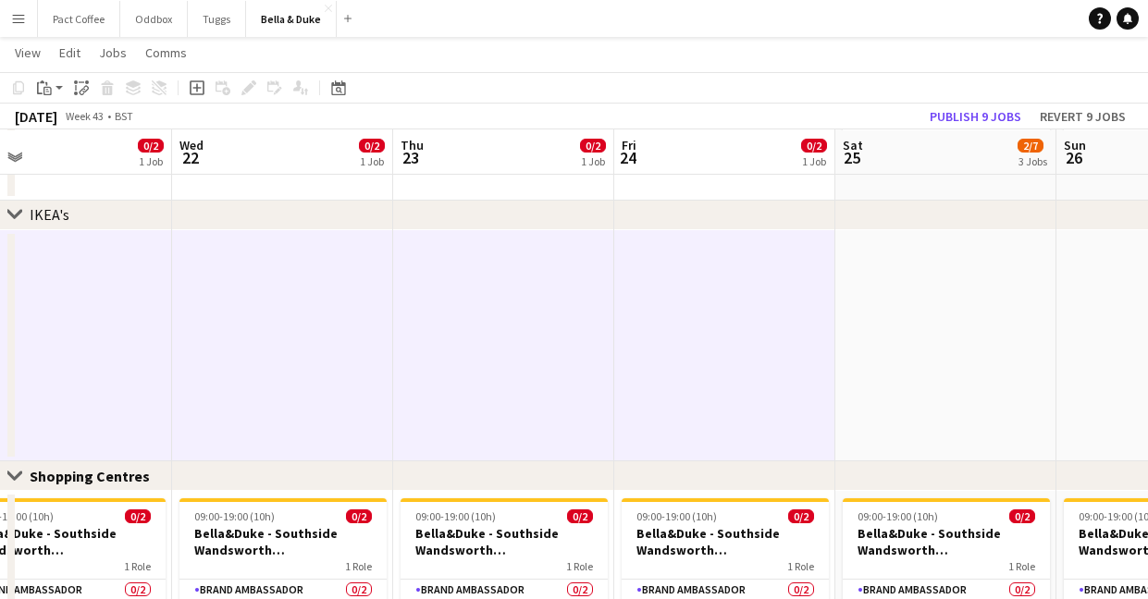
click at [954, 352] on app-date-cell at bounding box center [945, 346] width 221 height 232
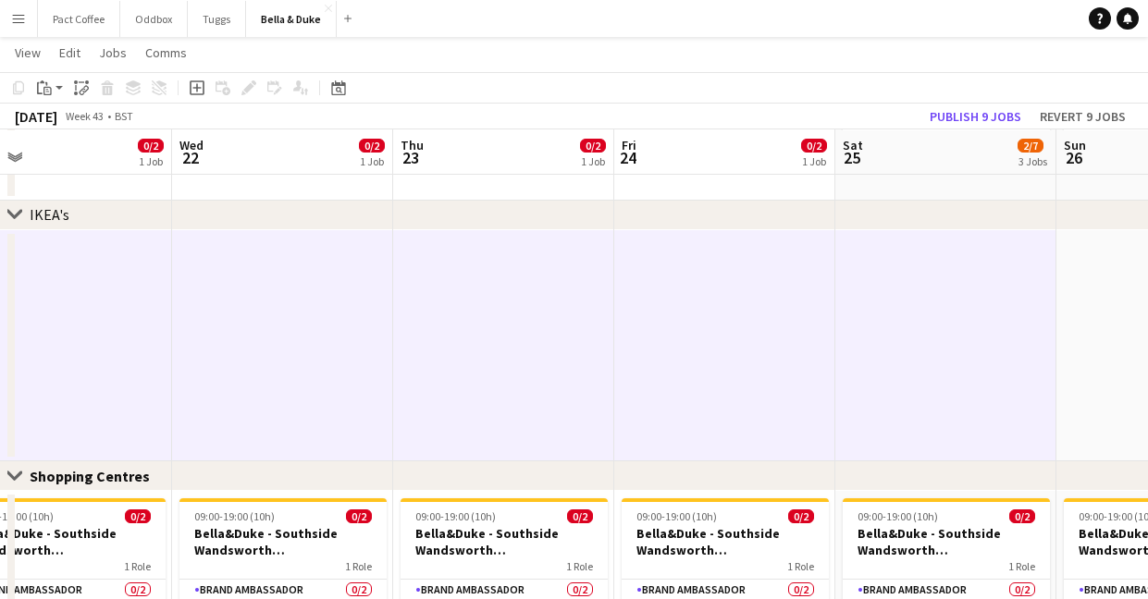
click at [1069, 362] on app-date-cell at bounding box center [1166, 346] width 221 height 232
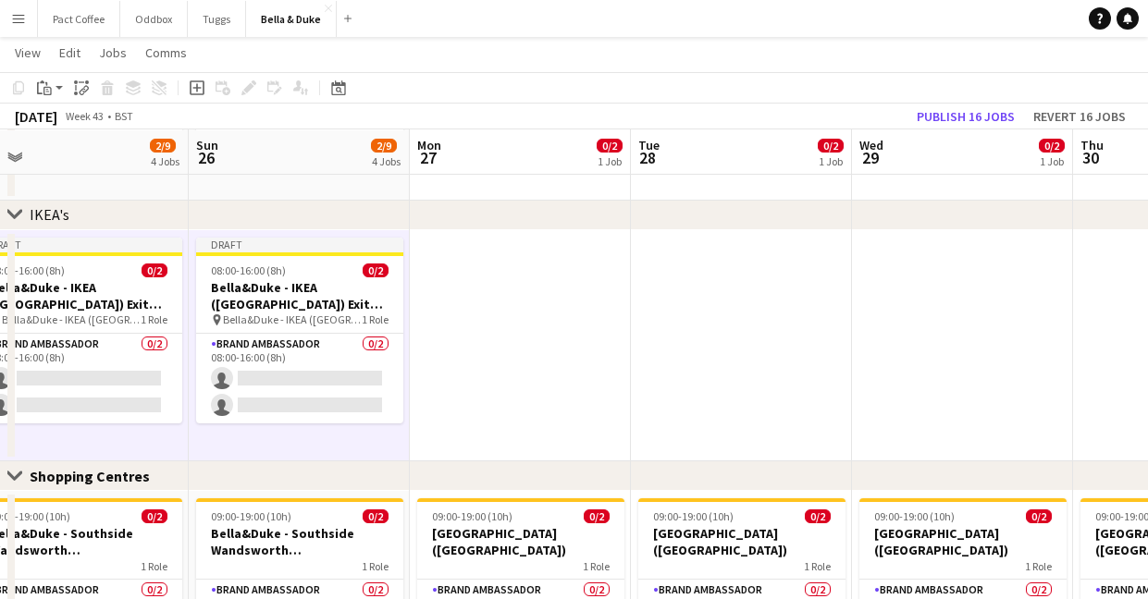
scroll to position [0, 470]
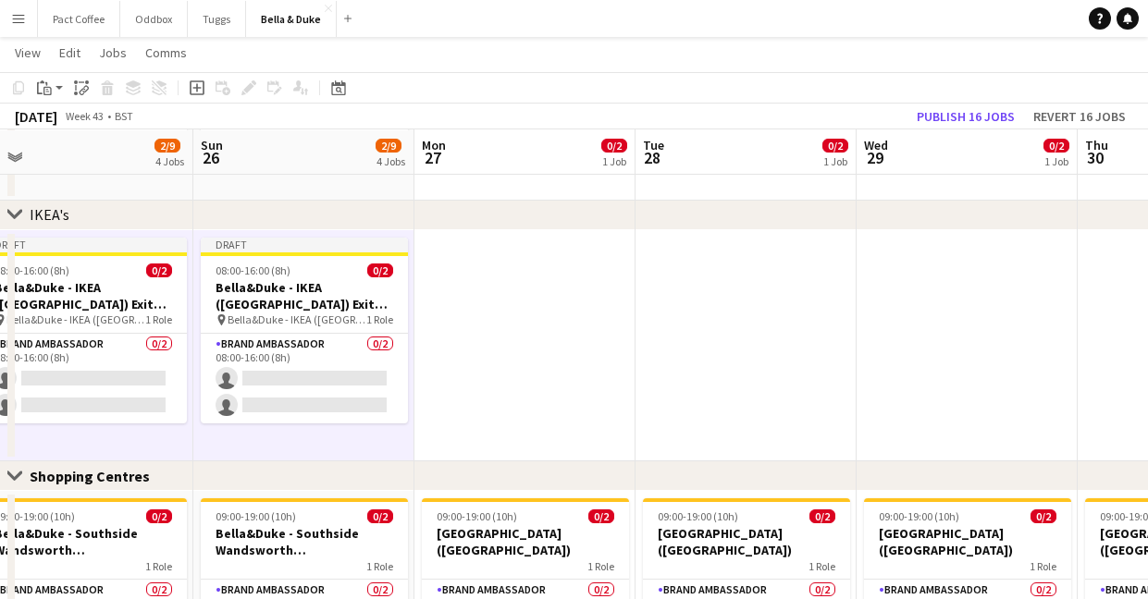
click at [499, 358] on app-date-cell at bounding box center [524, 346] width 221 height 232
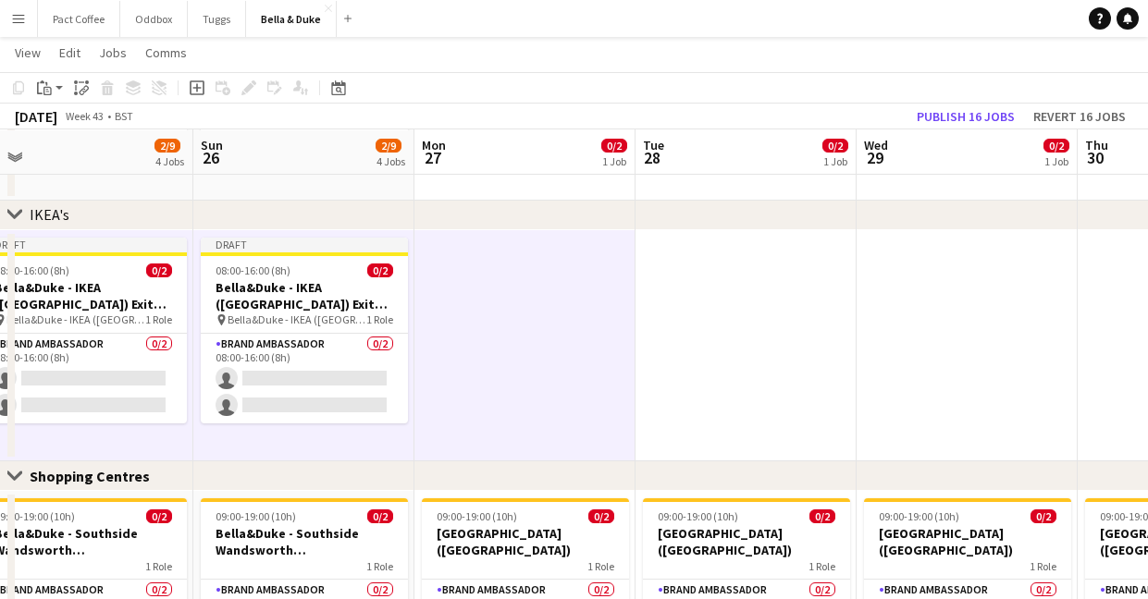
click at [760, 374] on app-date-cell at bounding box center [745, 346] width 221 height 232
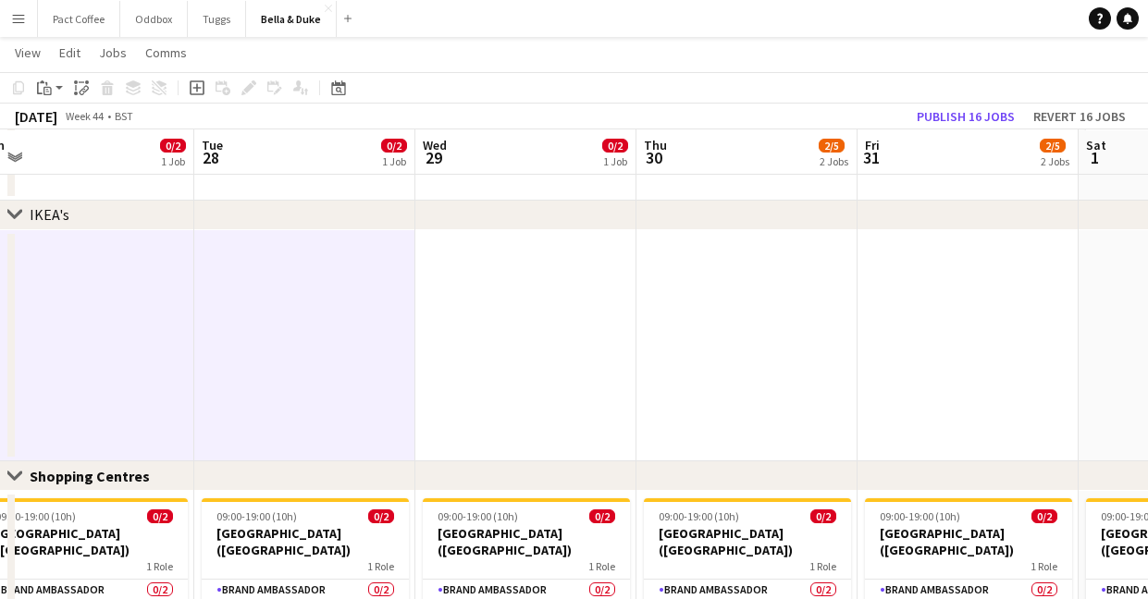
scroll to position [0, 512]
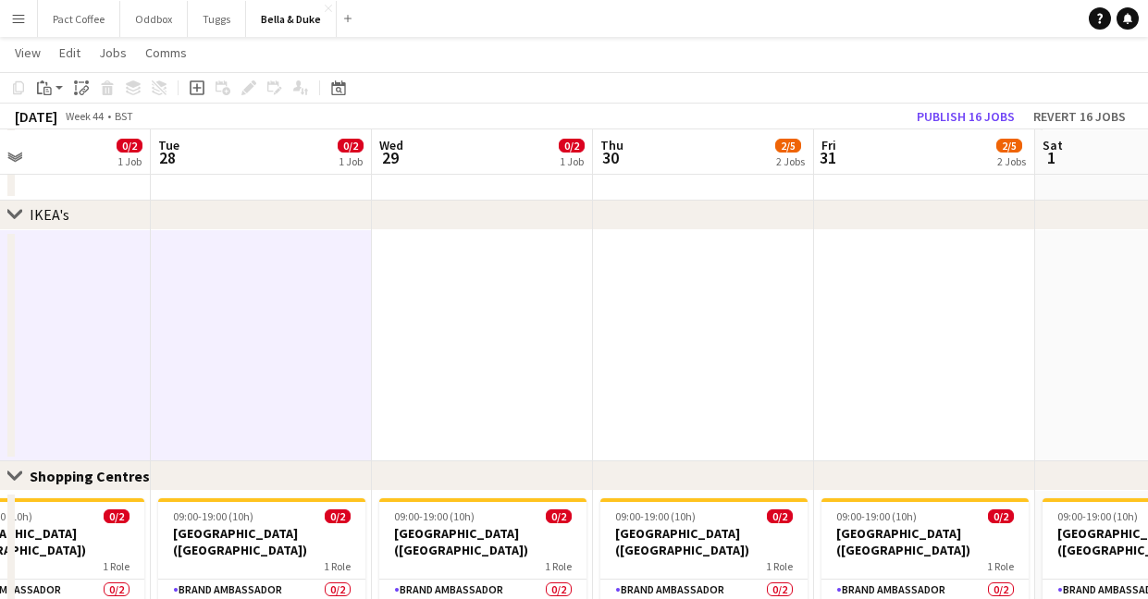
click at [476, 340] on app-date-cell at bounding box center [482, 346] width 221 height 232
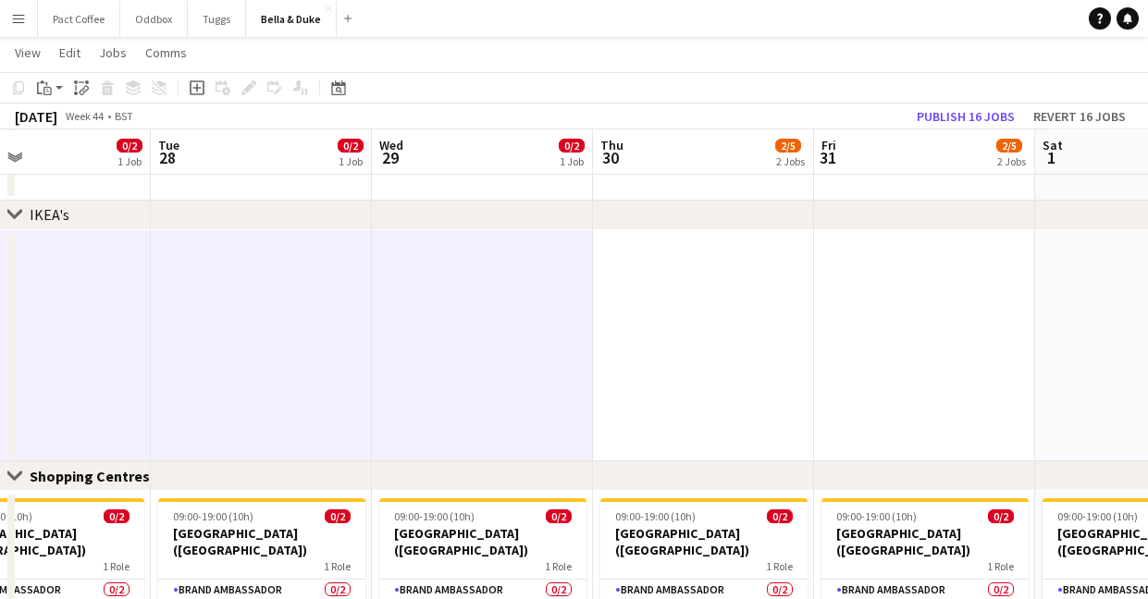
click at [690, 346] on app-date-cell at bounding box center [703, 346] width 221 height 232
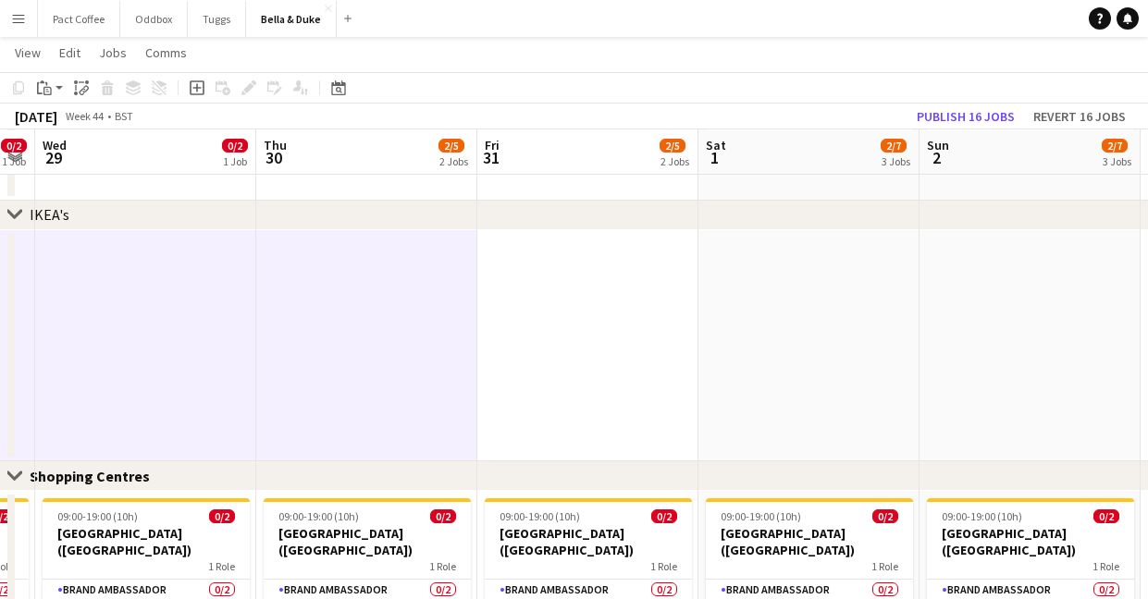
scroll to position [0, 857]
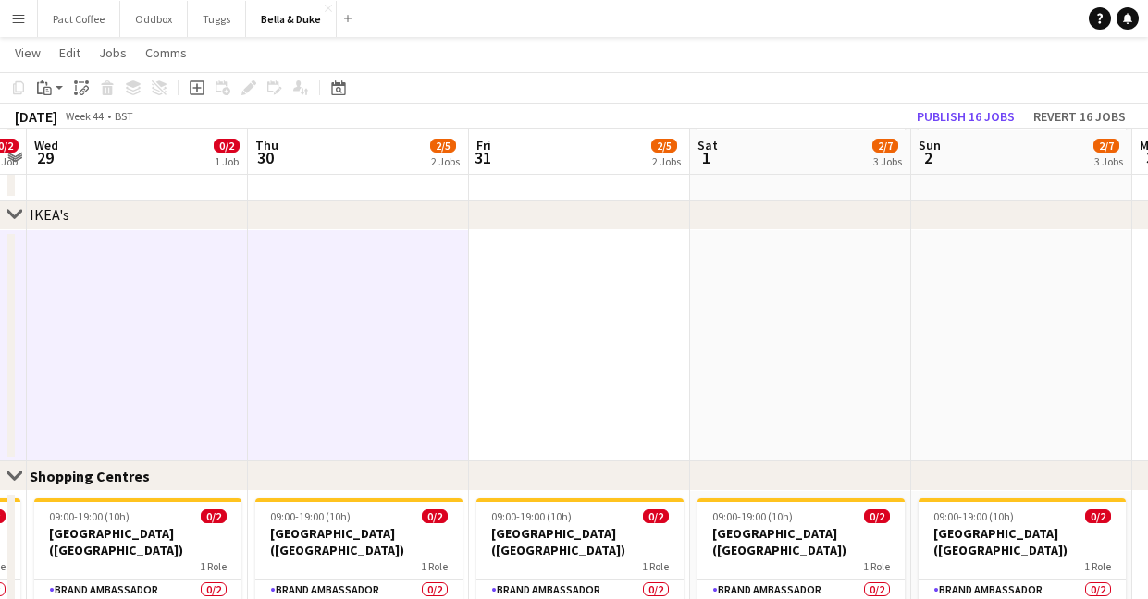
click at [529, 317] on app-date-cell at bounding box center [579, 346] width 221 height 232
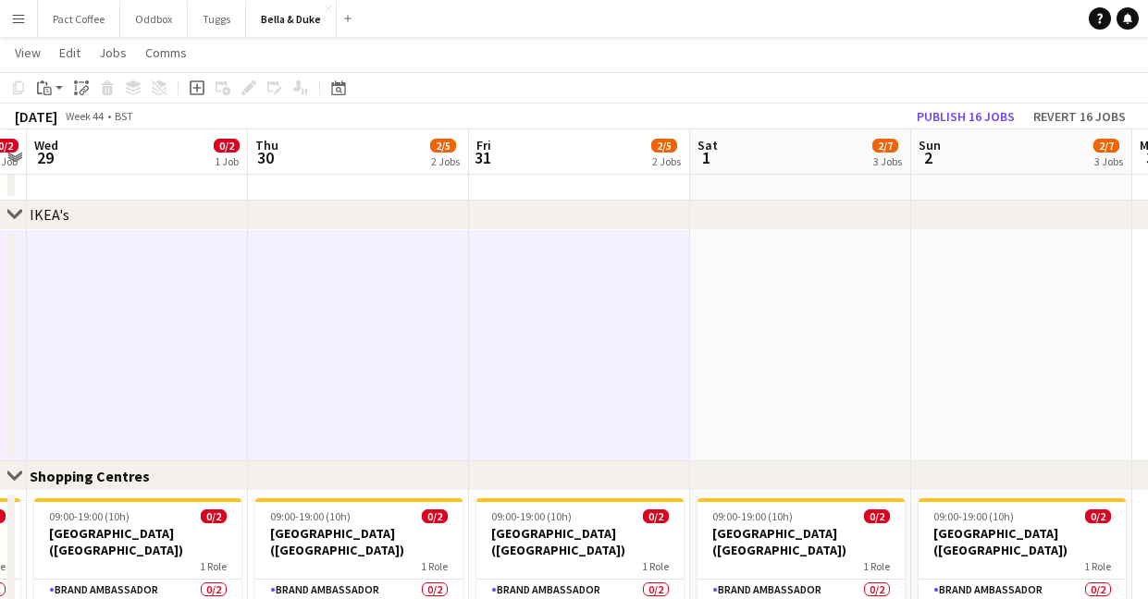
click at [782, 330] on app-date-cell at bounding box center [800, 346] width 221 height 232
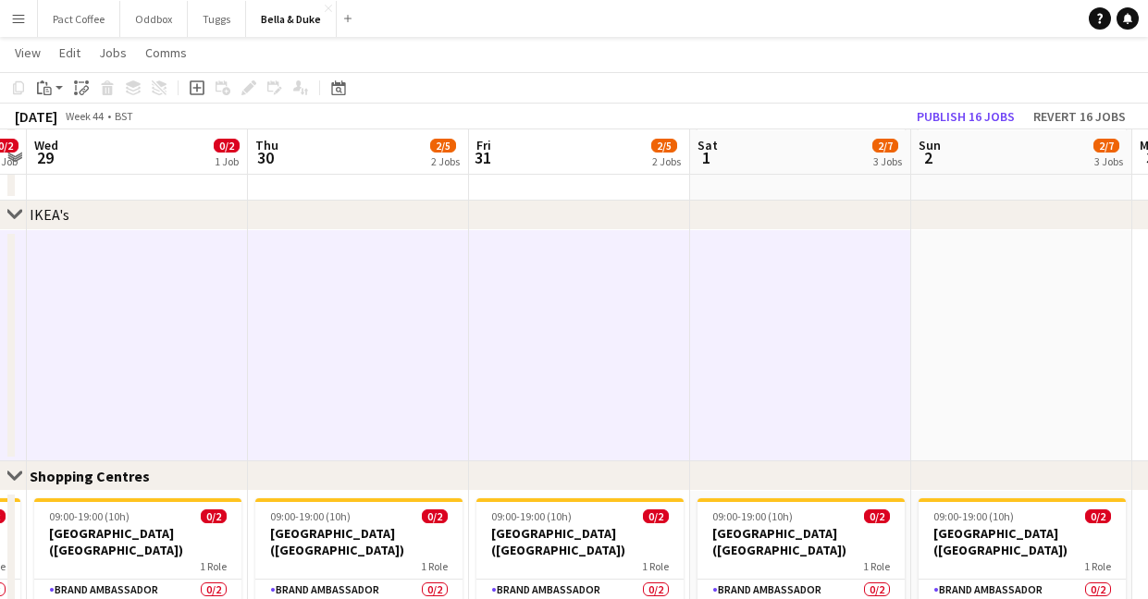
click at [994, 366] on app-date-cell at bounding box center [1021, 346] width 221 height 232
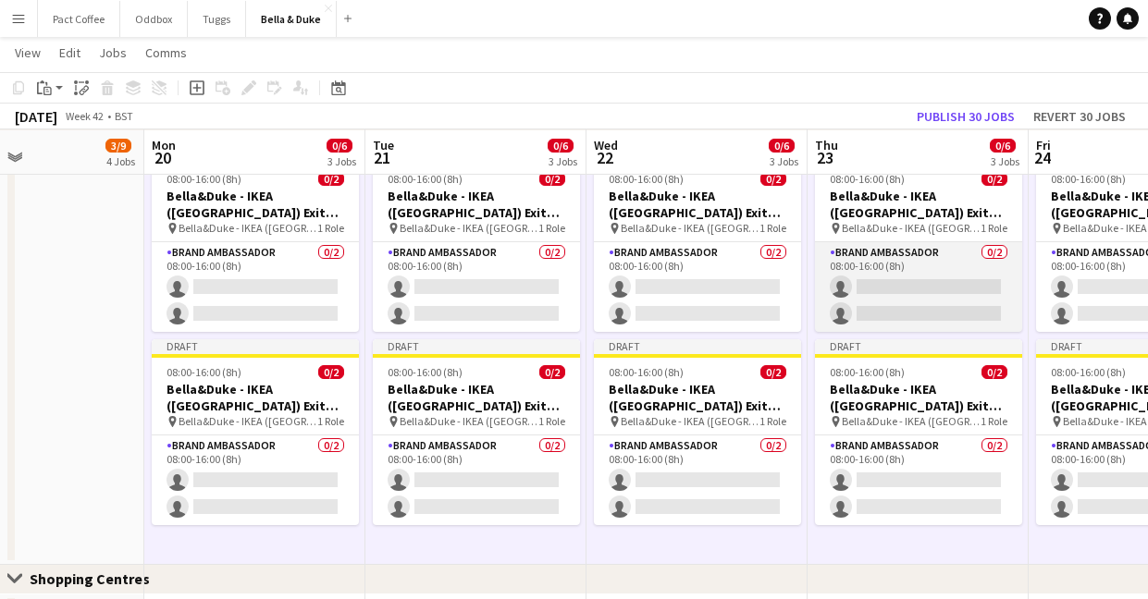
scroll to position [0, 521]
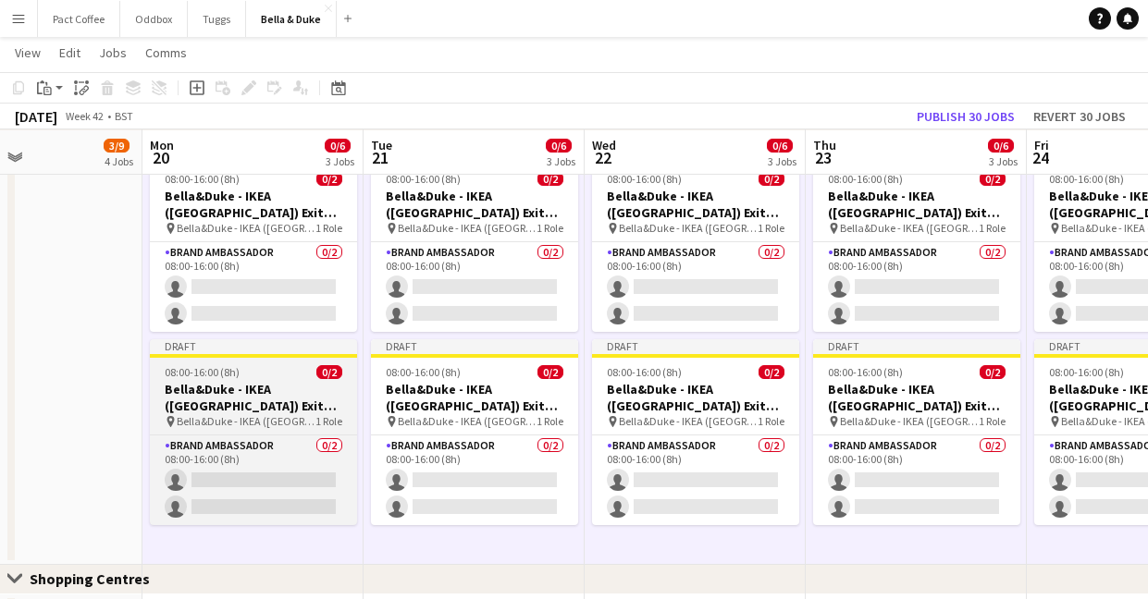
click at [281, 415] on span "Bella&Duke - IKEA ([GEOGRAPHIC_DATA]) Exit Door" at bounding box center [246, 421] width 139 height 14
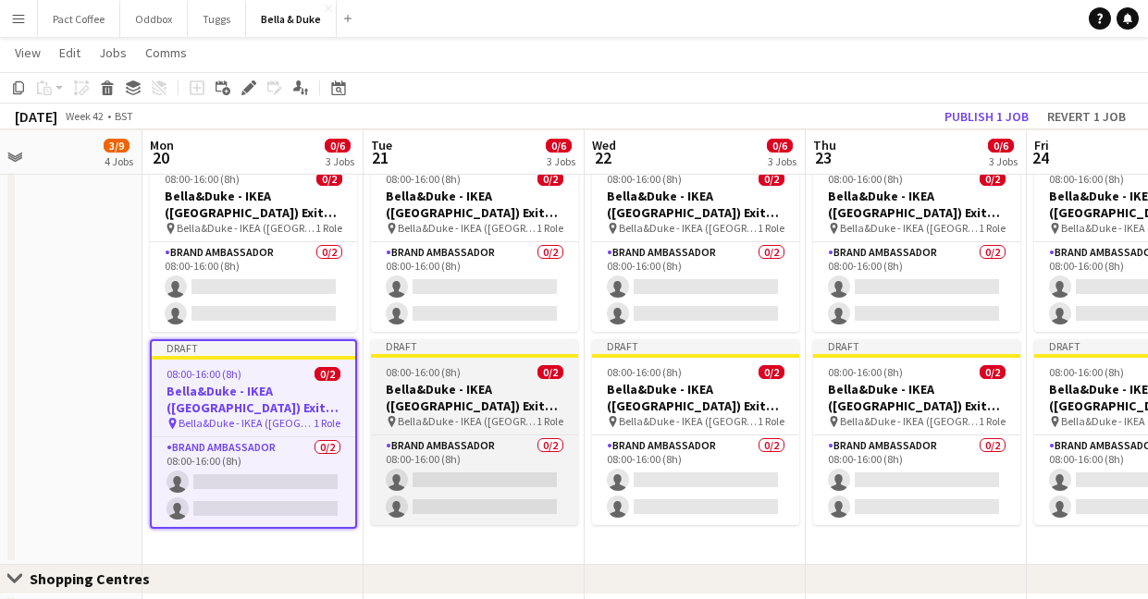
click at [431, 399] on h3 "Bella&Duke - IKEA ([GEOGRAPHIC_DATA]) Exit Door" at bounding box center [474, 397] width 207 height 33
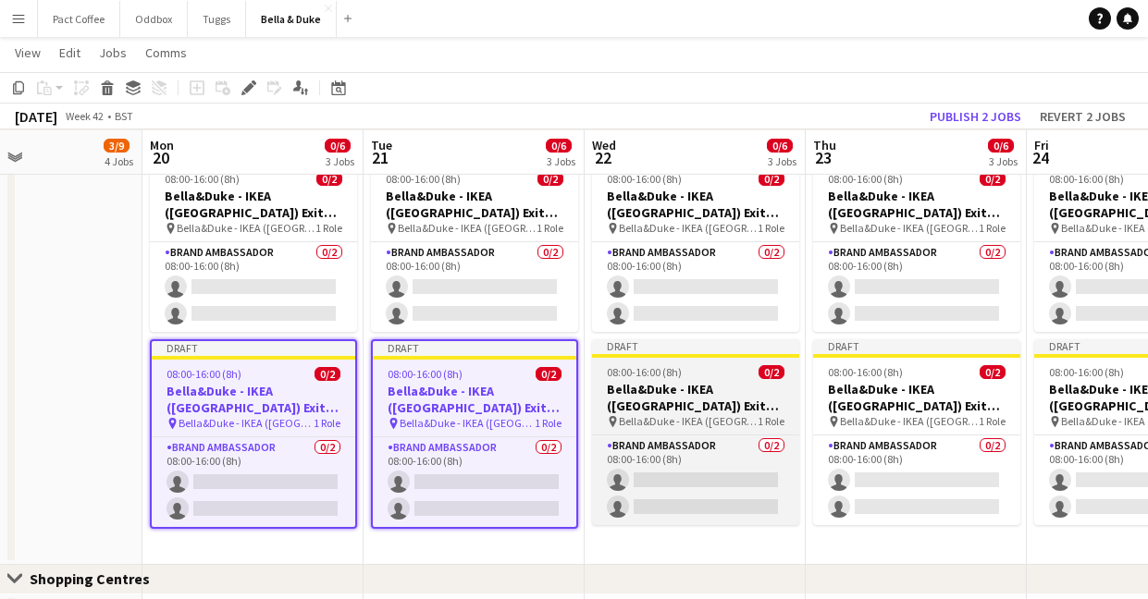
click at [688, 412] on h3 "Bella&Duke - IKEA ([GEOGRAPHIC_DATA]) Exit Door" at bounding box center [695, 397] width 207 height 33
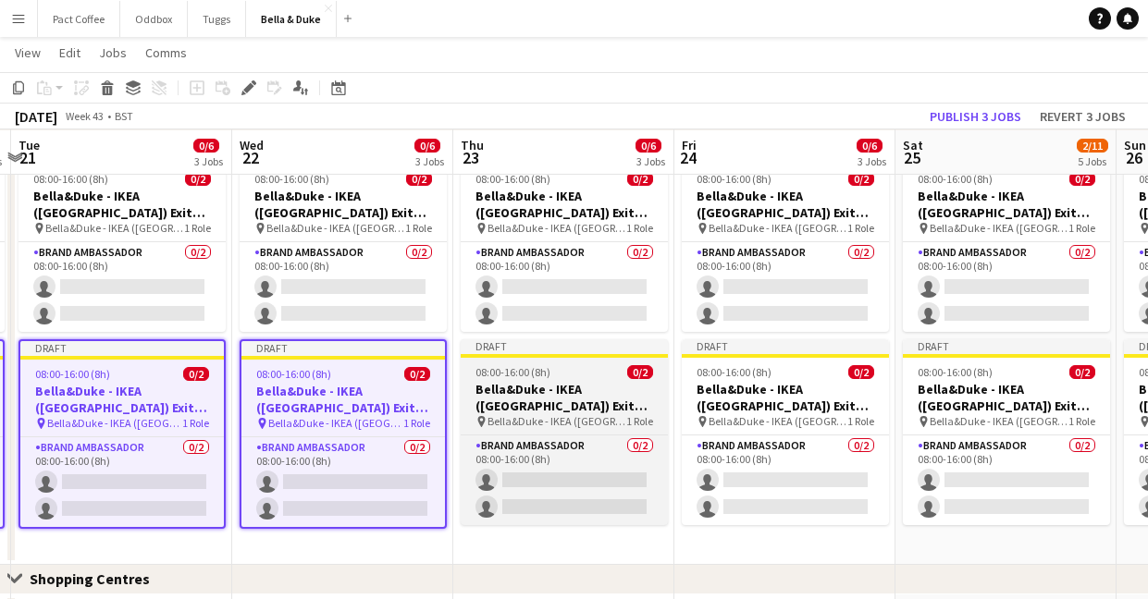
click at [611, 382] on h3 "Bella&Duke - IKEA ([GEOGRAPHIC_DATA]) Exit Door" at bounding box center [564, 397] width 207 height 33
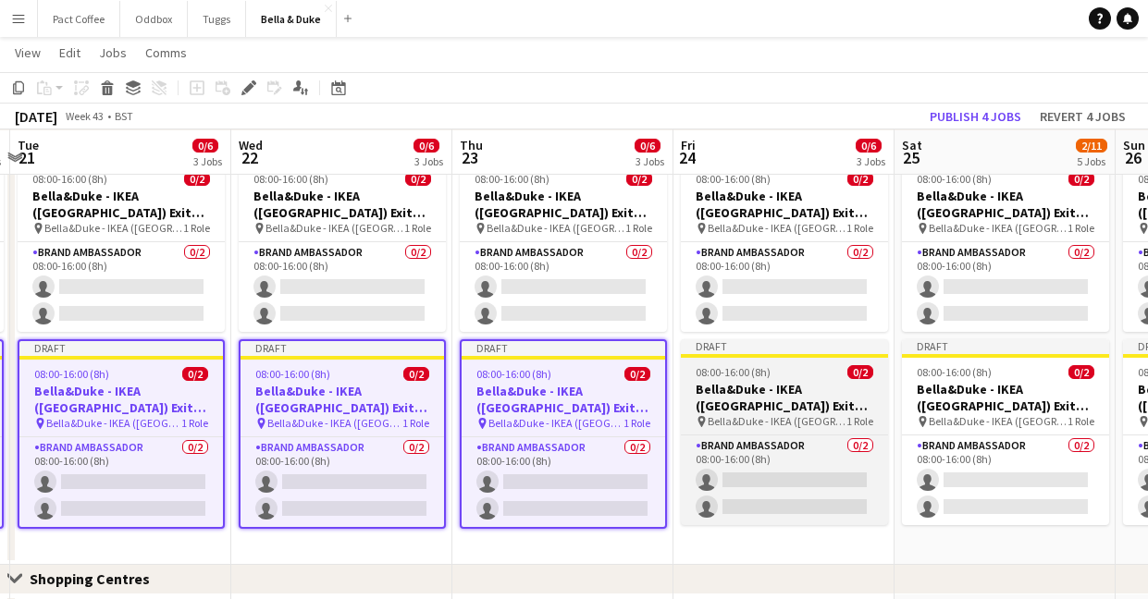
click at [780, 390] on h3 "Bella&Duke - IKEA ([GEOGRAPHIC_DATA]) Exit Door" at bounding box center [784, 397] width 207 height 33
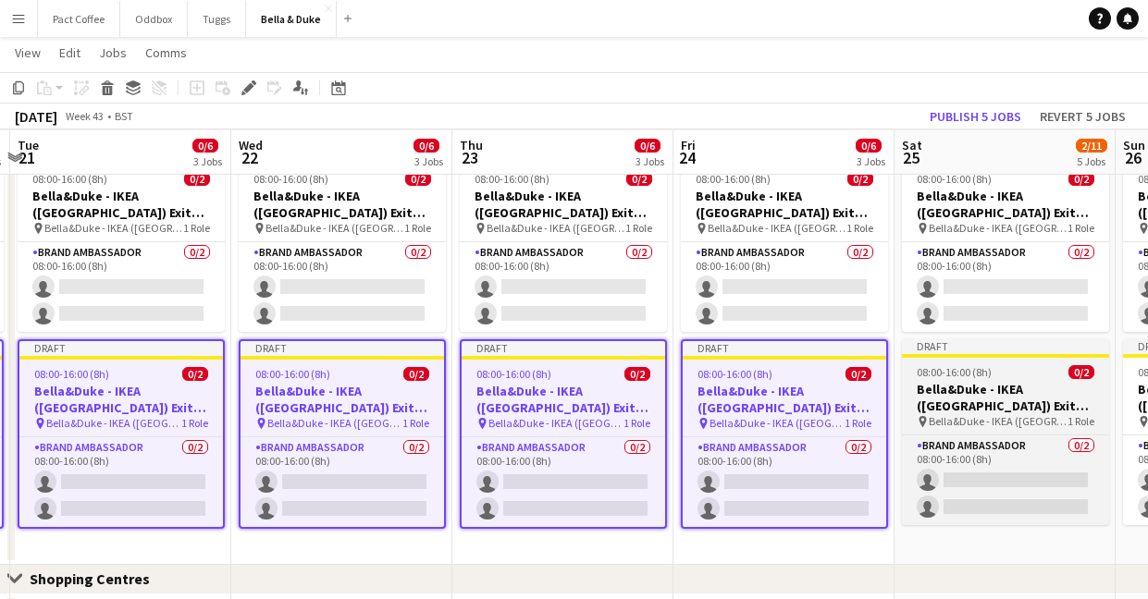
click at [1025, 414] on span "Bella&Duke - IKEA ([GEOGRAPHIC_DATA]) Exit Door" at bounding box center [997, 421] width 139 height 14
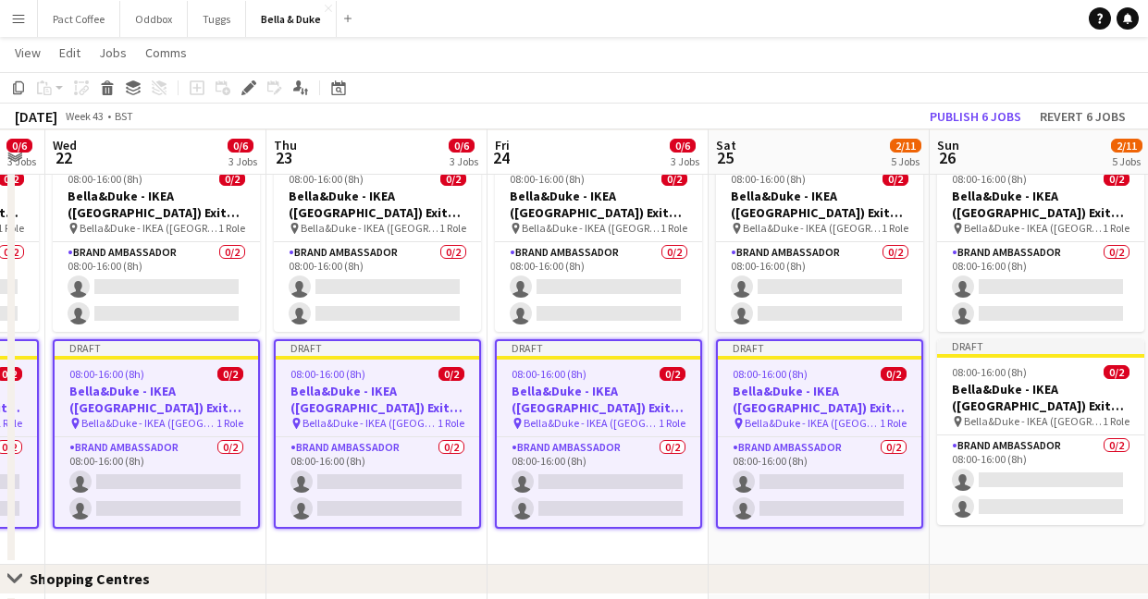
scroll to position [0, 734]
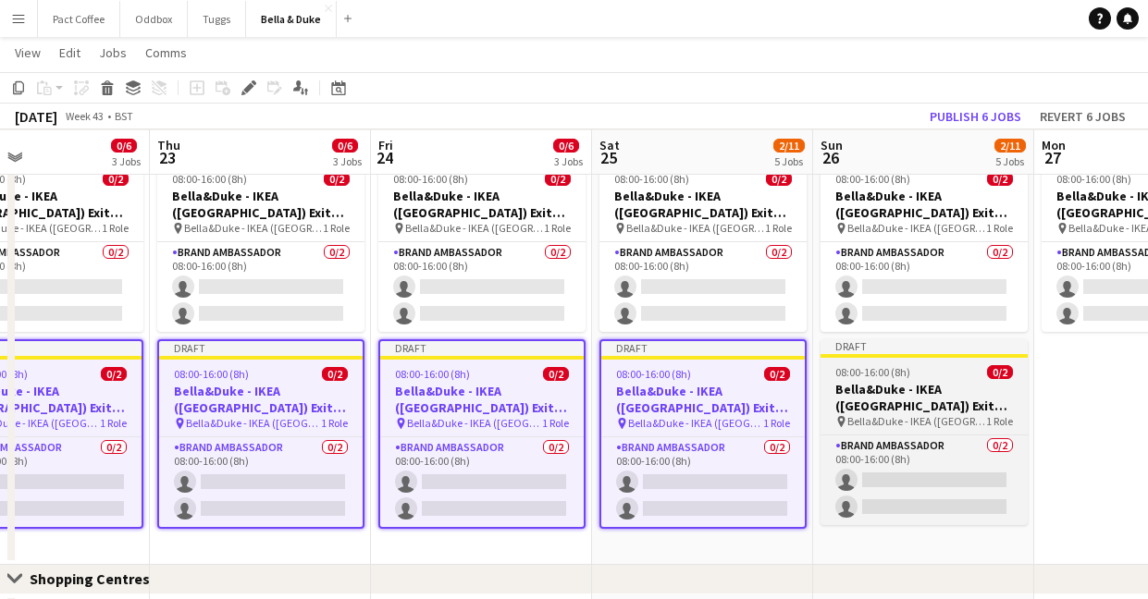
click at [977, 396] on h3 "Bella&Duke - IKEA ([GEOGRAPHIC_DATA]) Exit Door" at bounding box center [923, 397] width 207 height 33
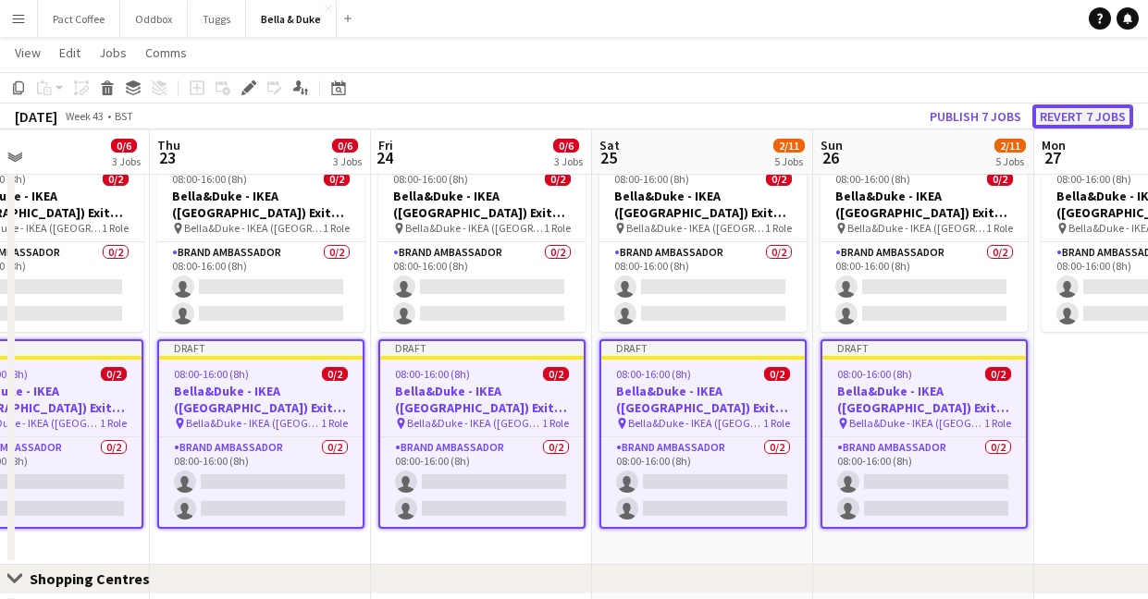
click at [1094, 113] on button "Revert 7 jobs" at bounding box center [1082, 116] width 101 height 24
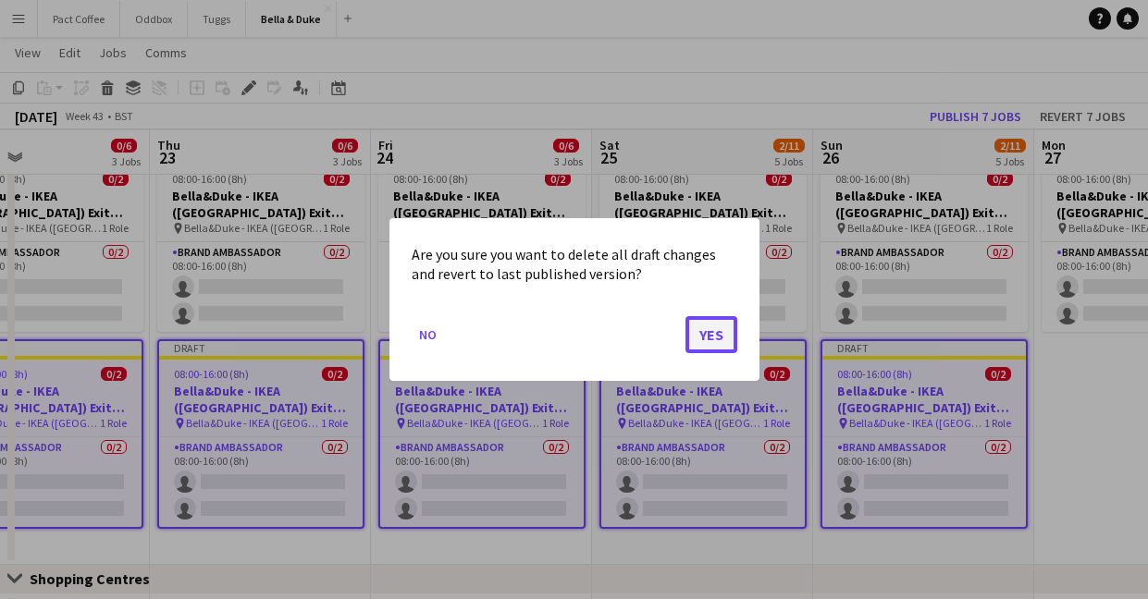
click at [708, 346] on button "Yes" at bounding box center [711, 334] width 52 height 37
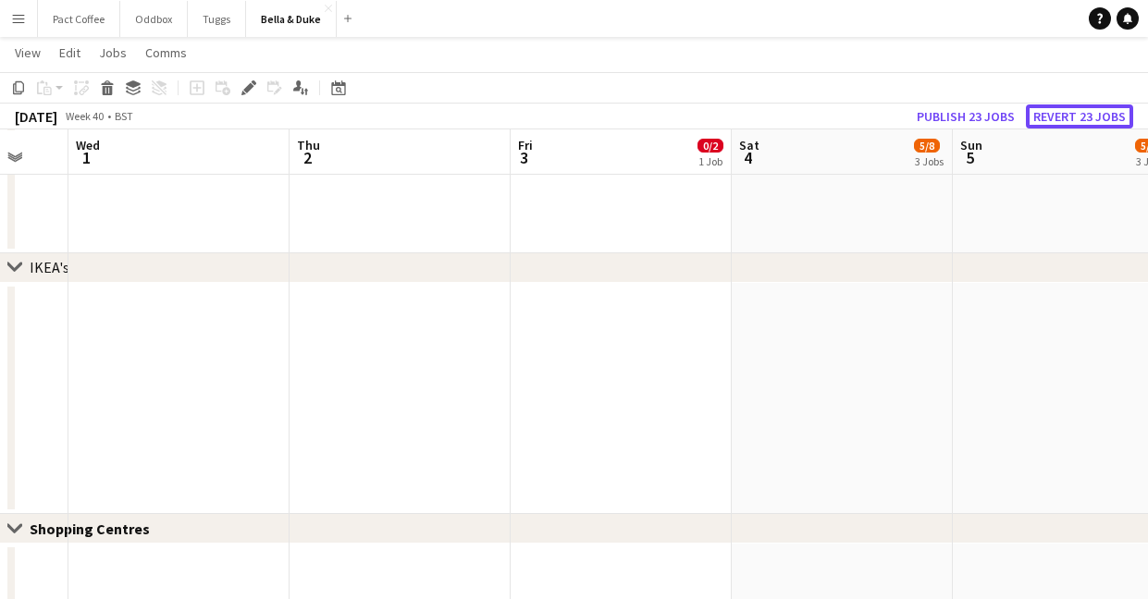
scroll to position [0, 621]
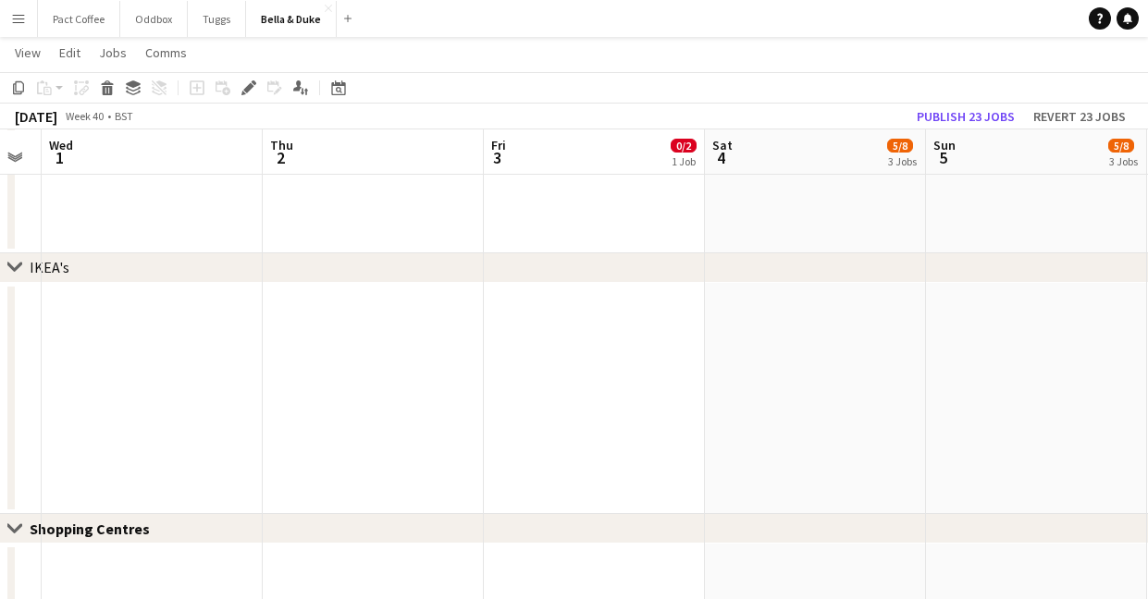
click at [903, 266] on div "chevron-right IKEA's" at bounding box center [574, 268] width 1148 height 30
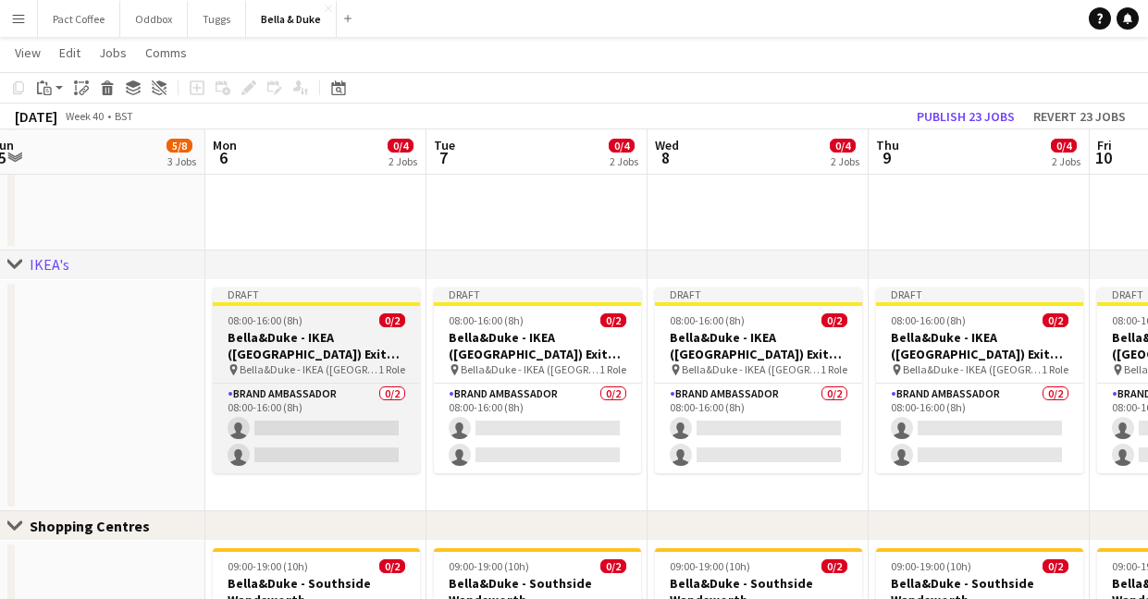
scroll to position [0, 482]
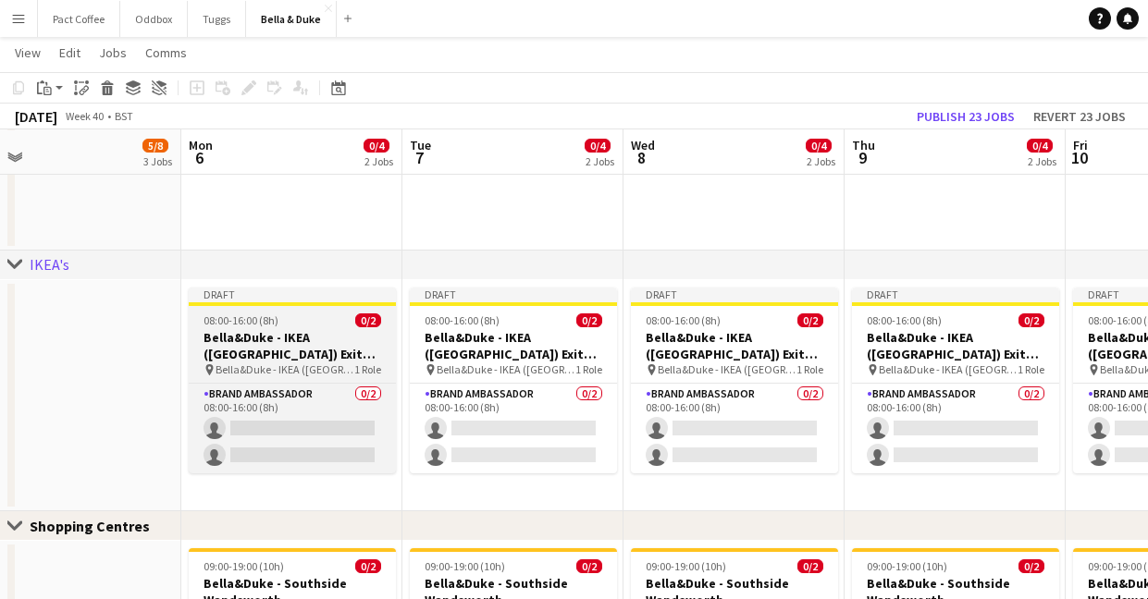
click at [287, 351] on h3 "Bella&Duke - IKEA ([GEOGRAPHIC_DATA]) Exit Door" at bounding box center [292, 345] width 207 height 33
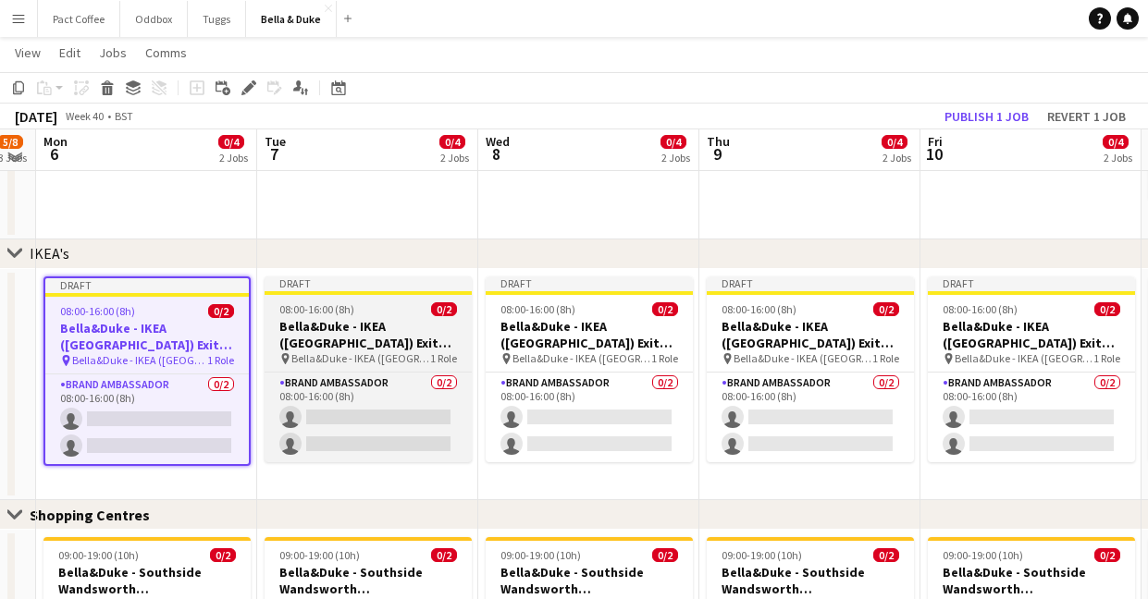
scroll to position [1628, 0]
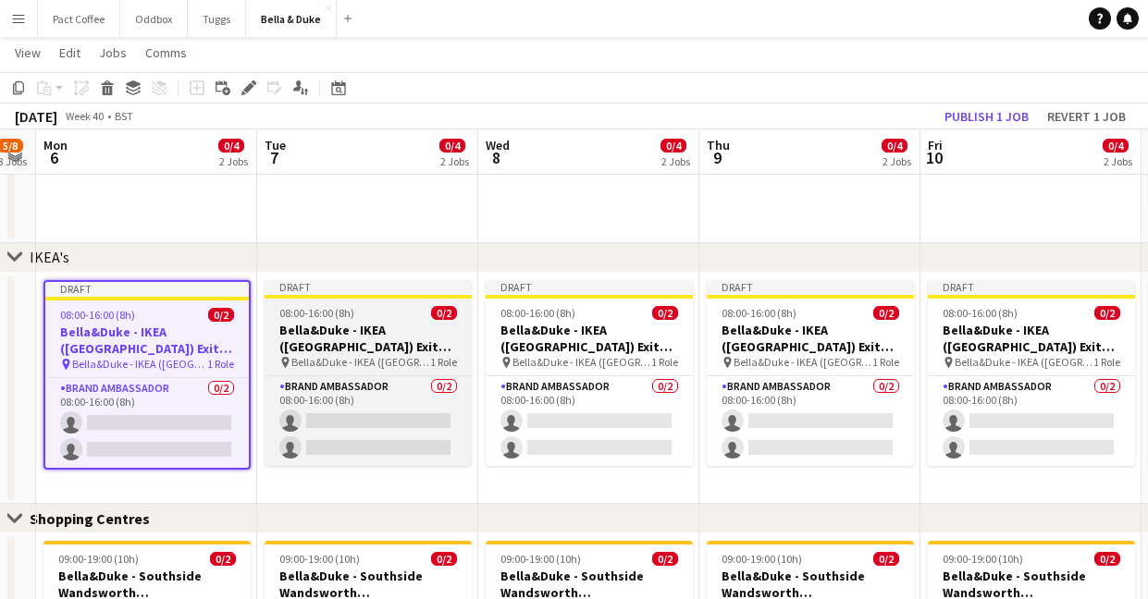
click at [388, 320] on app-job-card "Draft 08:00-16:00 (8h) 0/2 [PERSON_NAME] - IKEA ([GEOGRAPHIC_DATA]) Exit Door p…" at bounding box center [367, 373] width 207 height 186
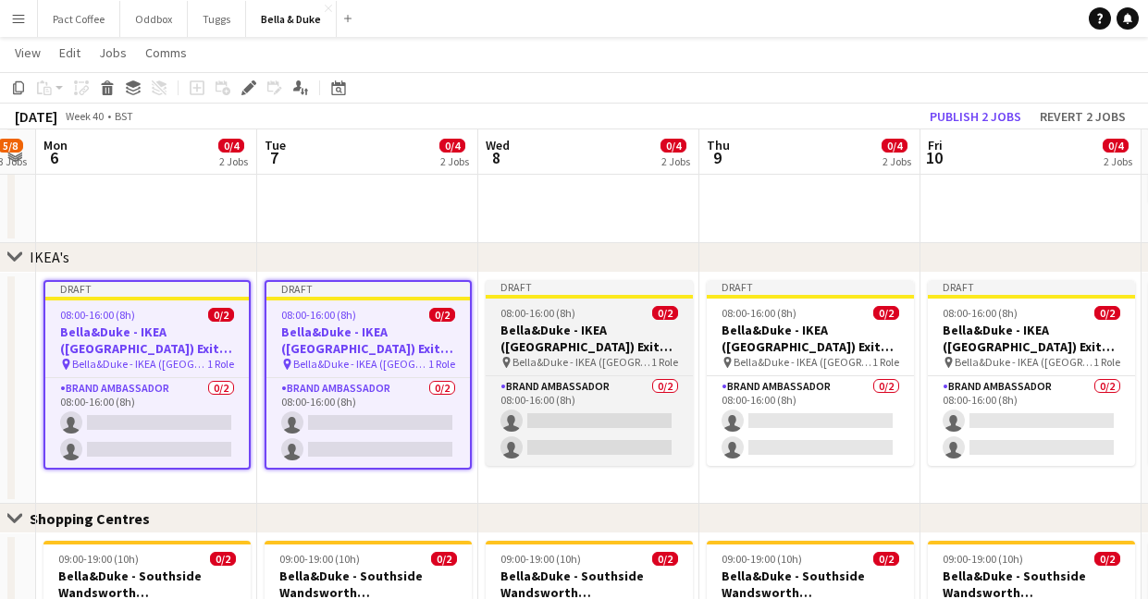
click at [523, 351] on h3 "Bella&Duke - IKEA ([GEOGRAPHIC_DATA]) Exit Door" at bounding box center [588, 338] width 207 height 33
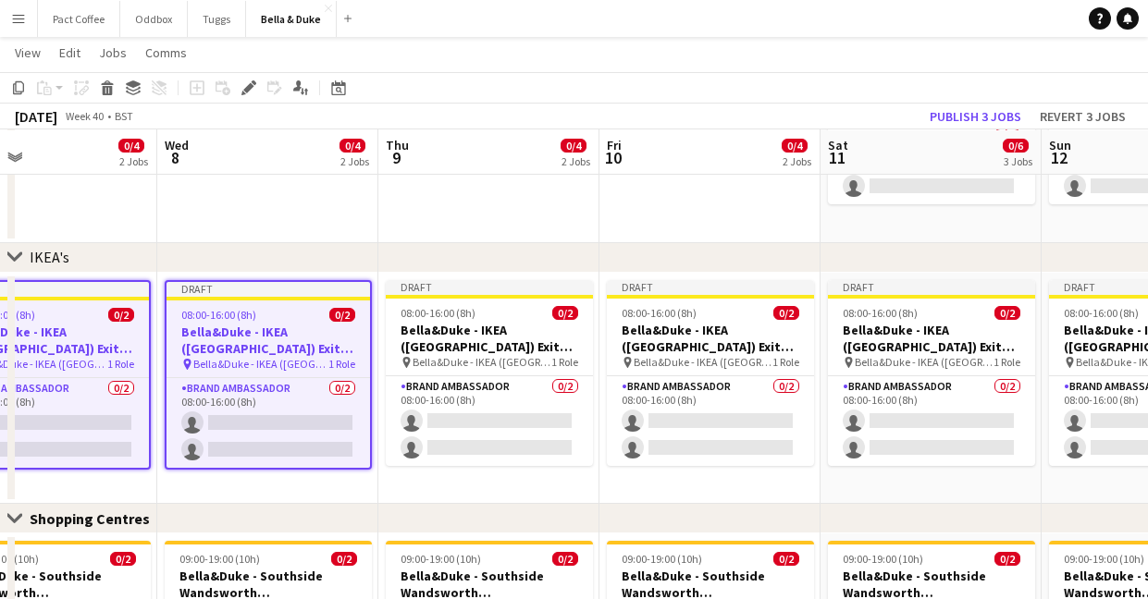
scroll to position [0, 538]
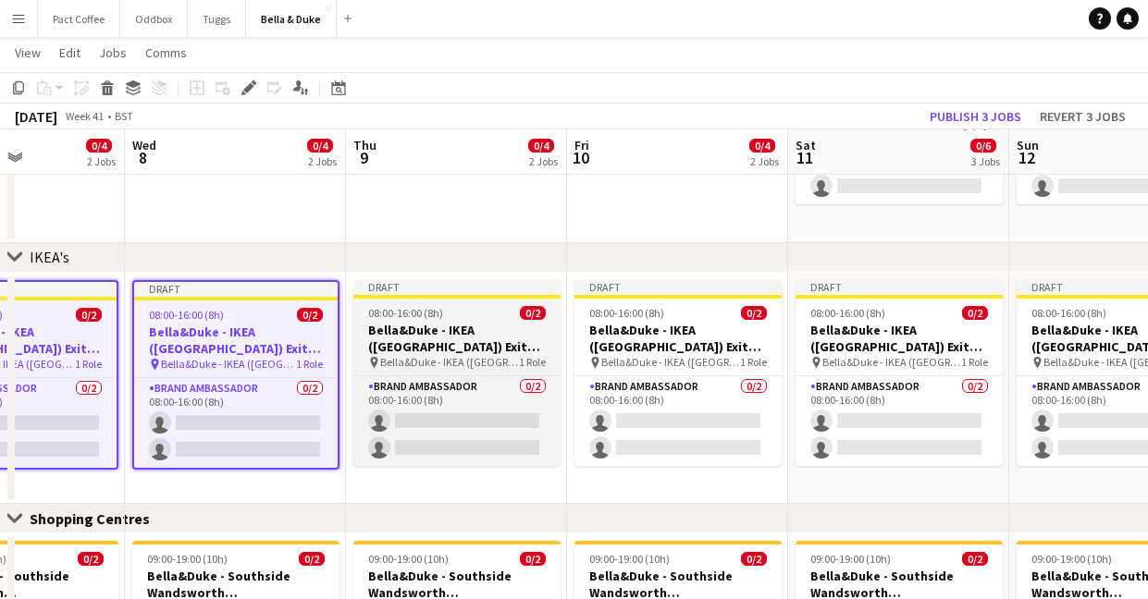
click at [510, 347] on h3 "Bella&Duke - IKEA ([GEOGRAPHIC_DATA]) Exit Door" at bounding box center [456, 338] width 207 height 33
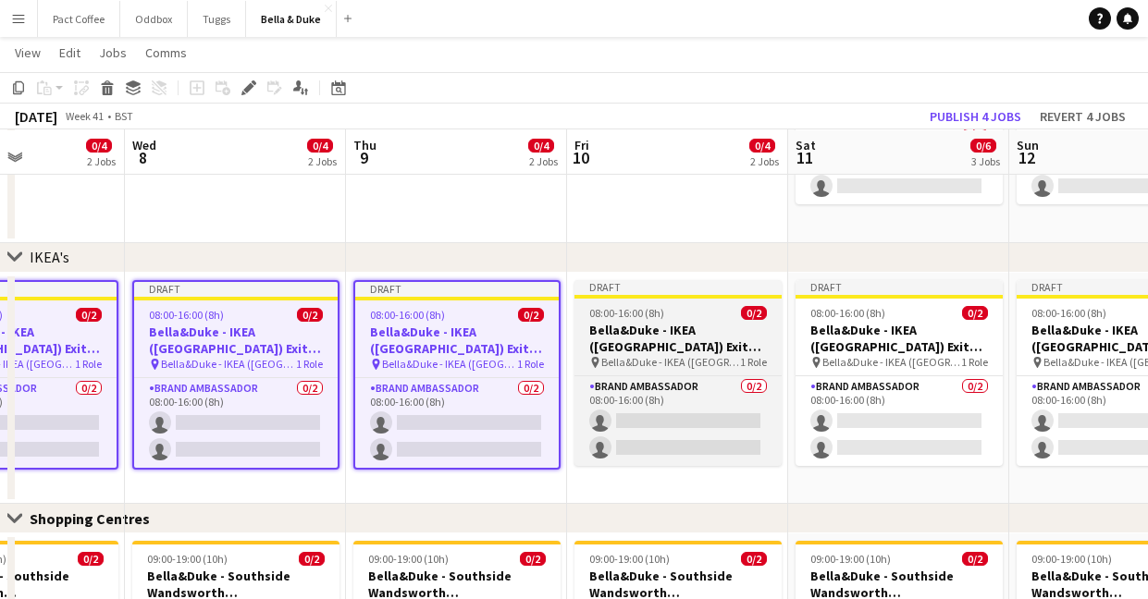
click at [615, 351] on h3 "Bella&Duke - IKEA ([GEOGRAPHIC_DATA]) Exit Door" at bounding box center [677, 338] width 207 height 33
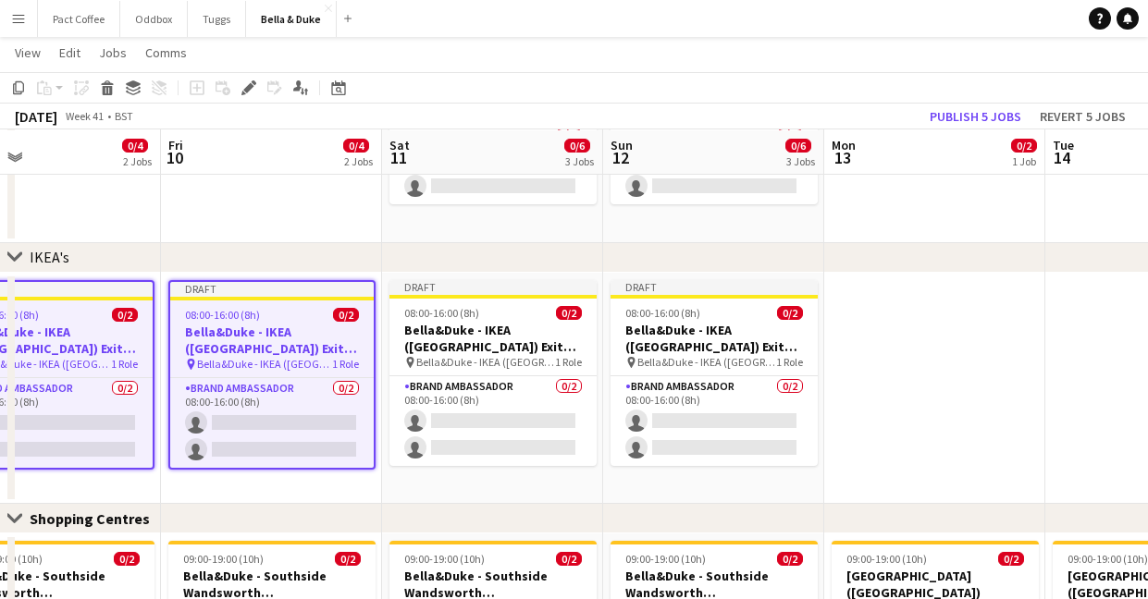
scroll to position [0, 512]
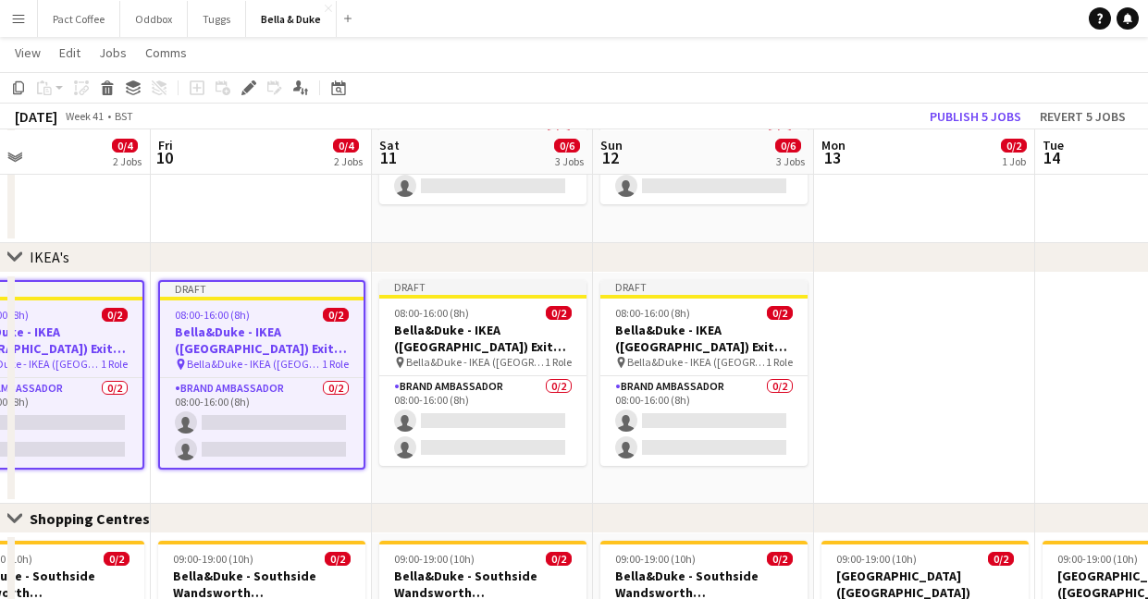
click at [615, 351] on h3 "Bella&Duke - IKEA ([GEOGRAPHIC_DATA]) Exit Door" at bounding box center [703, 338] width 207 height 33
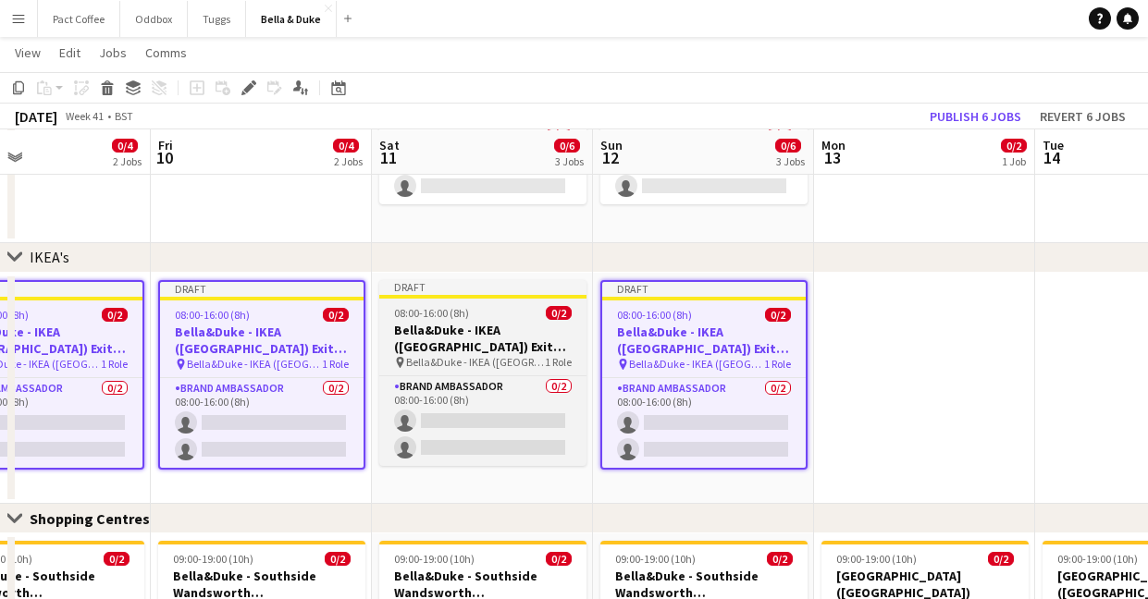
click at [543, 352] on h3 "Bella&Duke - IKEA ([GEOGRAPHIC_DATA]) Exit Door" at bounding box center [482, 338] width 207 height 33
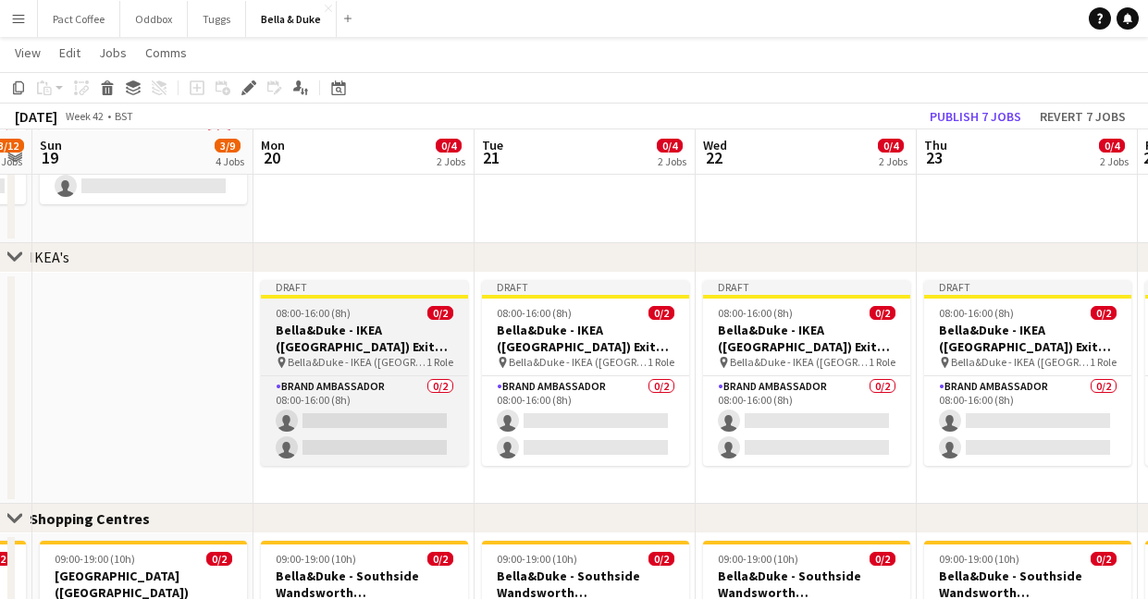
scroll to position [0, 865]
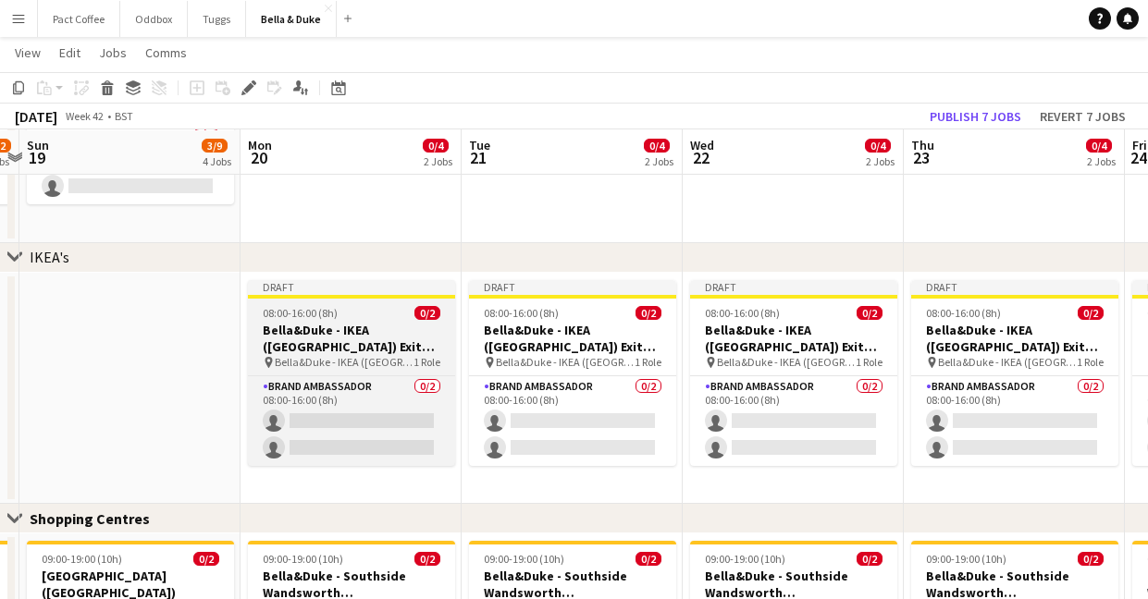
click at [375, 322] on h3 "Bella&Duke - IKEA ([GEOGRAPHIC_DATA]) Exit Door" at bounding box center [351, 338] width 207 height 33
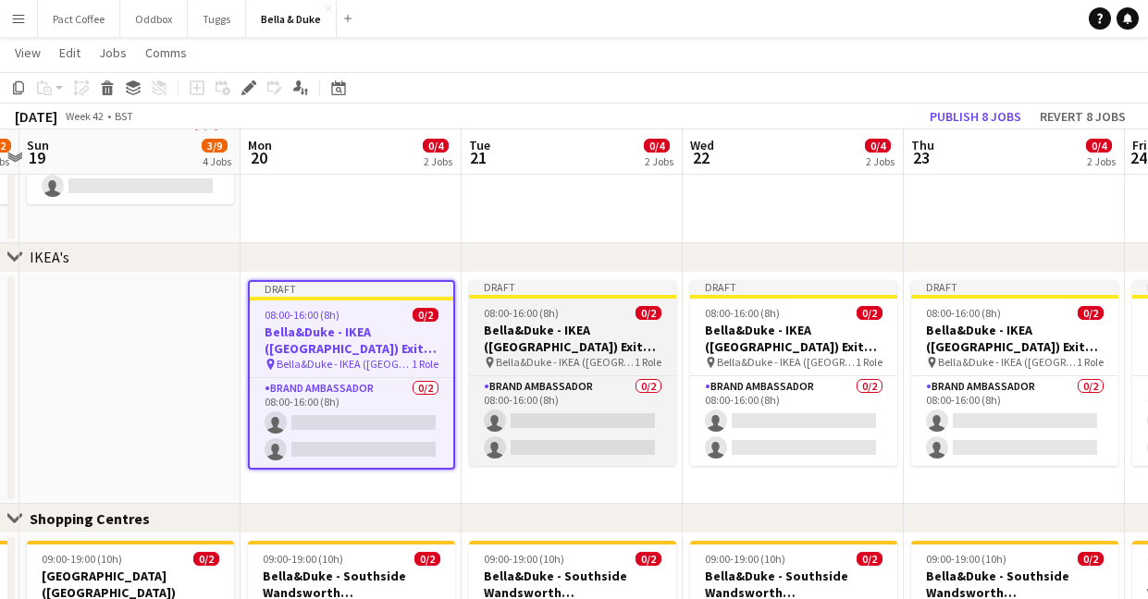
click at [560, 350] on h3 "Bella&Duke - IKEA ([GEOGRAPHIC_DATA]) Exit Door" at bounding box center [572, 338] width 207 height 33
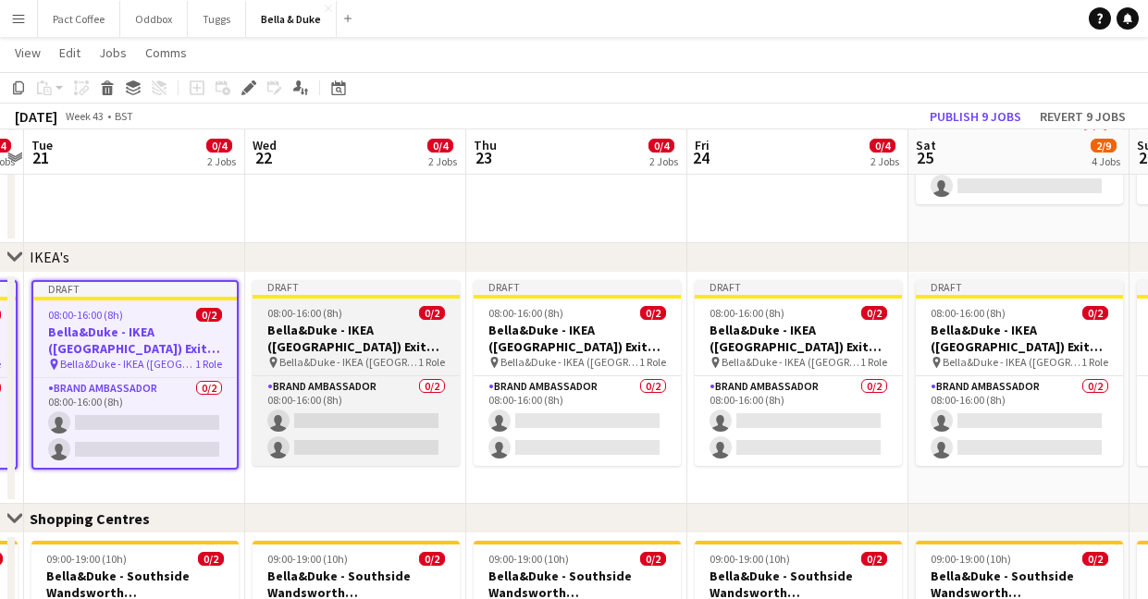
click at [377, 317] on div "08:00-16:00 (8h) 0/2" at bounding box center [355, 313] width 207 height 14
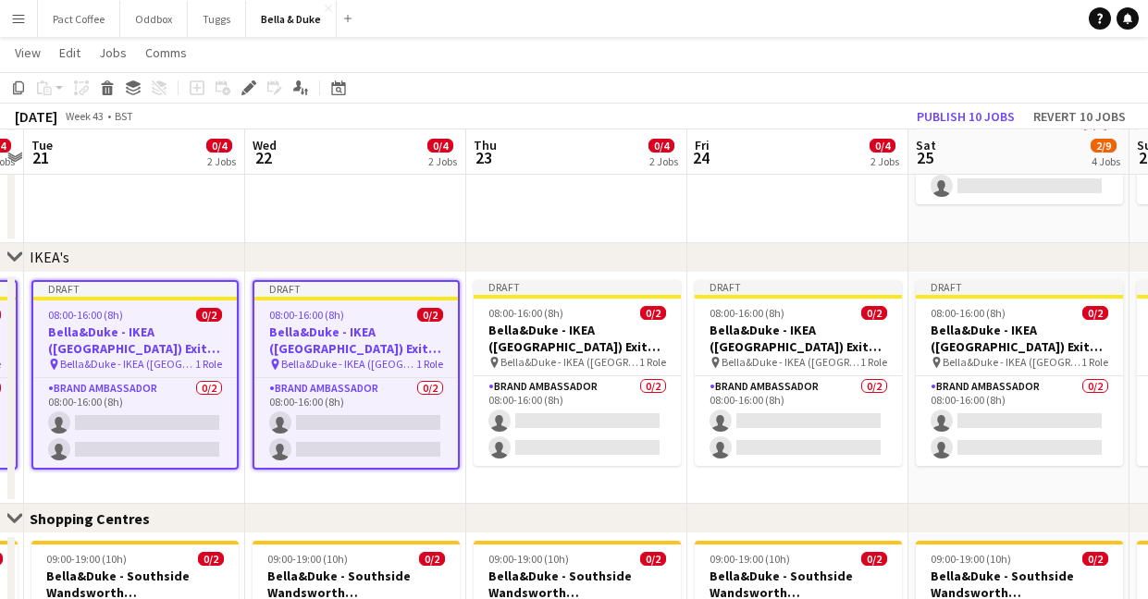
scroll to position [0, 861]
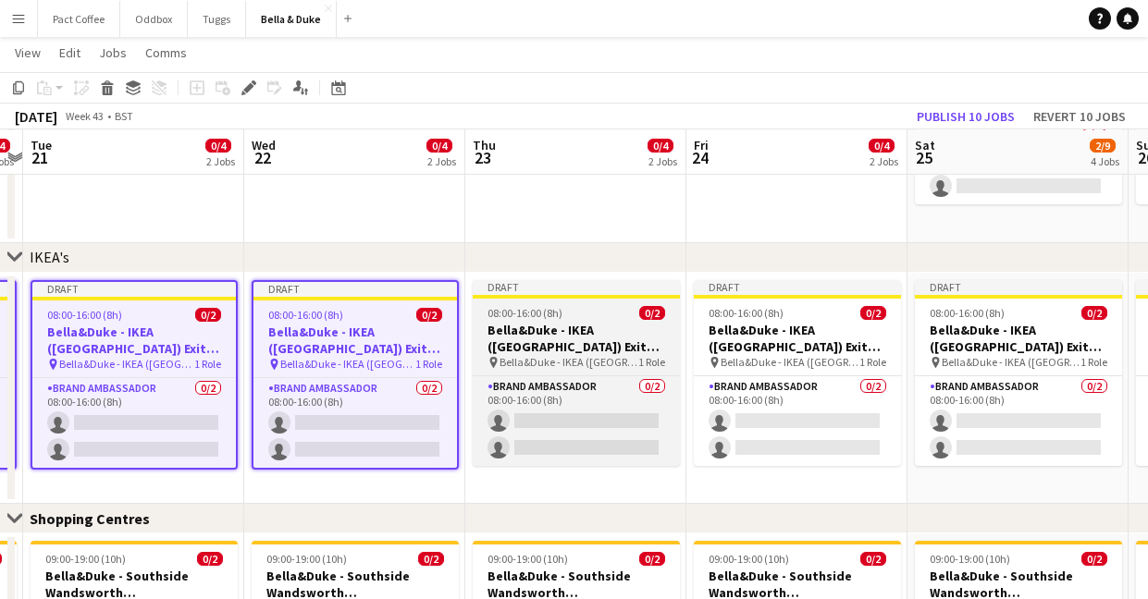
click at [578, 368] on span "Bella&Duke - IKEA ([GEOGRAPHIC_DATA]) Exit Door" at bounding box center [568, 362] width 139 height 14
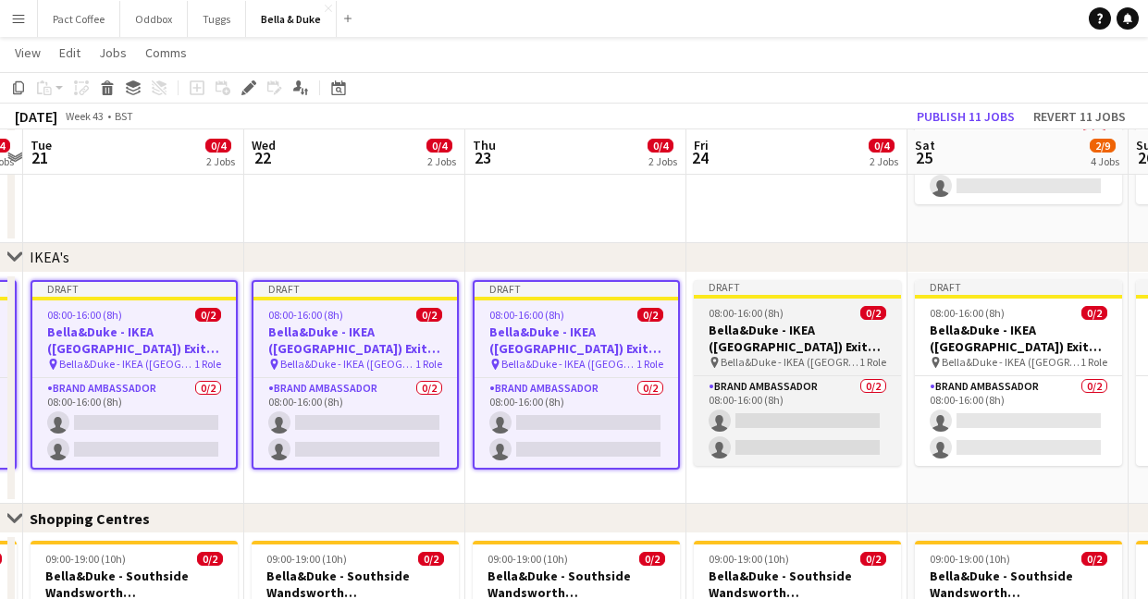
click at [765, 357] on span "Bella&Duke - IKEA ([GEOGRAPHIC_DATA]) Exit Door" at bounding box center [789, 362] width 139 height 14
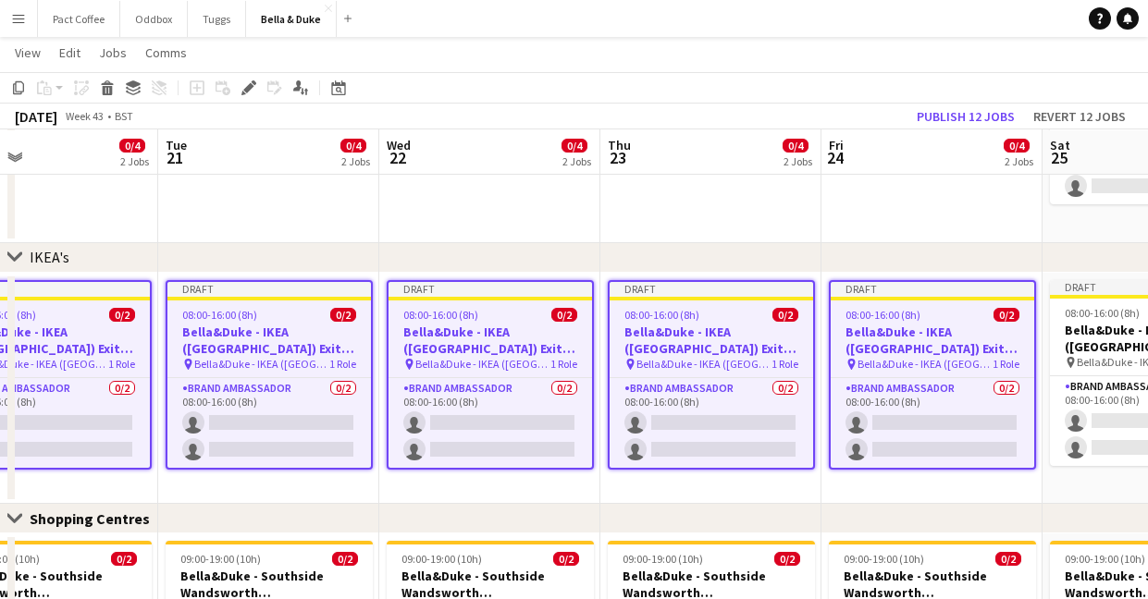
scroll to position [0, 803]
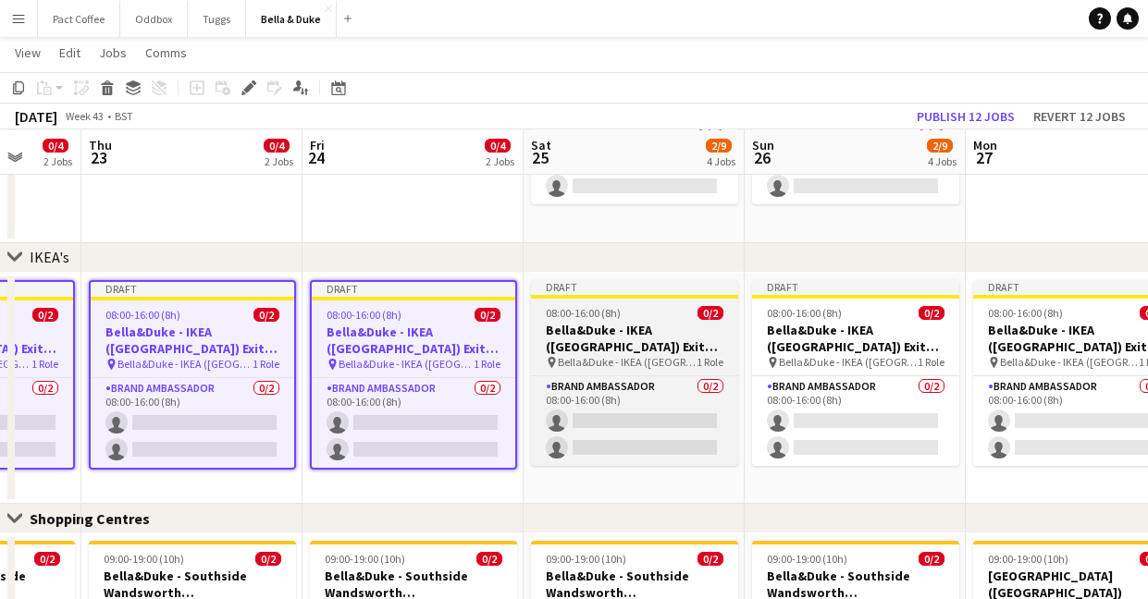
click at [680, 347] on h3 "Bella&Duke - IKEA ([GEOGRAPHIC_DATA]) Exit Door" at bounding box center [634, 338] width 207 height 33
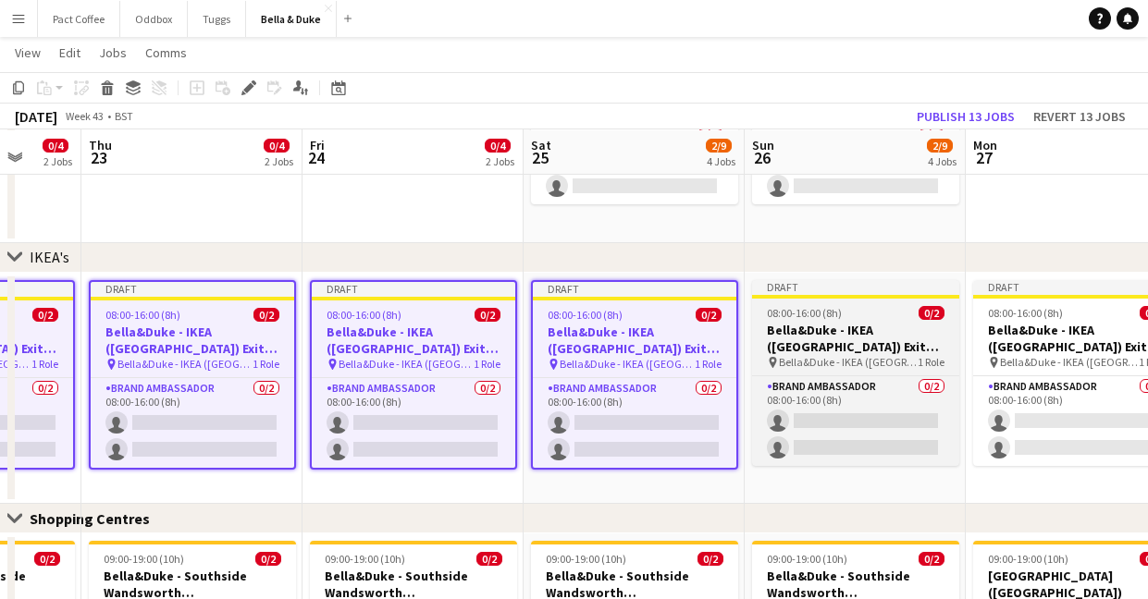
click at [805, 344] on h3 "Bella&Duke - IKEA ([GEOGRAPHIC_DATA]) Exit Door" at bounding box center [855, 338] width 207 height 33
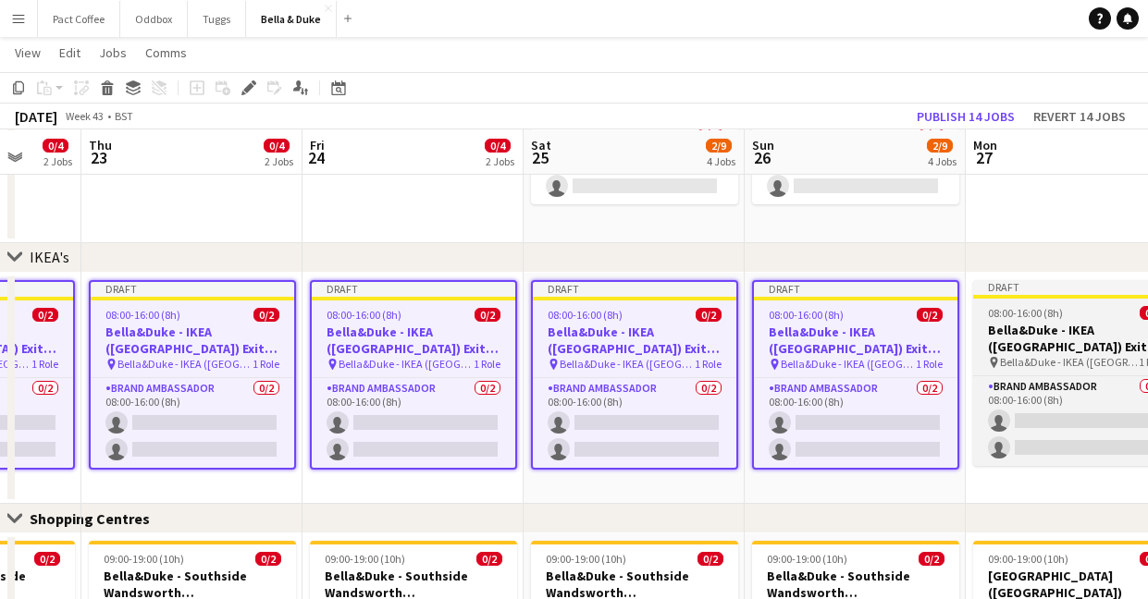
click at [1022, 348] on h3 "Bella&Duke - IKEA ([GEOGRAPHIC_DATA]) Exit Door" at bounding box center [1076, 338] width 207 height 33
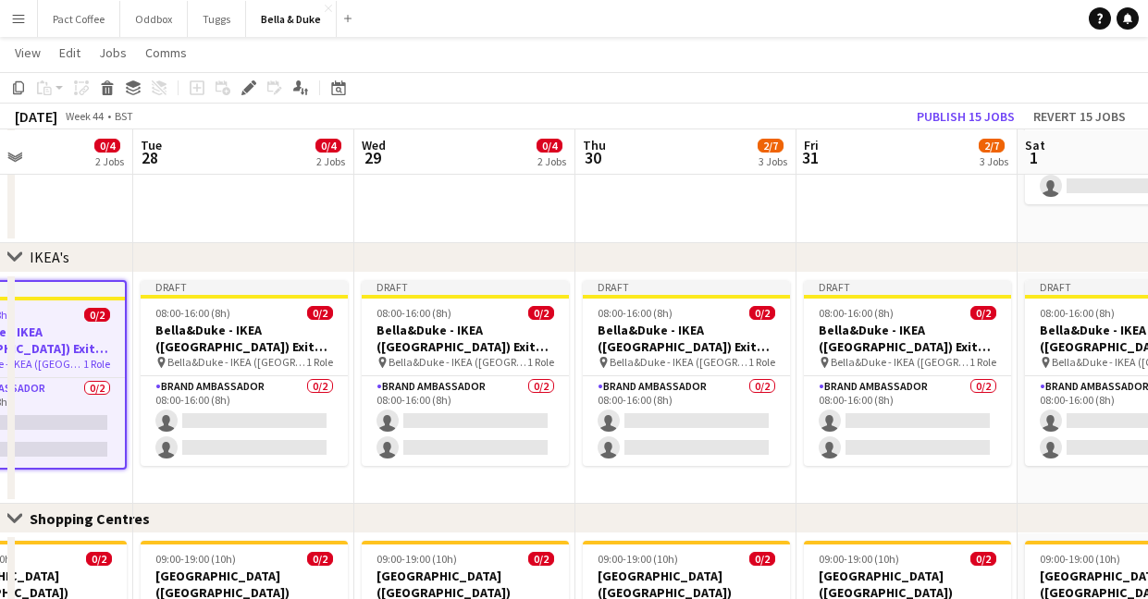
scroll to position [0, 536]
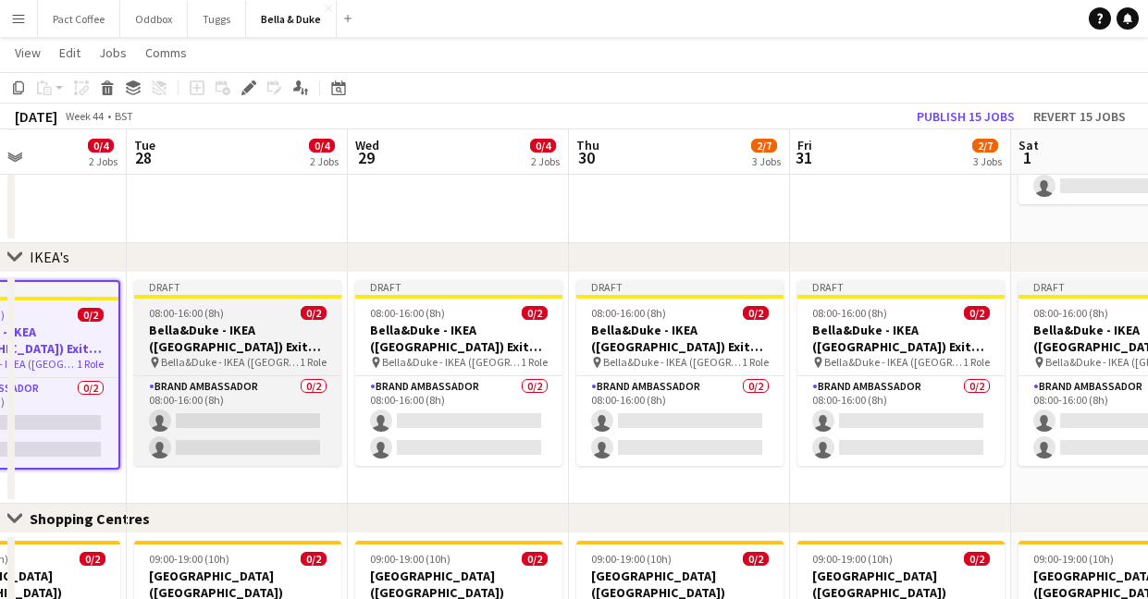
click at [311, 335] on h3 "Bella&Duke - IKEA ([GEOGRAPHIC_DATA]) Exit Door" at bounding box center [237, 338] width 207 height 33
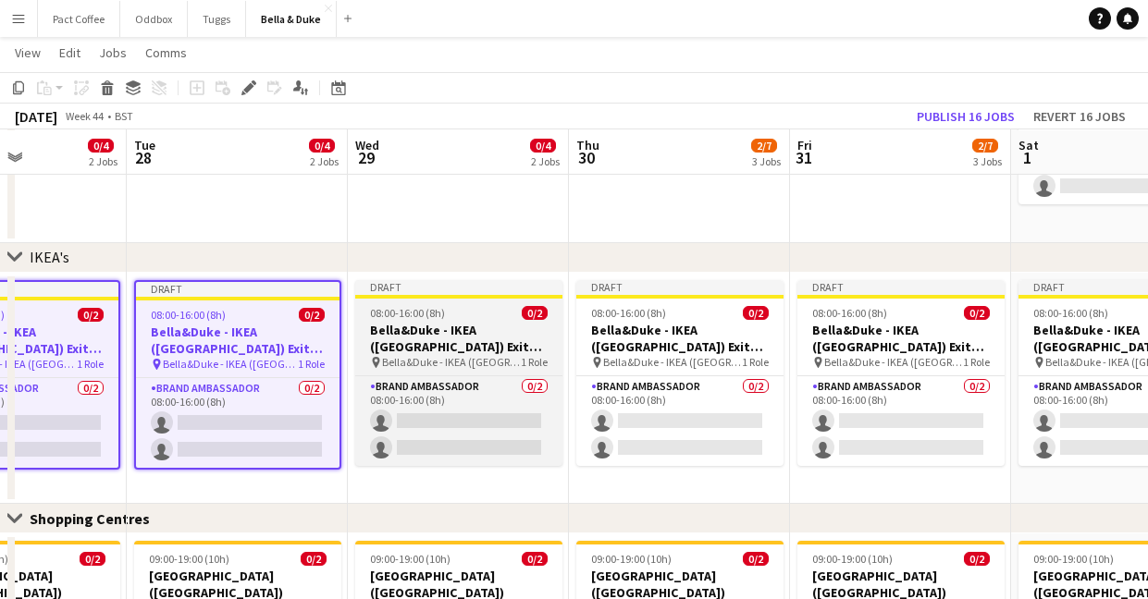
click at [493, 319] on app-job-card "Draft 08:00-16:00 (8h) 0/2 [PERSON_NAME] - IKEA ([GEOGRAPHIC_DATA]) Exit Door p…" at bounding box center [458, 373] width 207 height 186
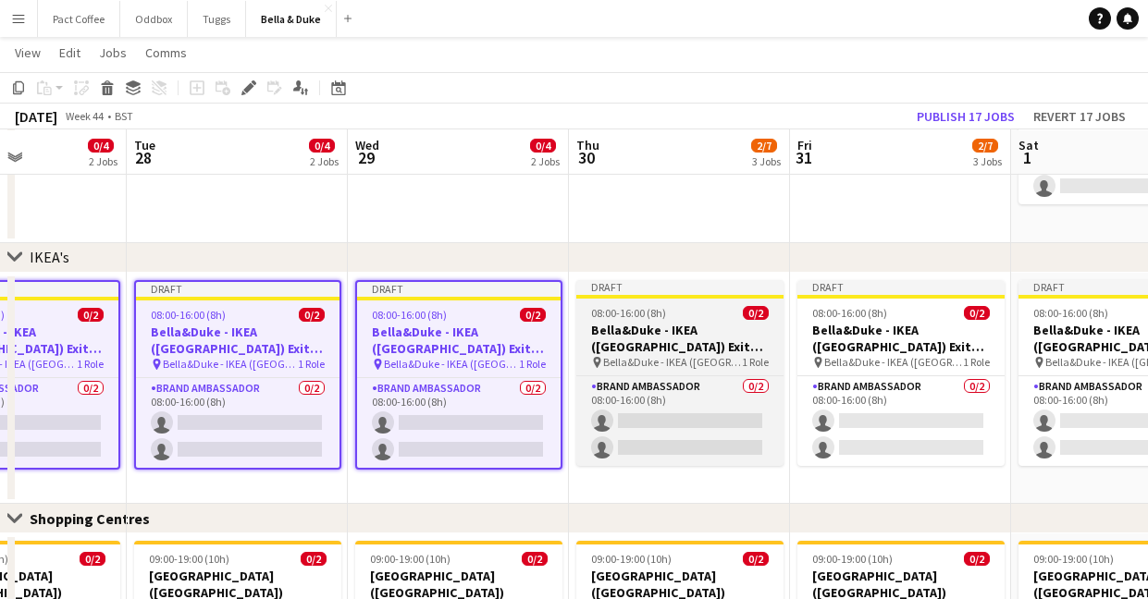
click at [603, 337] on h3 "Bella&Duke - IKEA ([GEOGRAPHIC_DATA]) Exit Door" at bounding box center [679, 338] width 207 height 33
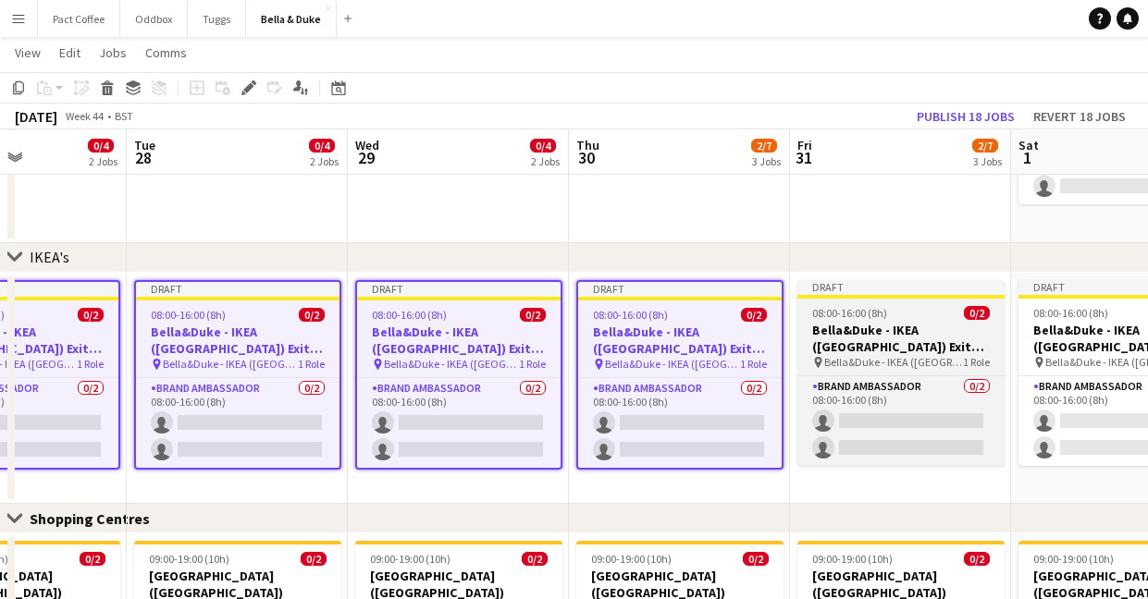
click at [818, 359] on icon at bounding box center [817, 362] width 7 height 11
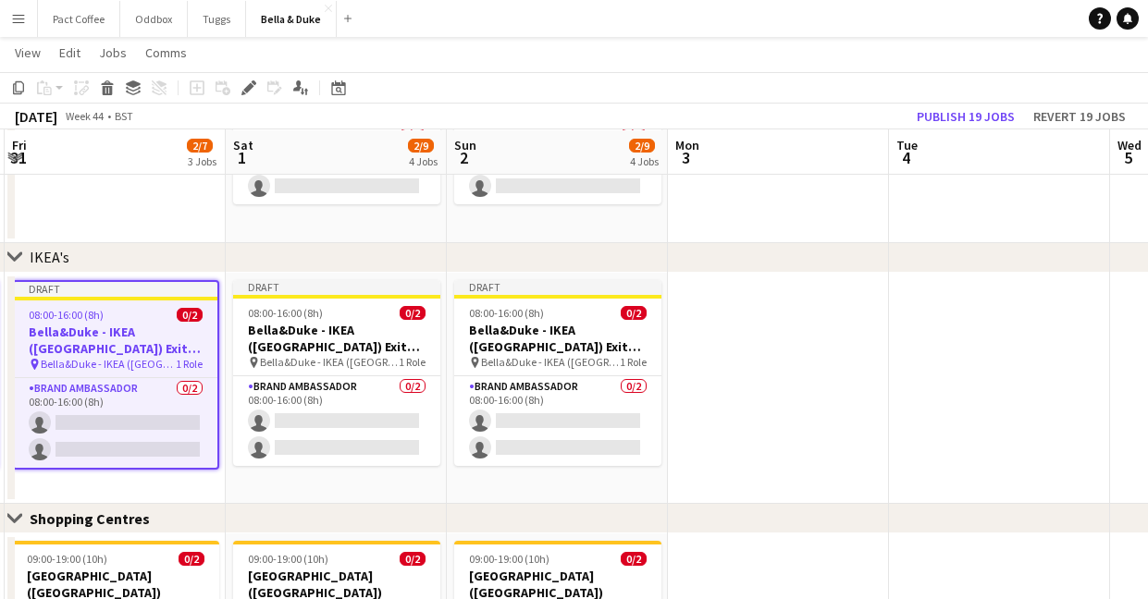
scroll to position [0, 474]
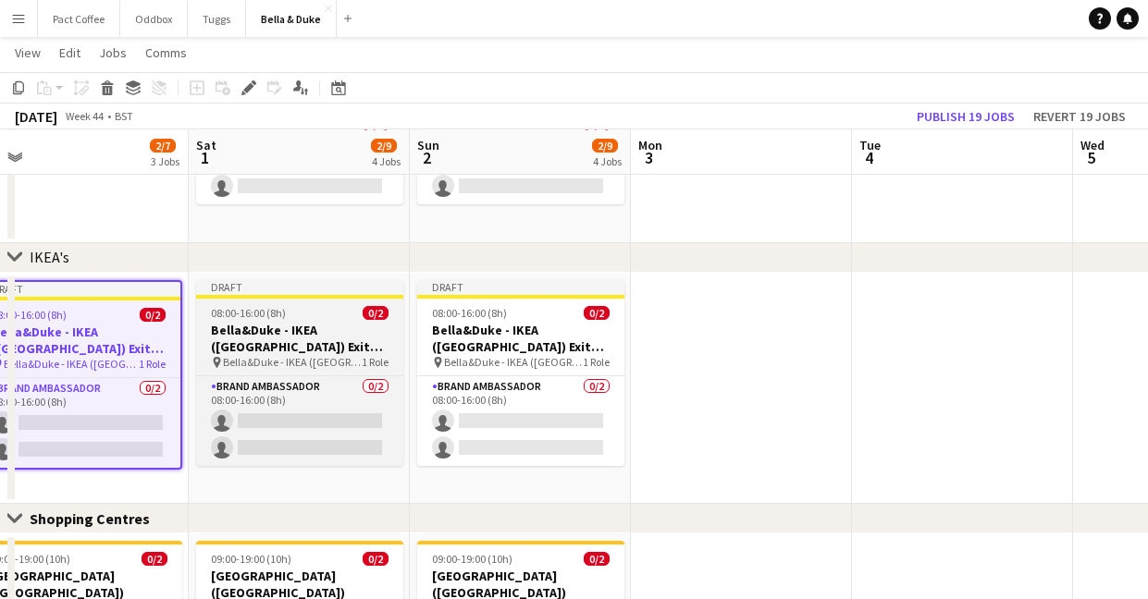
click at [311, 302] on app-job-card "Draft 08:00-16:00 (8h) 0/2 [PERSON_NAME] - IKEA ([GEOGRAPHIC_DATA]) Exit Door p…" at bounding box center [299, 373] width 207 height 186
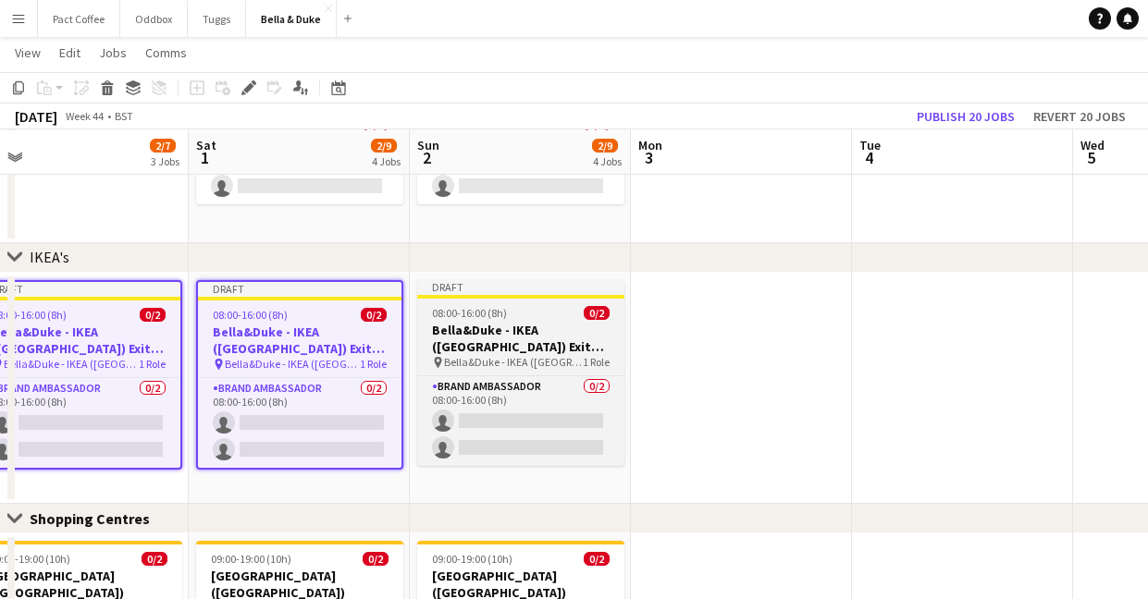
click at [552, 332] on h3 "Bella&Duke - IKEA ([GEOGRAPHIC_DATA]) Exit Door" at bounding box center [520, 338] width 207 height 33
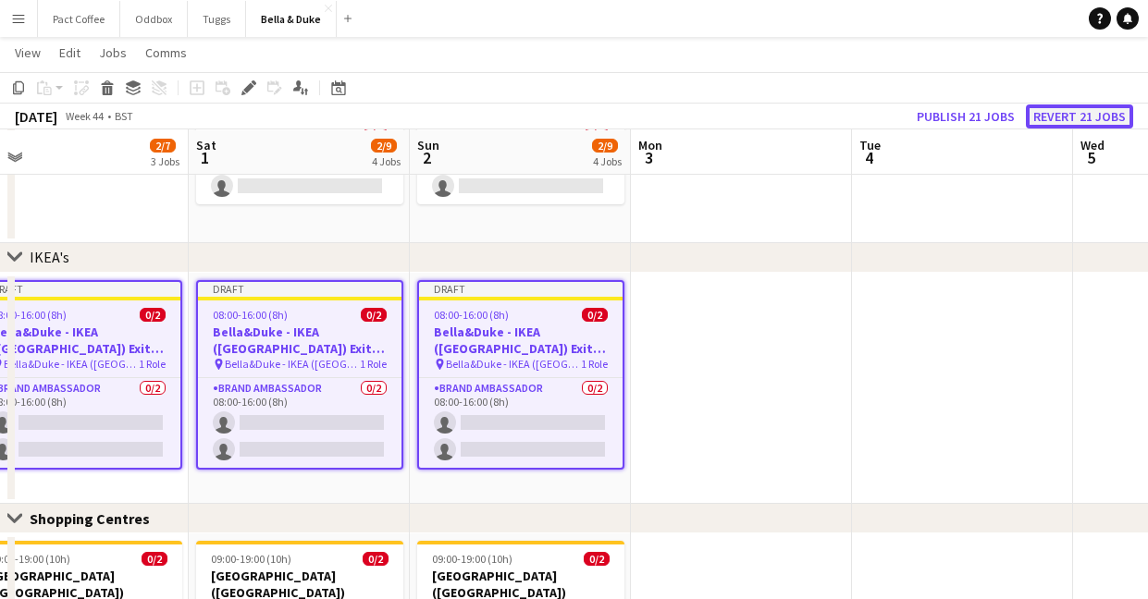
click at [1055, 114] on button "Revert 21 jobs" at bounding box center [1079, 116] width 107 height 24
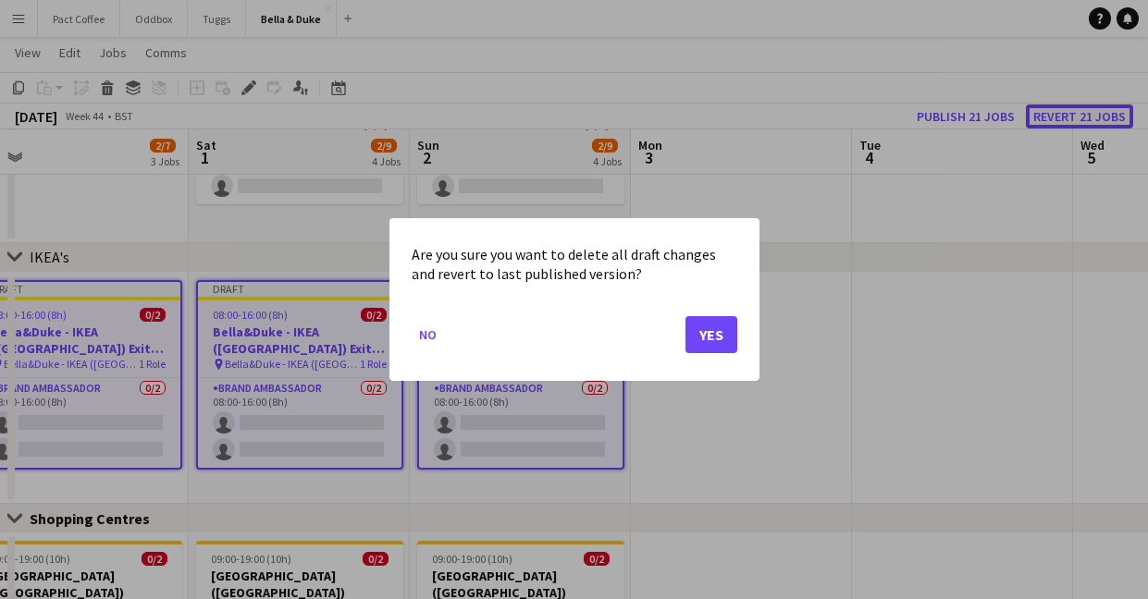
scroll to position [0, 0]
click at [690, 345] on button "Yes" at bounding box center [711, 334] width 52 height 37
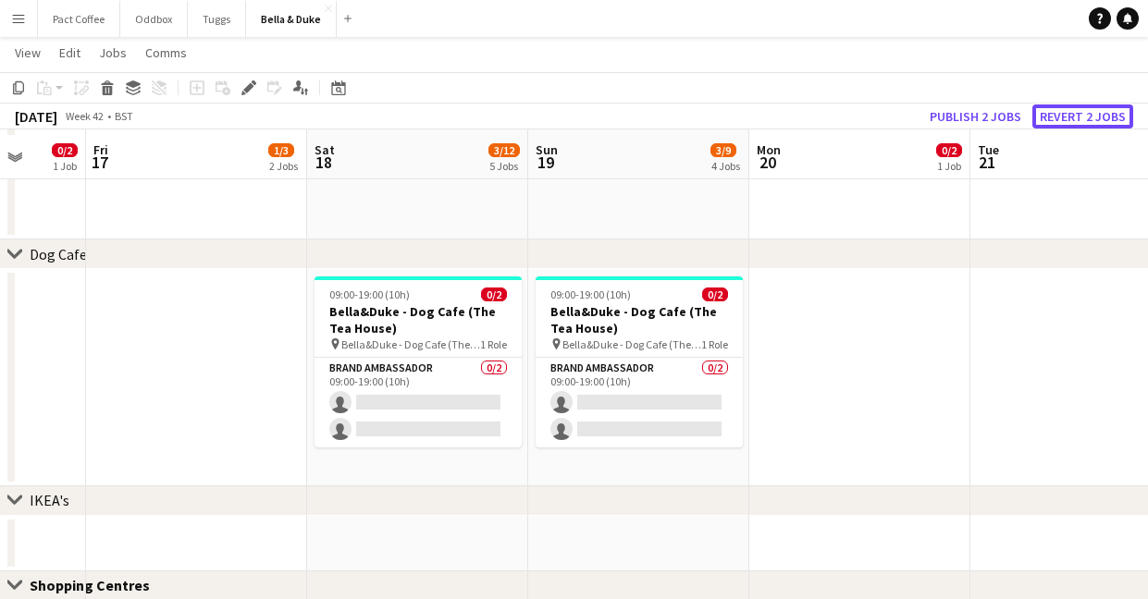
scroll to position [1390, 0]
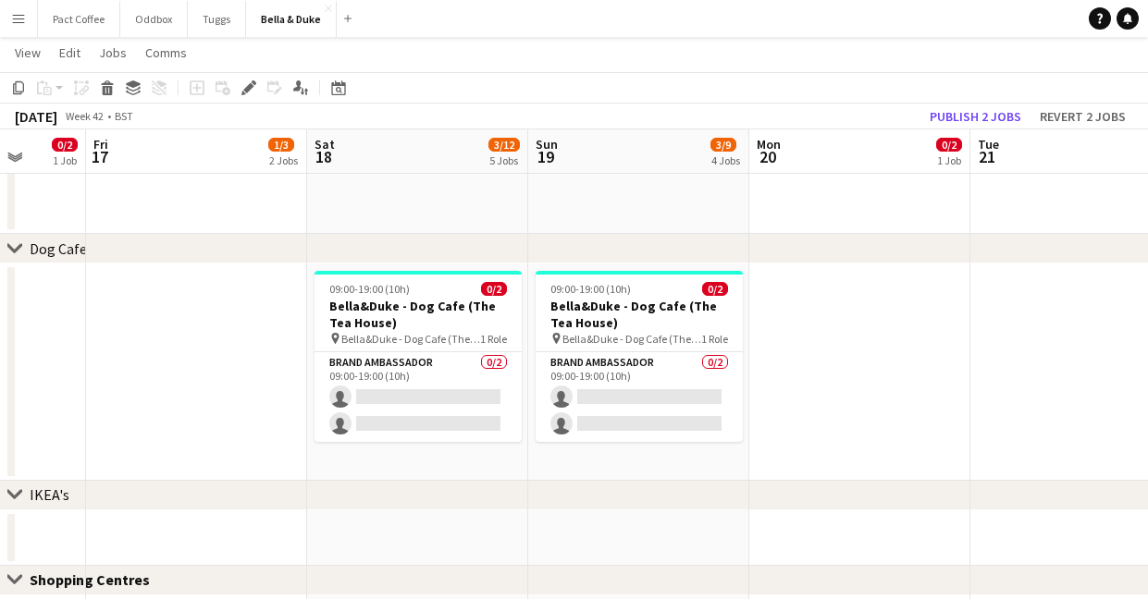
click at [899, 368] on app-date-cell at bounding box center [859, 372] width 221 height 217
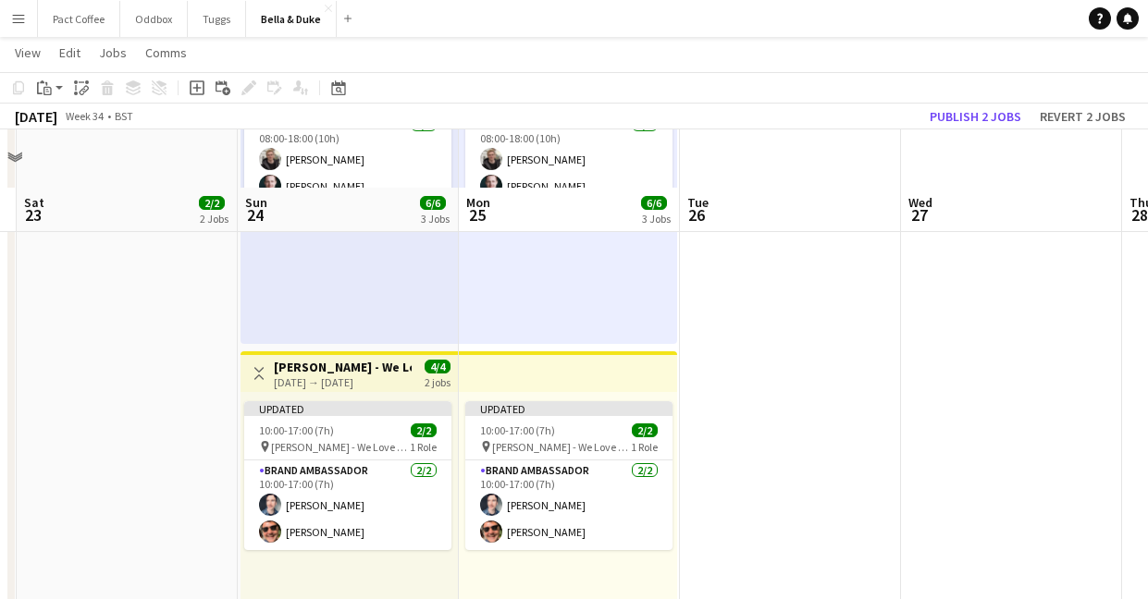
scroll to position [669, 0]
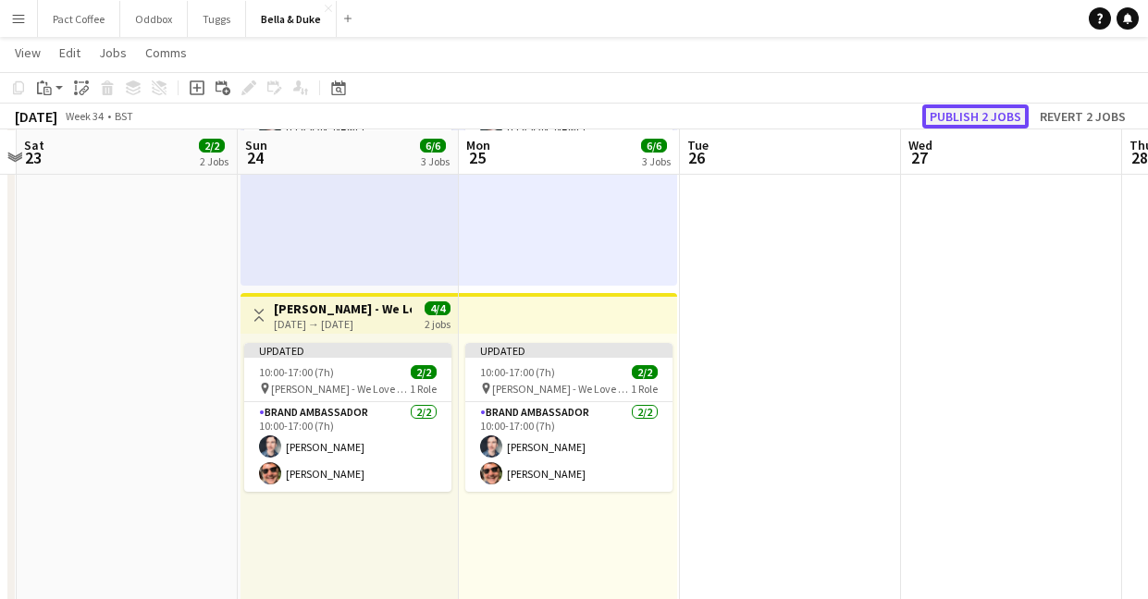
click at [984, 110] on button "Publish 2 jobs" at bounding box center [975, 116] width 106 height 24
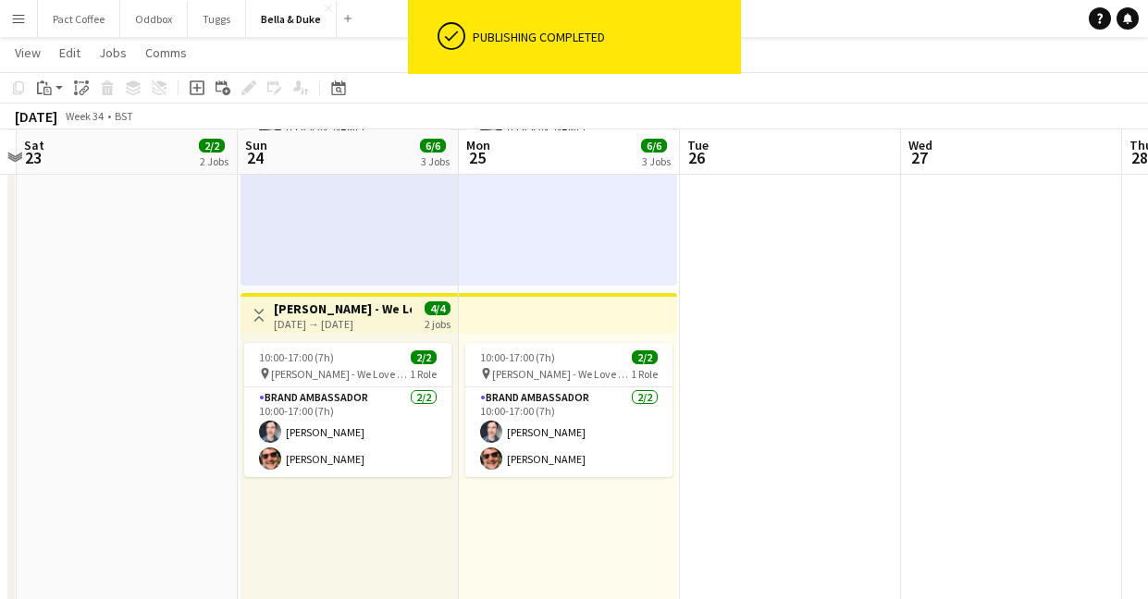
click at [764, 450] on app-date-cell at bounding box center [790, 290] width 221 height 1332
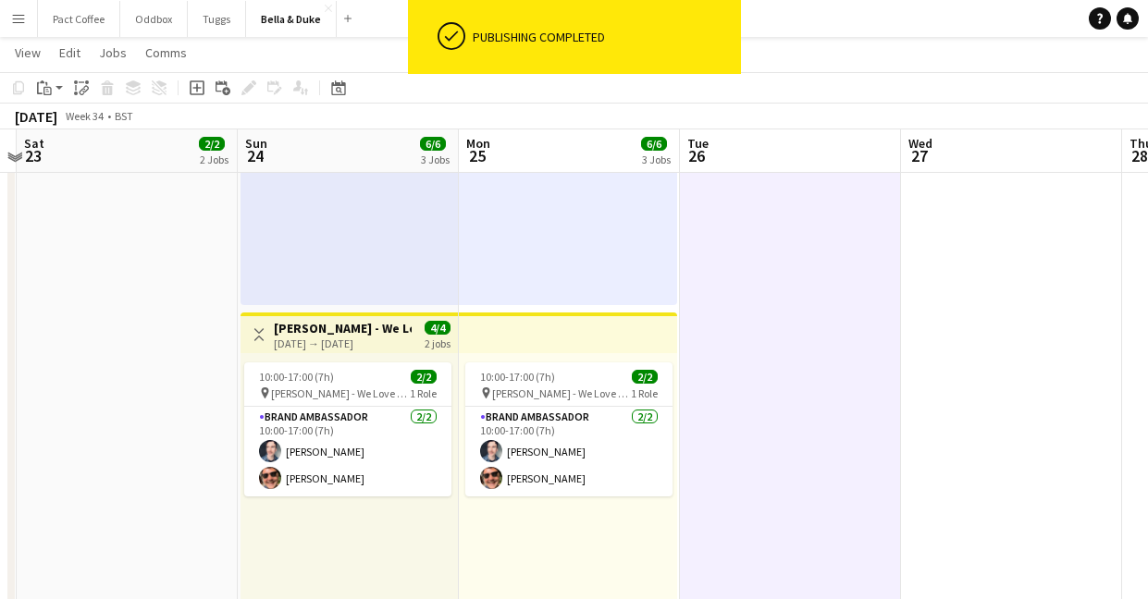
scroll to position [647, 0]
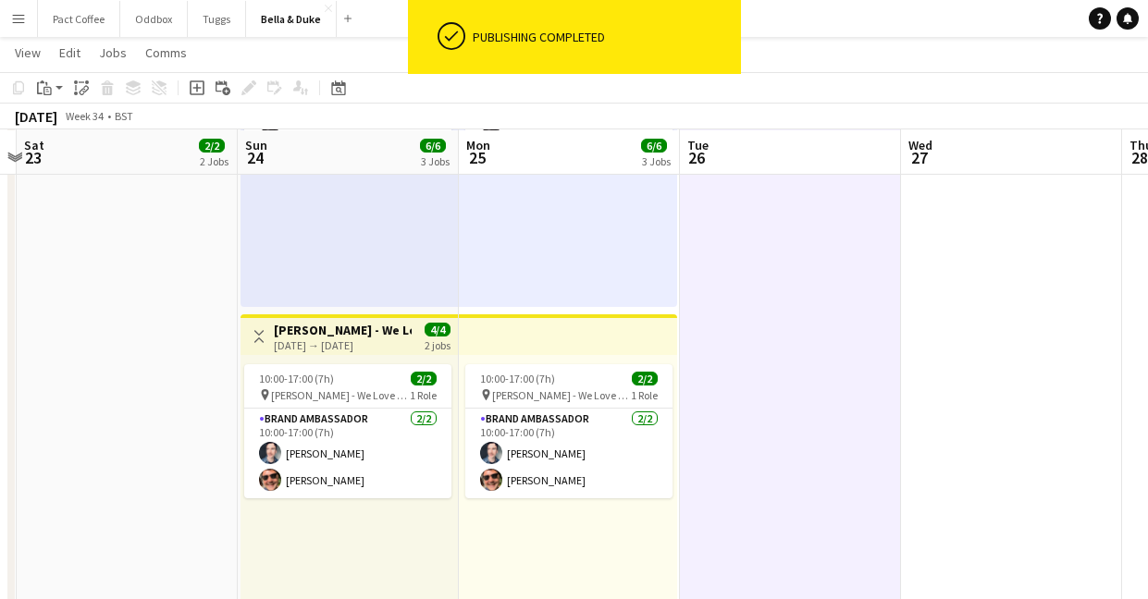
click at [224, 454] on app-date-cell "08:00-16:00 (8h) 1/1 Logistics_Bella&Duke_All About Dogs - Norfolk 1 Role Logis…" at bounding box center [127, 311] width 221 height 1332
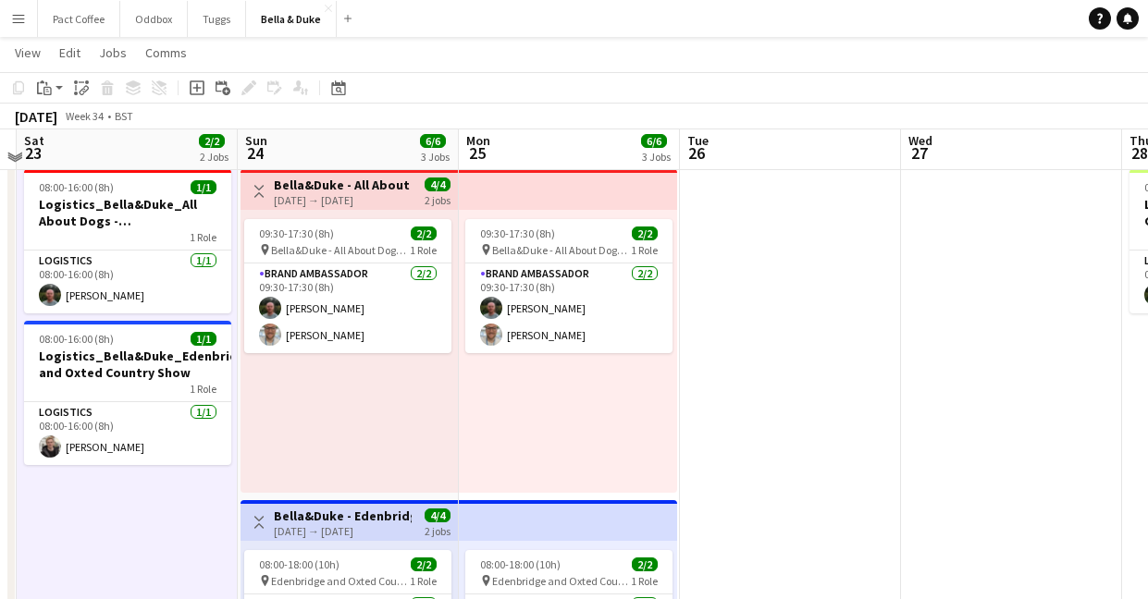
scroll to position [124, 0]
